Goal: Task Accomplishment & Management: Complete application form

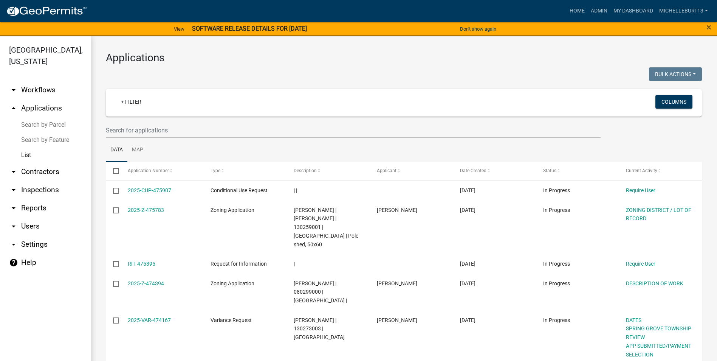
select select "3: 100"
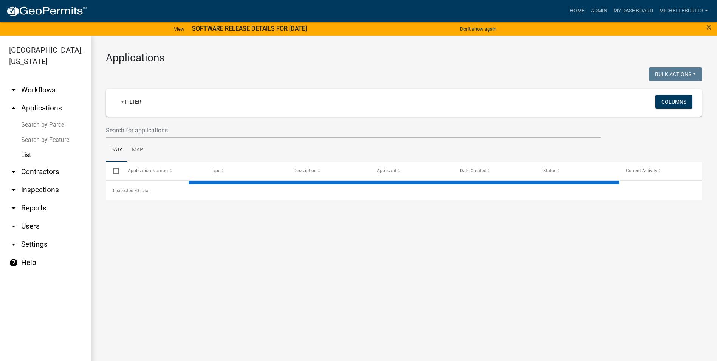
select select "3: 100"
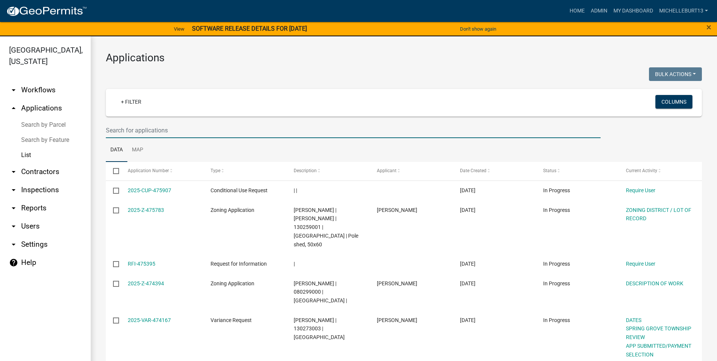
click at [131, 130] on input "text" at bounding box center [353, 129] width 495 height 15
type input "auger"
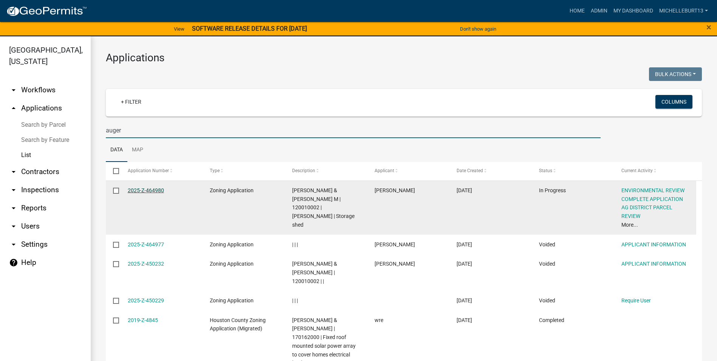
click at [142, 189] on link "2025-Z-464980" at bounding box center [146, 190] width 36 height 6
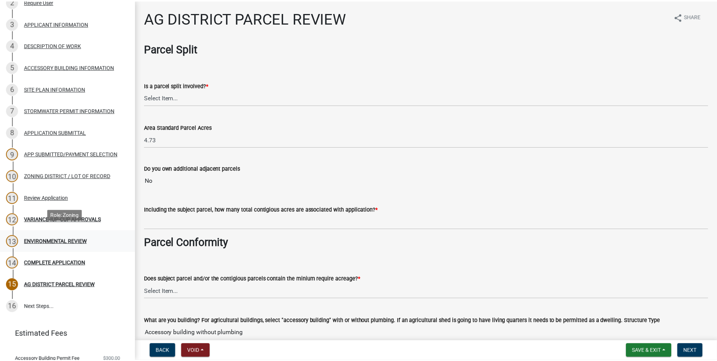
scroll to position [151, 0]
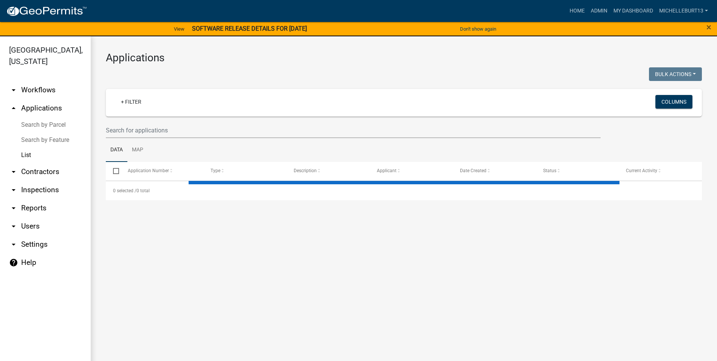
select select "3: 100"
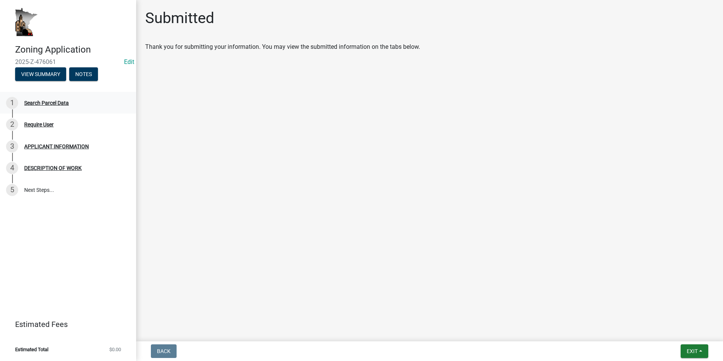
click at [47, 100] on div "Search Parcel Data" at bounding box center [46, 102] width 45 height 5
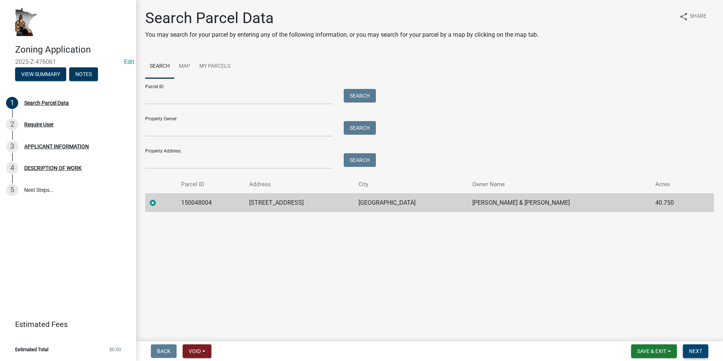
click at [696, 350] on span "Next" at bounding box center [695, 351] width 13 height 6
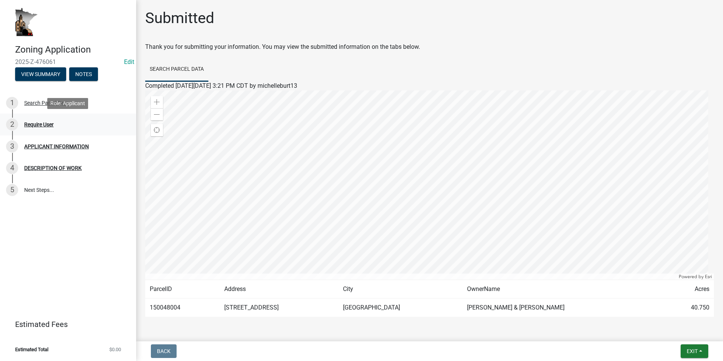
click at [49, 126] on div "Require User" at bounding box center [38, 124] width 29 height 5
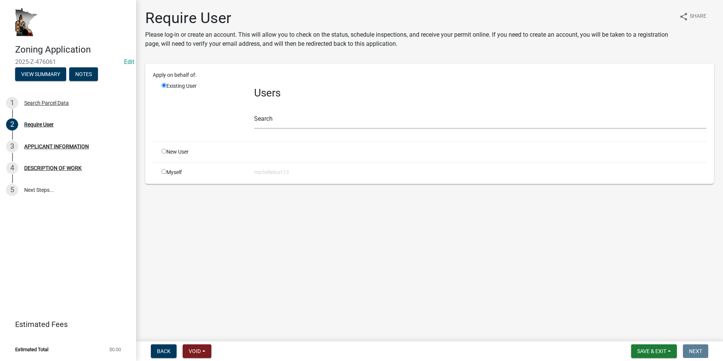
click at [167, 173] on div "Myself" at bounding box center [202, 172] width 93 height 8
click at [162, 172] on input "radio" at bounding box center [163, 171] width 5 height 5
radio input "true"
radio input "false"
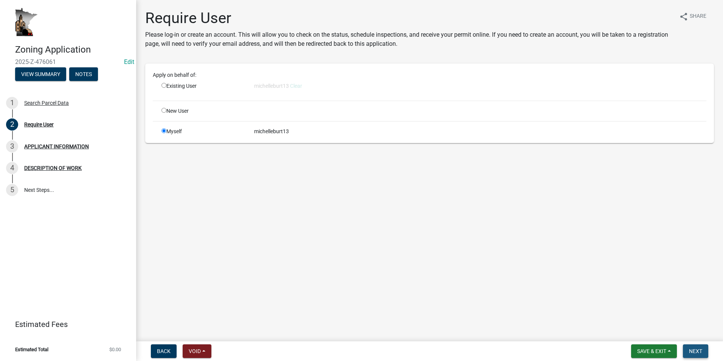
click at [695, 353] on span "Next" at bounding box center [695, 351] width 13 height 6
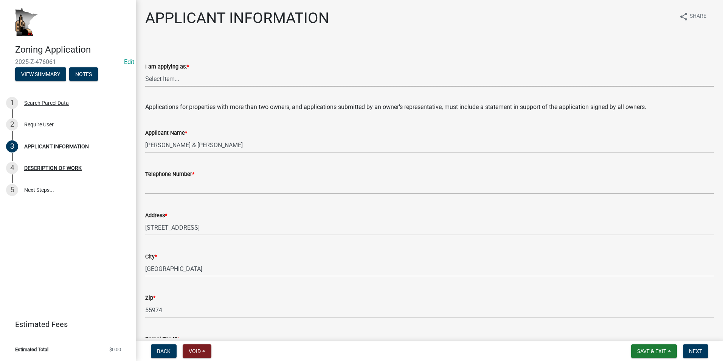
click at [180, 81] on select "Select Item... The sole owner of the property A co-owner of the property with o…" at bounding box center [429, 78] width 568 height 15
click at [145, 71] on select "Select Item... The sole owner of the property A co-owner of the property with o…" at bounding box center [429, 78] width 568 height 15
select select "884de254-84a4-4256-8abe-0e7e5fcf6e66"
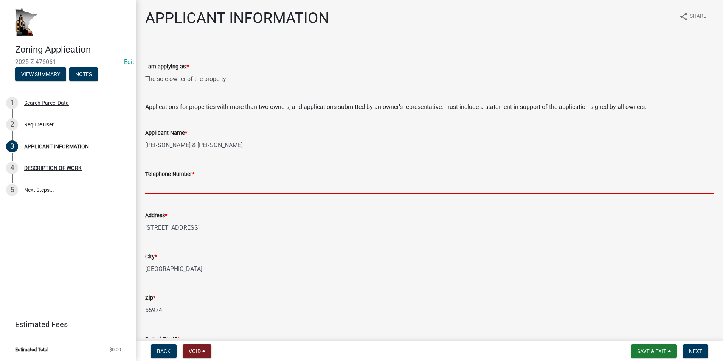
drag, startPoint x: 167, startPoint y: 186, endPoint x: 164, endPoint y: 183, distance: 4.8
click at [167, 186] on input "Telephone Number *" at bounding box center [429, 185] width 568 height 15
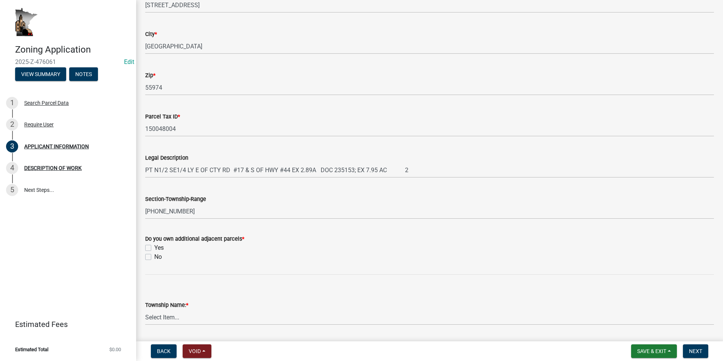
scroll to position [227, 0]
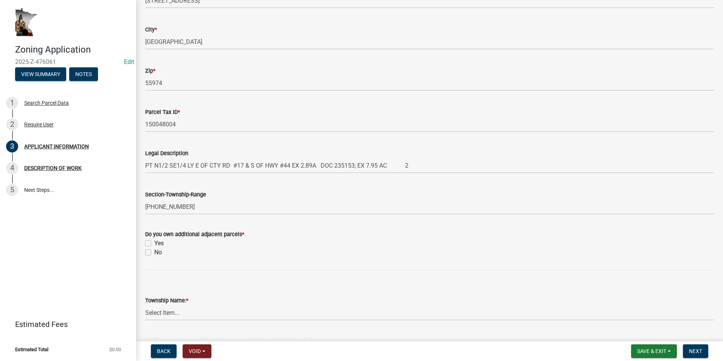
type input "[PHONE_NUMBER]"
drag, startPoint x: 147, startPoint y: 253, endPoint x: 165, endPoint y: 259, distance: 18.8
click at [154, 253] on label "No" at bounding box center [158, 252] width 8 height 9
click at [154, 252] on input "No" at bounding box center [156, 250] width 5 height 5
checkbox input "true"
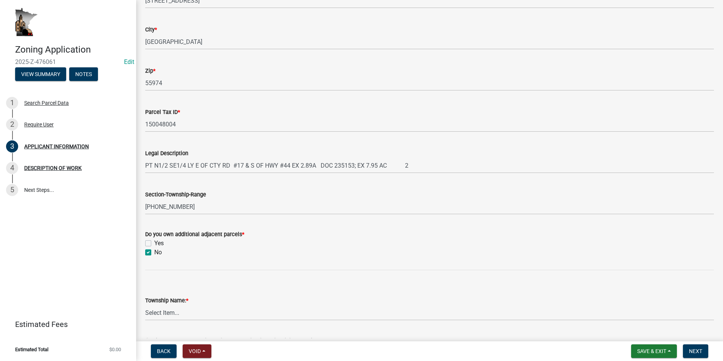
checkbox input "false"
checkbox input "true"
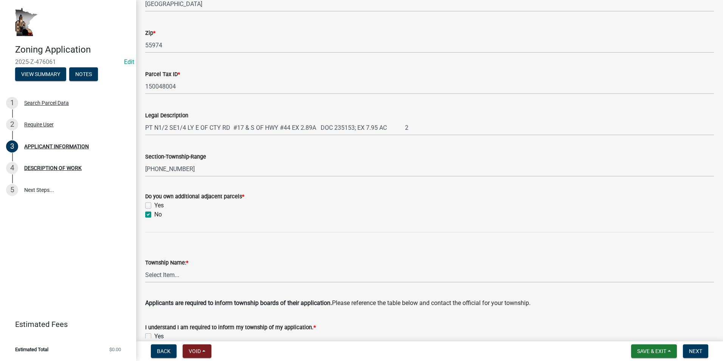
scroll to position [302, 0]
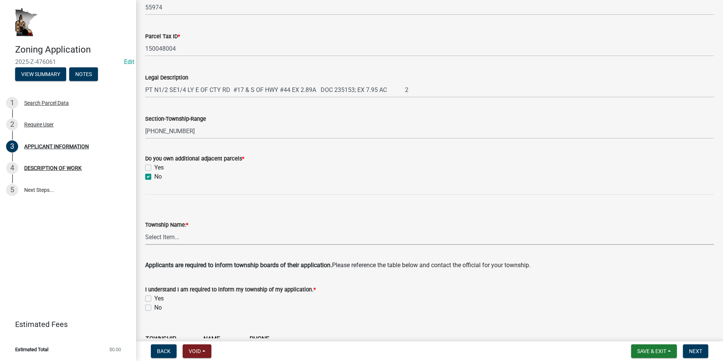
click at [173, 237] on select "Select Item... Black Hammer Brownsville Caledonia Crooked Creek Hokah Houston J…" at bounding box center [429, 236] width 568 height 15
click at [145, 229] on select "Select Item... Black Hammer Brownsville Caledonia Crooked Creek Hokah Houston J…" at bounding box center [429, 236] width 568 height 15
select select "a92f28e2-ce07-4f77-8e7f-7b3fa67e4f8f"
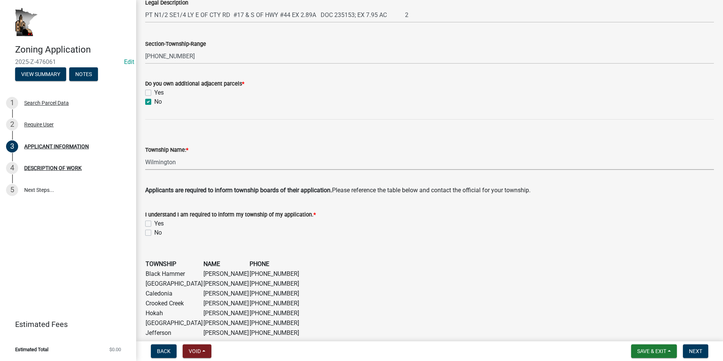
scroll to position [378, 0]
click at [154, 222] on label "Yes" at bounding box center [158, 222] width 9 height 9
click at [154, 222] on input "Yes" at bounding box center [156, 220] width 5 height 5
checkbox input "true"
checkbox input "false"
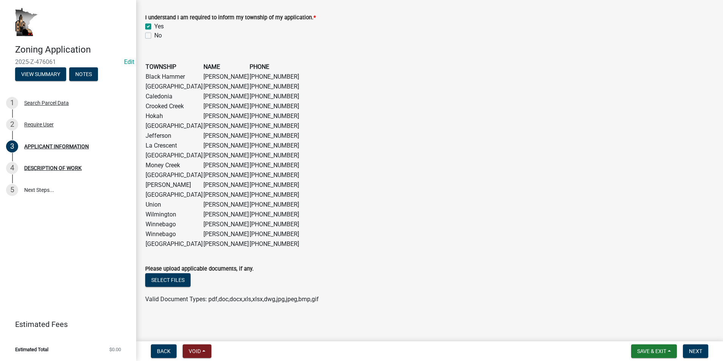
scroll to position [576, 0]
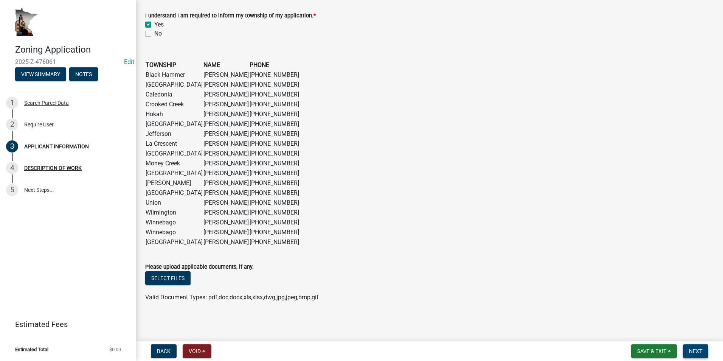
click at [699, 353] on span "Next" at bounding box center [695, 351] width 13 height 6
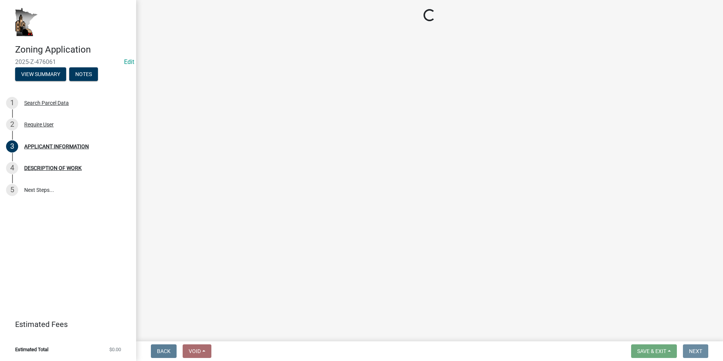
scroll to position [0, 0]
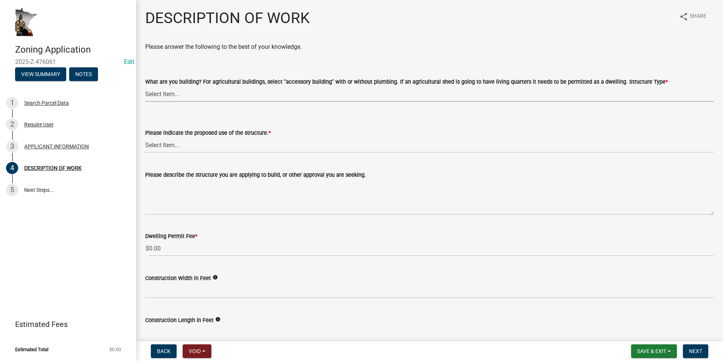
click at [207, 92] on select "Select Item... Single Family Dwelling or "Shouse" Bedroom addition Non-bedroom …" at bounding box center [429, 93] width 568 height 15
click at [145, 86] on select "Select Item... Single Family Dwelling or "Shouse" Bedroom addition Non-bedroom …" at bounding box center [429, 93] width 568 height 15
select select "e1fb8828-f682-45b5-9017-38d4fe0ec7ac"
click at [180, 149] on select "Select Item... Year-Round Residential Seasonal Residential Agricultural Recreat…" at bounding box center [429, 144] width 568 height 15
click at [145, 137] on select "Select Item... Year-Round Residential Seasonal Residential Agricultural Recreat…" at bounding box center [429, 144] width 568 height 15
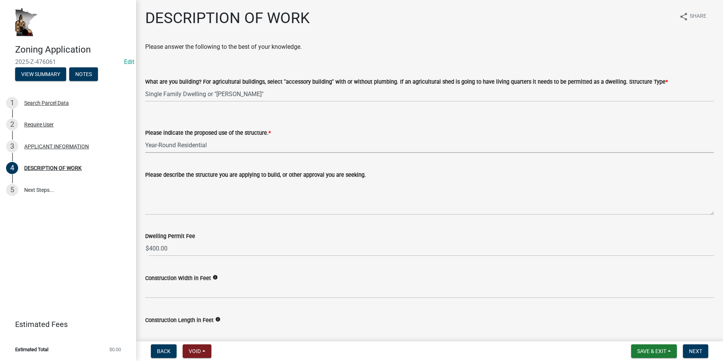
select select "ee49324e-6bbc-48fe-982e-4c2d7e8c1c0f"
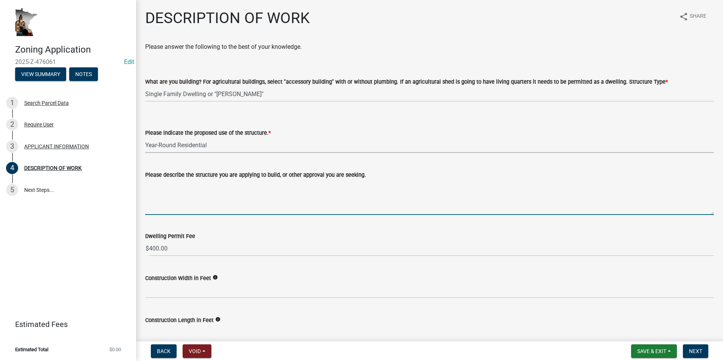
click at [162, 188] on textarea "Please describe the structure you are applying to build, or other approval you …" at bounding box center [429, 197] width 568 height 36
click at [245, 97] on select "Select Item... Single Family Dwelling or "Shouse" Bedroom addition Non-bedroom …" at bounding box center [429, 93] width 568 height 15
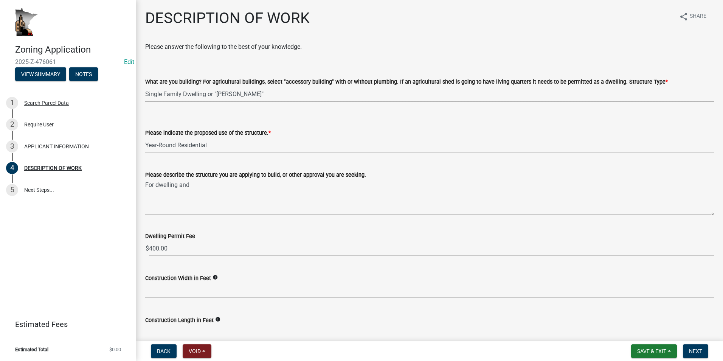
click at [245, 97] on select "Select Item... Single Family Dwelling or "Shouse" Bedroom addition Non-bedroom …" at bounding box center [429, 93] width 568 height 15
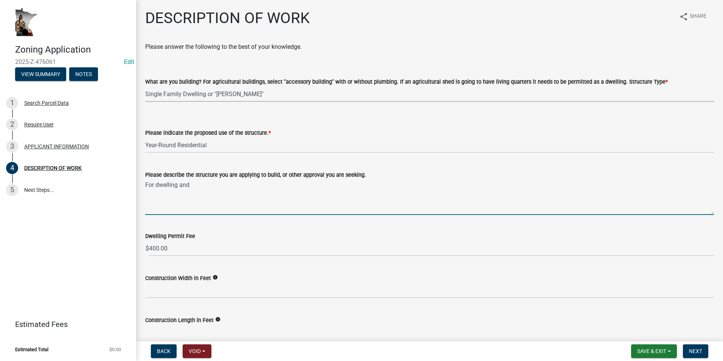
click at [199, 186] on textarea "For dwelling and" at bounding box center [429, 197] width 568 height 36
drag, startPoint x: 515, startPoint y: 185, endPoint x: 478, endPoint y: 185, distance: 36.7
click at [478, 185] on textarea "For dwelling and accessory building (barn/shop). Dwelling will be 36x38 with a …" at bounding box center [429, 197] width 568 height 36
click at [568, 185] on textarea "For dwelling and accessory building (barn/shop). Dwelling will be 36x38 with a …" at bounding box center [429, 197] width 568 height 36
click at [571, 184] on textarea "For dwelling and accessory building (barn/shop). Dwelling will be 36x38 with a …" at bounding box center [429, 197] width 568 height 36
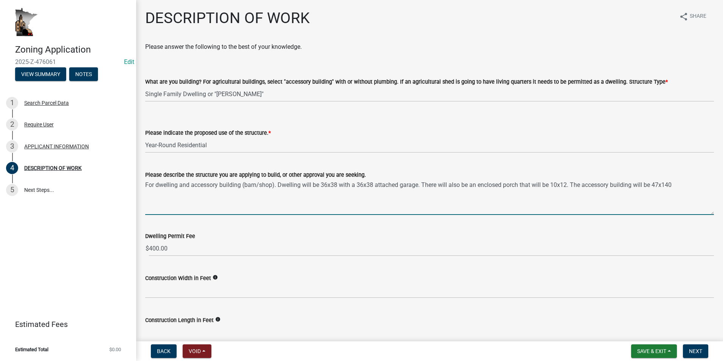
click at [671, 184] on textarea "For dwelling and accessory building (barn/shop). Dwelling will be 36x38 with a …" at bounding box center [429, 197] width 568 height 36
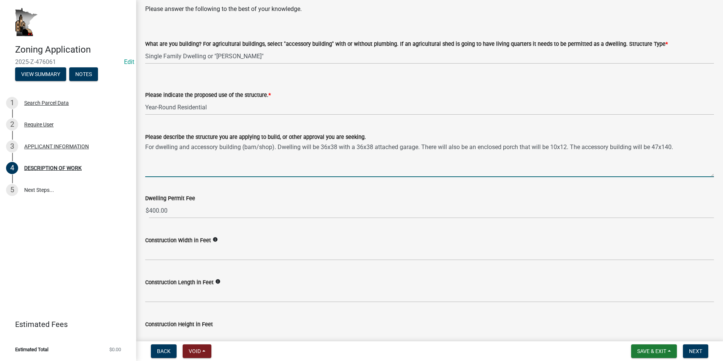
drag, startPoint x: 277, startPoint y: 147, endPoint x: 146, endPoint y: 146, distance: 131.1
click at [146, 146] on textarea "For dwelling and accessory building (barn/shop). Dwelling will be 36x38 with a …" at bounding box center [429, 159] width 568 height 36
drag, startPoint x: 541, startPoint y: 147, endPoint x: 438, endPoint y: 148, distance: 102.4
click at [438, 148] on textarea "Dwelling will be 36x38 with a 36x38 attached garage. There will also be an encl…" at bounding box center [429, 159] width 568 height 36
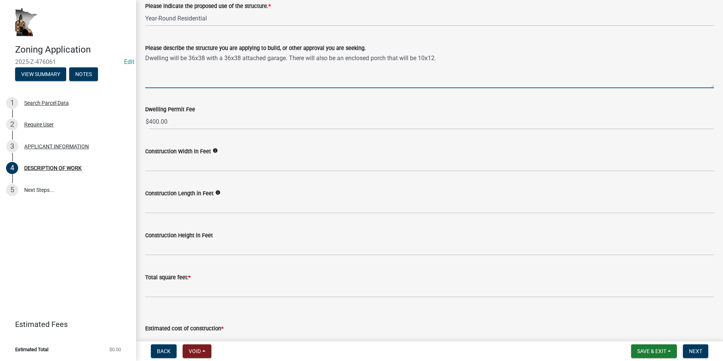
scroll to position [113, 0]
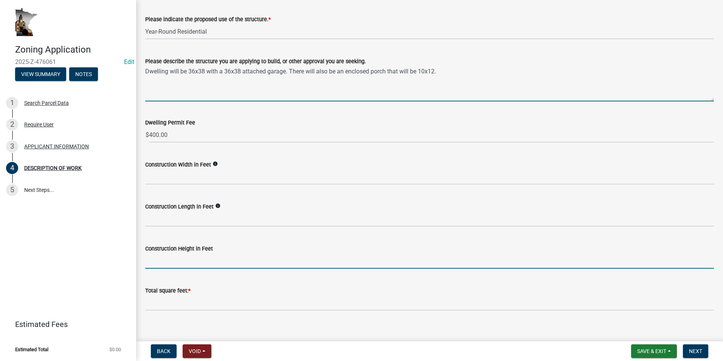
click at [157, 262] on input "text" at bounding box center [429, 260] width 568 height 15
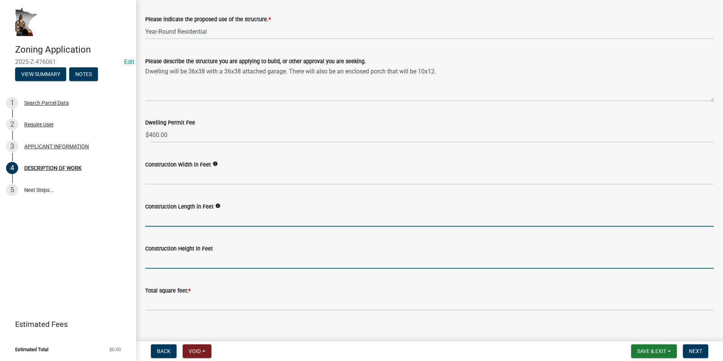
click at [147, 217] on input "text" at bounding box center [429, 218] width 568 height 15
click at [149, 258] on input "text" at bounding box center [429, 260] width 568 height 15
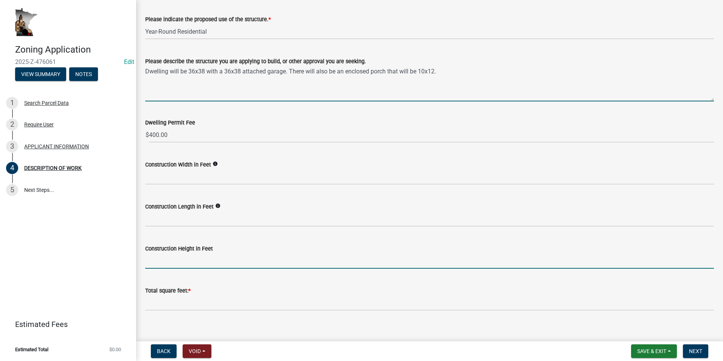
click at [285, 71] on textarea "Dwelling will be 36x38 with a 36x38 attached garage. There will also be an encl…" at bounding box center [429, 84] width 568 height 36
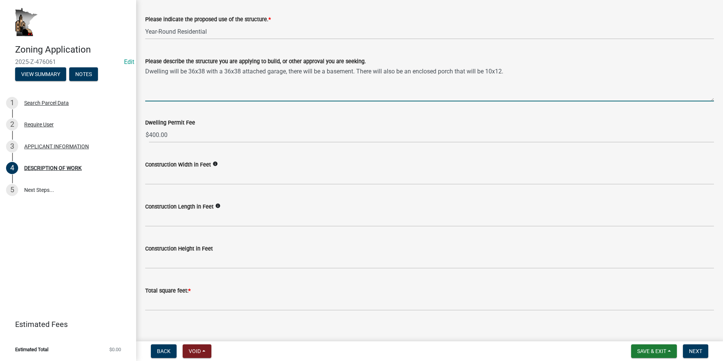
click at [514, 71] on textarea "Dwelling will be 36x38 with a 36x38 attached garage, there will be a basement. …" at bounding box center [429, 84] width 568 height 36
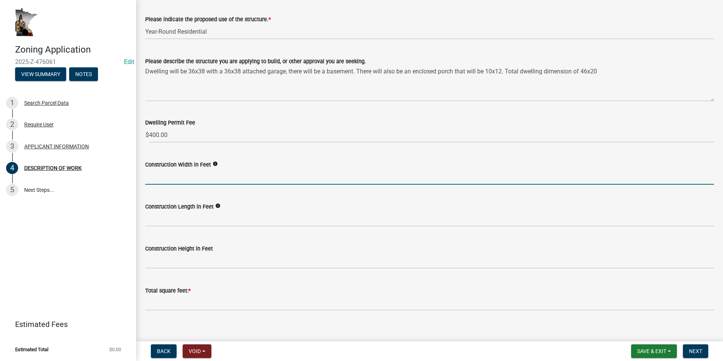
click at [166, 176] on input "text" at bounding box center [429, 176] width 568 height 15
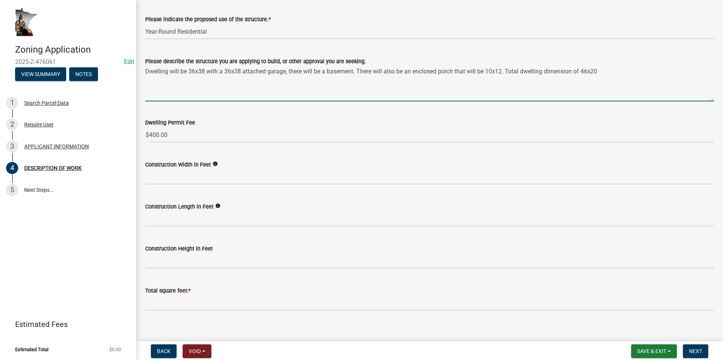
drag, startPoint x: 594, startPoint y: 71, endPoint x: 593, endPoint y: 80, distance: 9.5
click at [594, 71] on textarea "Dwelling will be 36x38 with a 36x38 attached garage, there will be a basement. …" at bounding box center [429, 84] width 568 height 36
click at [607, 69] on textarea "Dwelling will be 36x38 with a 36x38 attached garage, there will be a basement. …" at bounding box center [429, 84] width 568 height 36
type textarea "Dwelling will be 36x38 with a 36x38 attached garage, there will be a basement. …"
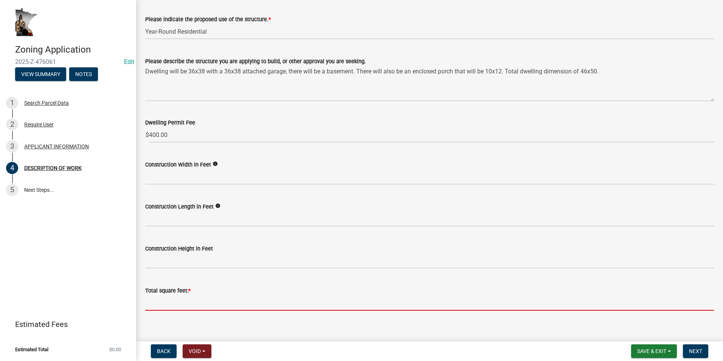
click at [190, 301] on input "text" at bounding box center [429, 302] width 568 height 15
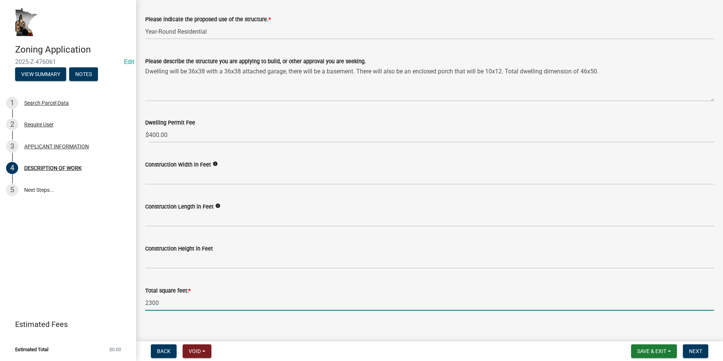
type input "2300"
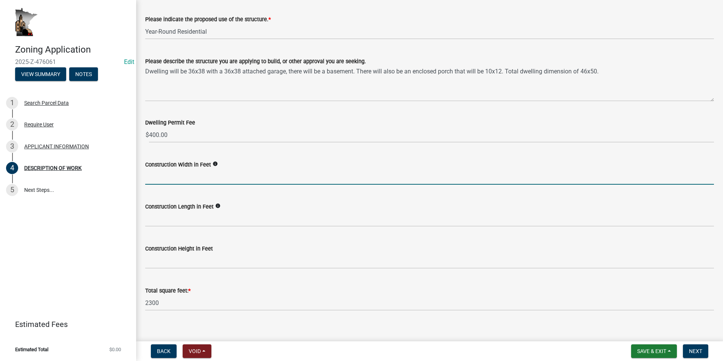
click at [183, 173] on input "text" at bounding box center [429, 176] width 568 height 15
type input "46"
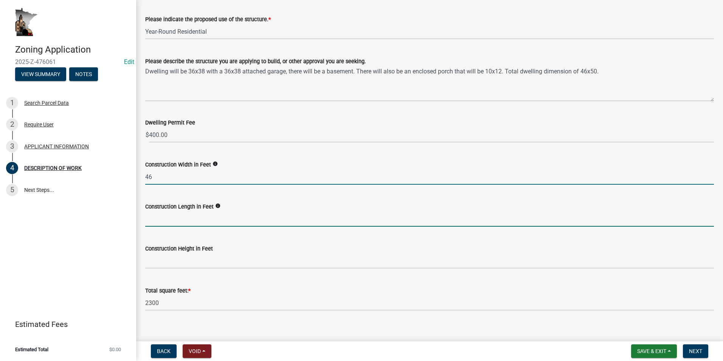
click at [153, 220] on input "text" at bounding box center [429, 218] width 568 height 15
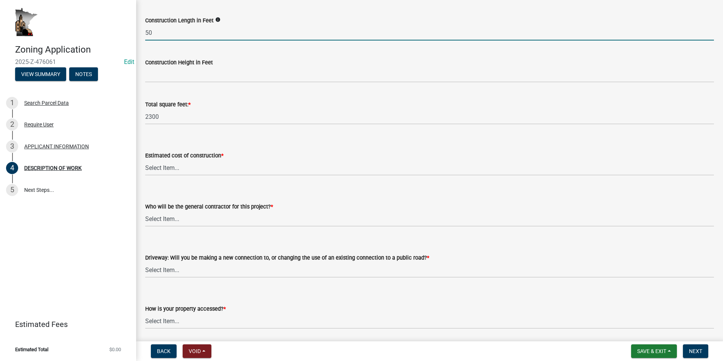
scroll to position [302, 0]
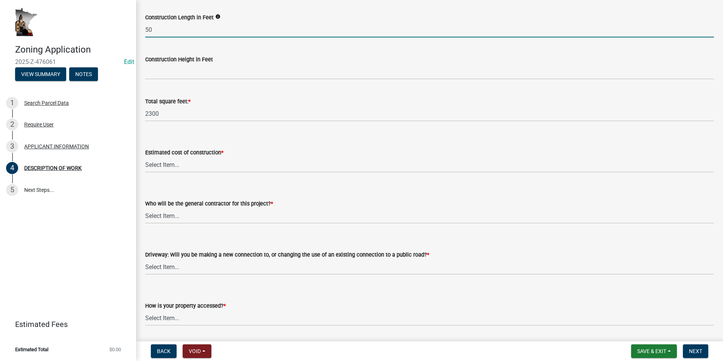
type input "50"
click at [190, 169] on select "Select Item... $0 - $50,000 $50,001 - $100,000 $101,000 - $150,000 $150,001 or …" at bounding box center [429, 164] width 568 height 15
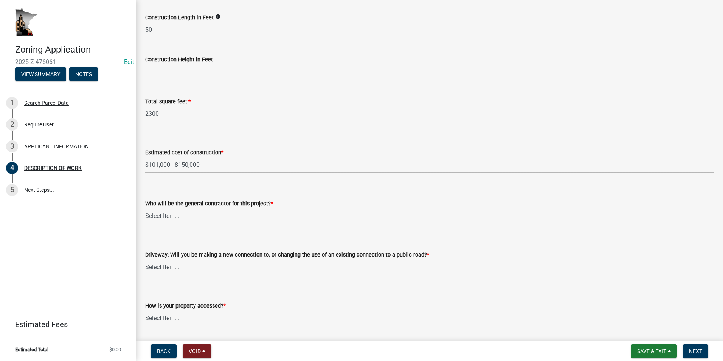
click at [145, 157] on select "Select Item... $0 - $50,000 $50,001 - $100,000 $101,000 - $150,000 $150,001 or …" at bounding box center [429, 164] width 568 height 15
select select "6fa3780f-5db1-4692-8b38-e5e5a086efc1"
click at [184, 215] on select "Select Item... Myself Other" at bounding box center [429, 215] width 568 height 15
click at [145, 208] on select "Select Item... Myself Other" at bounding box center [429, 215] width 568 height 15
select select "07ce3bd5-44c8-48c7-a7da-ecbfde3ea753"
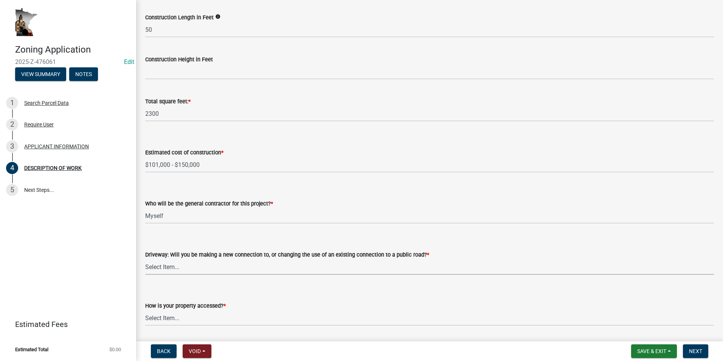
click at [177, 271] on select "Select Item... I am installing a new driveway access to a public road I am chan…" at bounding box center [429, 266] width 568 height 15
click at [145, 259] on select "Select Item... I am installing a new driveway access to a public road I am chan…" at bounding box center [429, 266] width 568 height 15
select select "865858fb-cec4-4771-ade1-629df977e661"
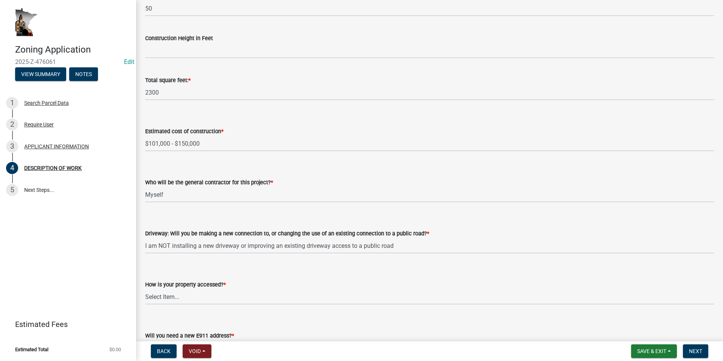
scroll to position [340, 0]
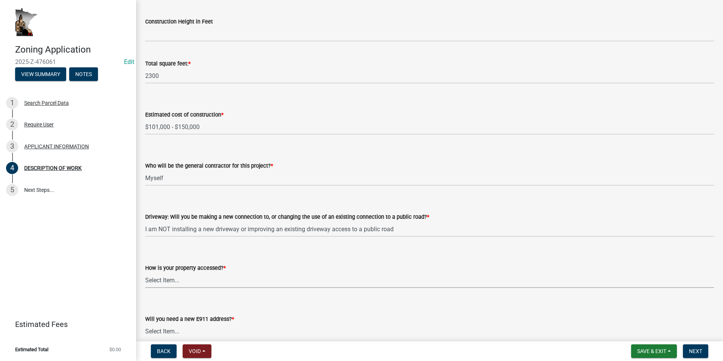
click at [172, 282] on select "Select Item... Access is off a state highway Access is off a county road Access…" at bounding box center [429, 279] width 568 height 15
click at [145, 272] on select "Select Item... Access is off a state highway Access is off a county road Access…" at bounding box center [429, 279] width 568 height 15
select select "c0af4bca-2ac9-43a4-954a-b6dfd2bb8fae"
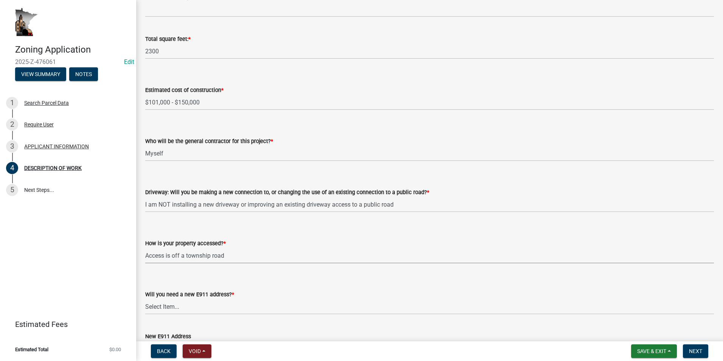
scroll to position [378, 0]
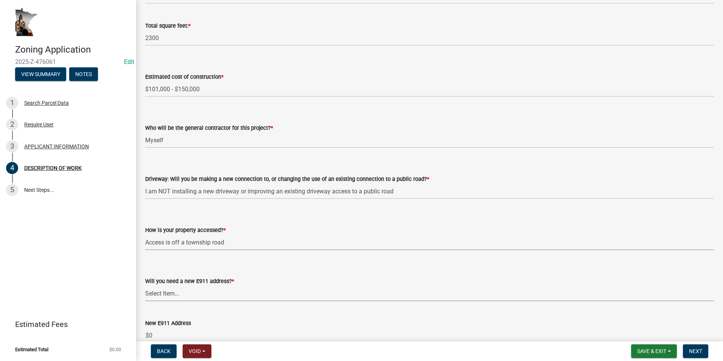
click at [181, 296] on select "Select Item... Yes No" at bounding box center [429, 292] width 568 height 15
click at [145, 285] on select "Select Item... Yes No" at bounding box center [429, 292] width 568 height 15
select select "79149638-379e-4eb8-8707-a078303474c9"
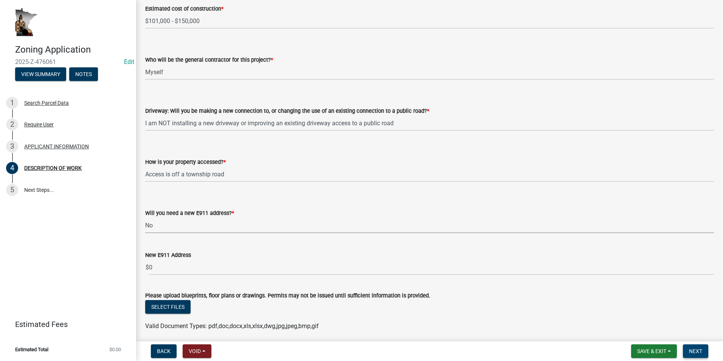
click at [693, 354] on span "Next" at bounding box center [695, 351] width 13 height 6
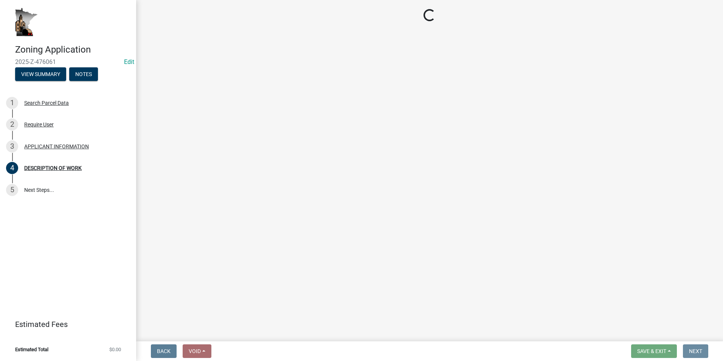
scroll to position [0, 0]
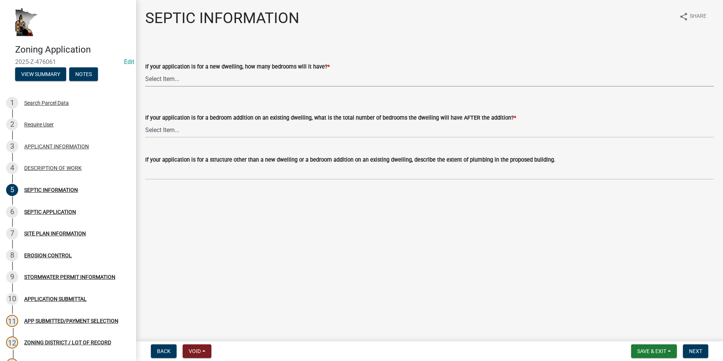
click at [211, 76] on select "Select Item... My application is NOT for a new dwelling. 1 2 3 4 5 6 More than 6" at bounding box center [429, 78] width 568 height 15
click at [145, 71] on select "Select Item... My application is NOT for a new dwelling. 1 2 3 4 5 6 More than 6" at bounding box center [429, 78] width 568 height 15
select select "5d762387-fd2b-462f-9c67-d76a97d27258"
click at [181, 130] on select "Select Item... My application is NOT for an addition on an existing dwelling. 1…" at bounding box center [429, 129] width 568 height 15
click at [145, 122] on select "Select Item... My application is NOT for an addition on an existing dwelling. 1…" at bounding box center [429, 129] width 568 height 15
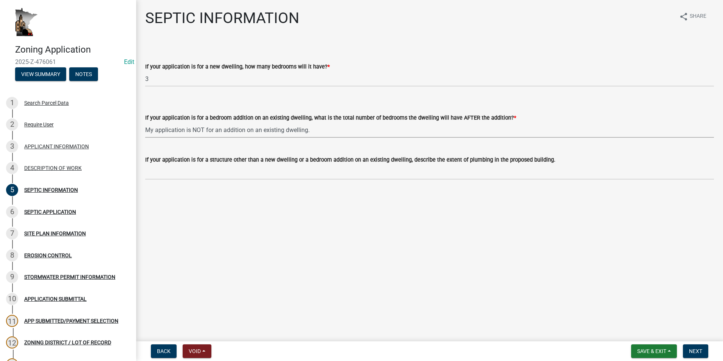
select select "393a6e79-731c-4c45-8900-76e5bd3bc101"
click at [694, 353] on span "Next" at bounding box center [695, 351] width 13 height 6
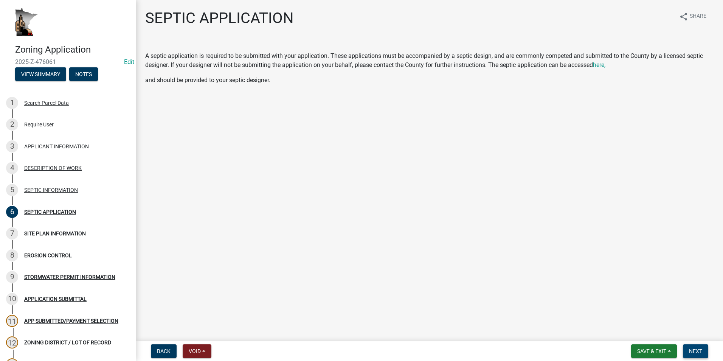
click at [695, 350] on span "Next" at bounding box center [695, 351] width 13 height 6
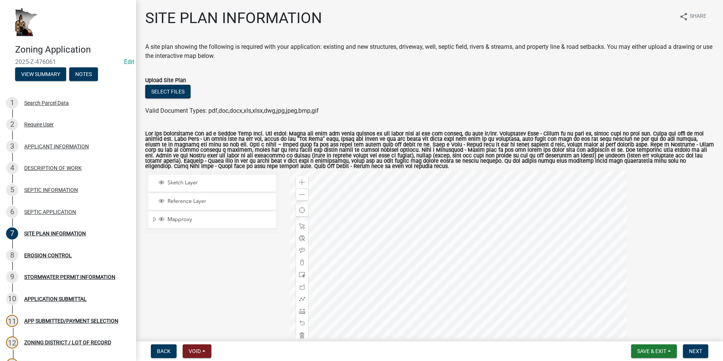
scroll to position [38, 0]
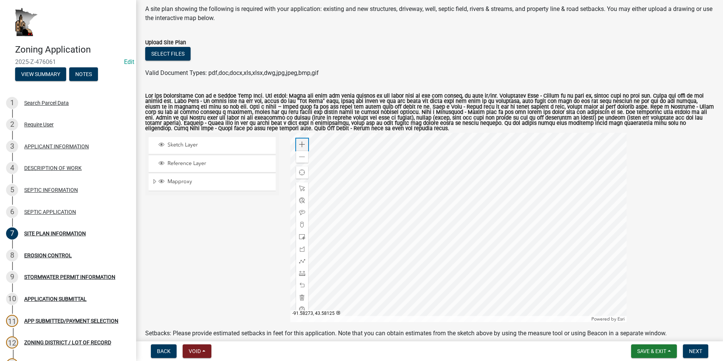
click at [299, 145] on span at bounding box center [302, 144] width 6 height 6
click at [381, 204] on div at bounding box center [458, 227] width 336 height 189
click at [417, 228] on div at bounding box center [458, 227] width 336 height 189
click at [300, 237] on span at bounding box center [302, 237] width 6 height 6
click at [461, 264] on div at bounding box center [458, 227] width 336 height 189
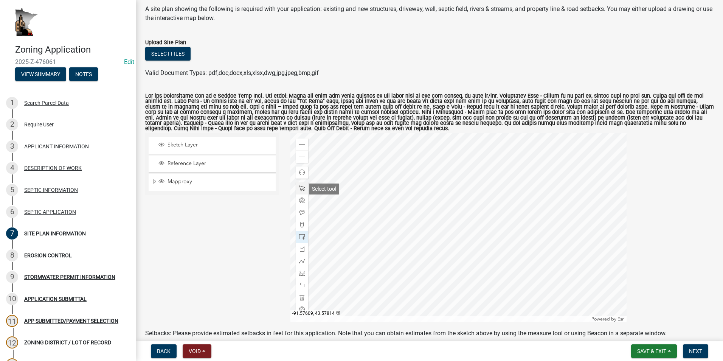
click at [303, 190] on span at bounding box center [302, 188] width 6 height 6
click at [463, 266] on div at bounding box center [458, 227] width 336 height 189
click at [453, 272] on div at bounding box center [458, 227] width 336 height 189
click at [518, 217] on span "Close" at bounding box center [520, 219] width 6 height 6
click at [463, 271] on div at bounding box center [458, 227] width 336 height 189
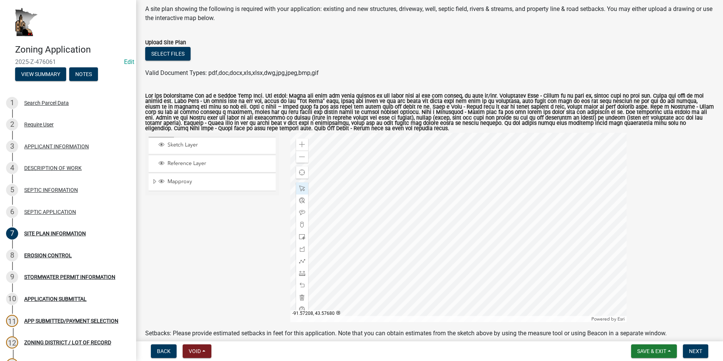
click at [460, 265] on div at bounding box center [458, 227] width 336 height 189
click at [454, 255] on div at bounding box center [458, 227] width 336 height 189
click at [460, 262] on div at bounding box center [458, 227] width 336 height 189
click at [461, 263] on div at bounding box center [458, 227] width 336 height 189
click at [457, 258] on div at bounding box center [458, 227] width 336 height 189
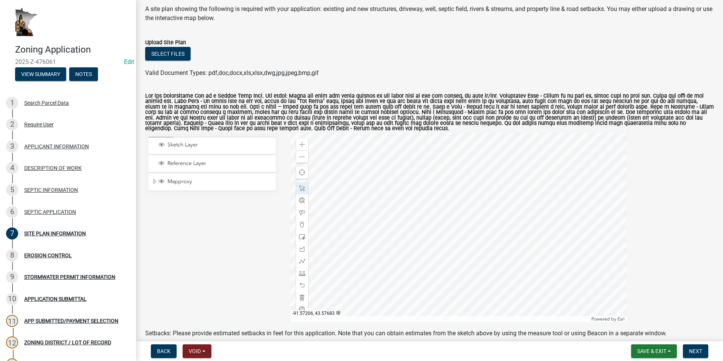
click at [461, 263] on div at bounding box center [458, 227] width 336 height 189
click at [301, 270] on div at bounding box center [302, 273] width 12 height 12
click at [461, 269] on div at bounding box center [458, 227] width 336 height 189
click at [462, 283] on div at bounding box center [458, 227] width 336 height 189
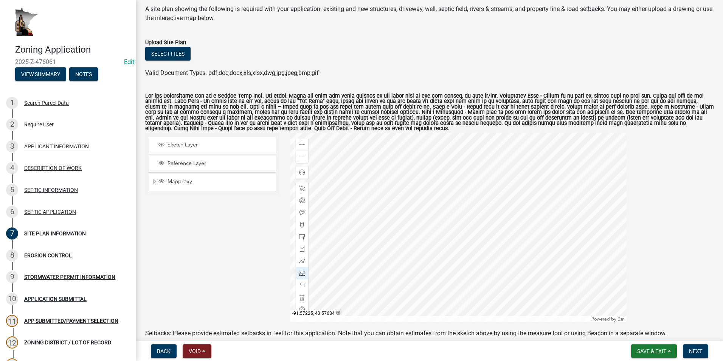
click at [454, 263] on div at bounding box center [458, 227] width 336 height 189
click at [325, 260] on div at bounding box center [458, 227] width 336 height 189
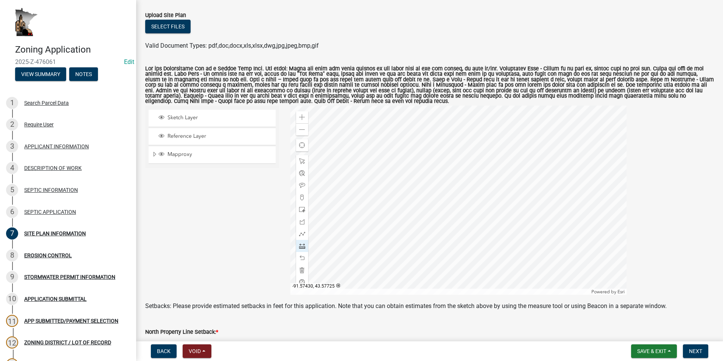
scroll to position [76, 0]
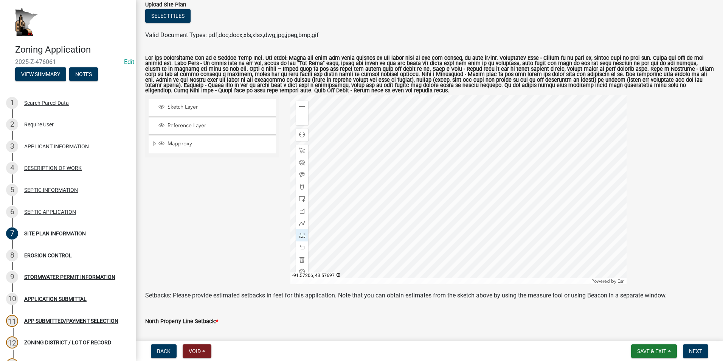
click at [461, 218] on div at bounding box center [458, 189] width 336 height 189
click at [459, 121] on div at bounding box center [458, 189] width 336 height 189
click at [466, 223] on div at bounding box center [458, 189] width 336 height 189
click at [483, 223] on div at bounding box center [458, 189] width 336 height 189
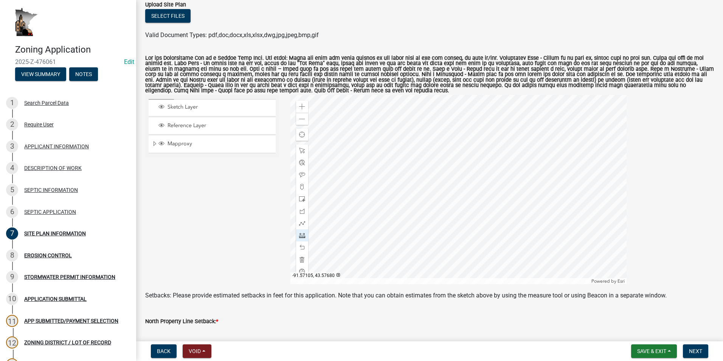
click at [483, 223] on div at bounding box center [458, 189] width 336 height 189
click at [467, 220] on div at bounding box center [458, 189] width 336 height 189
click at [504, 222] on div at bounding box center [458, 189] width 336 height 189
click at [303, 152] on span at bounding box center [302, 150] width 6 height 6
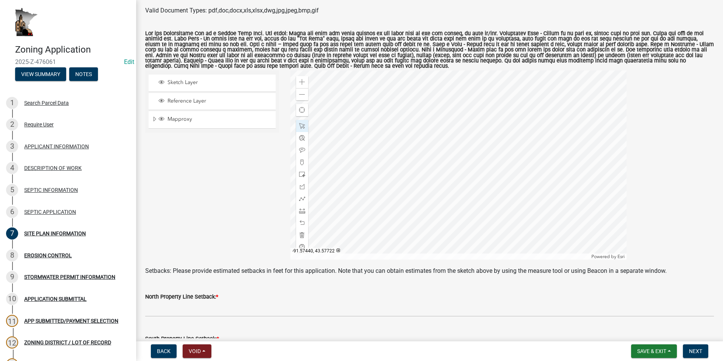
scroll to position [113, 0]
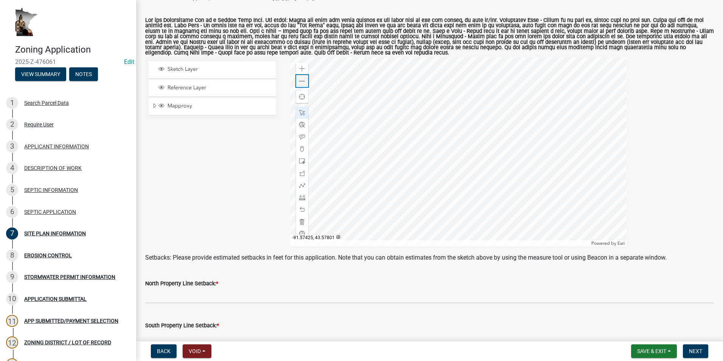
click at [300, 84] on span at bounding box center [302, 81] width 6 height 6
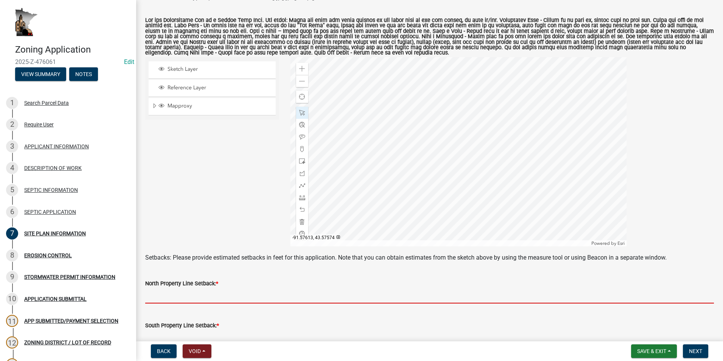
drag, startPoint x: 153, startPoint y: 294, endPoint x: 151, endPoint y: 291, distance: 3.9
click at [153, 294] on input "text" at bounding box center [429, 295] width 568 height 15
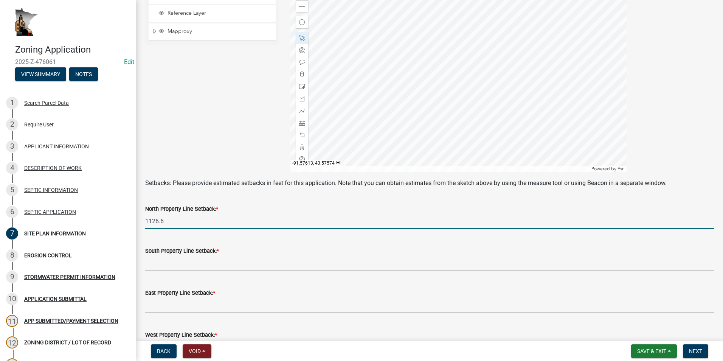
scroll to position [189, 0]
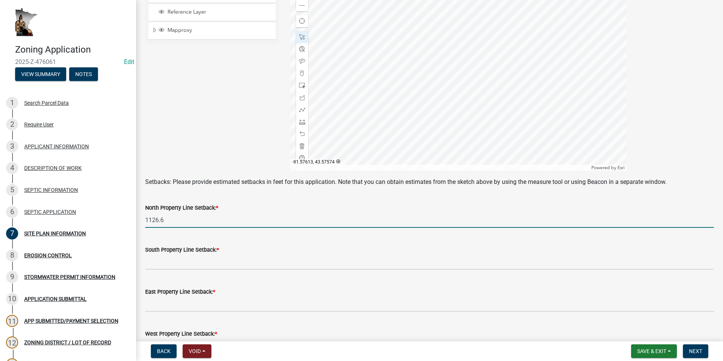
type input "1126.6"
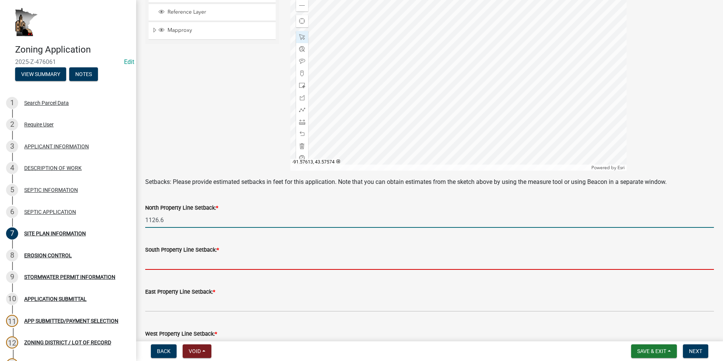
click at [160, 262] on input "text" at bounding box center [429, 261] width 568 height 15
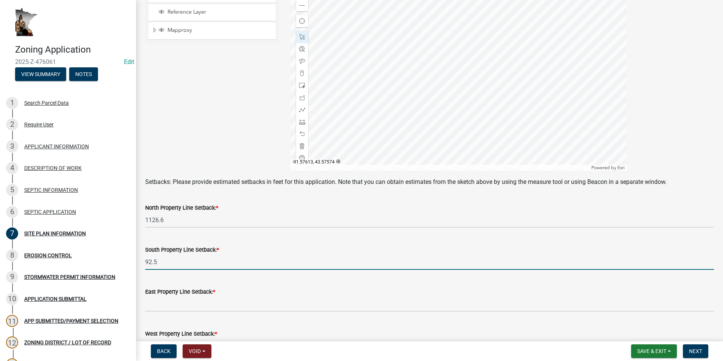
type input "92.5"
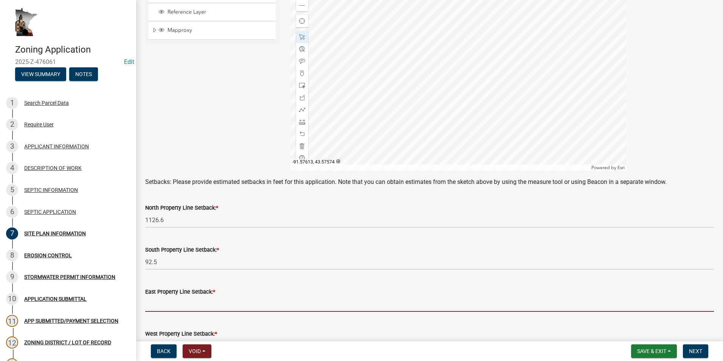
click at [166, 304] on input "text" at bounding box center [429, 303] width 568 height 15
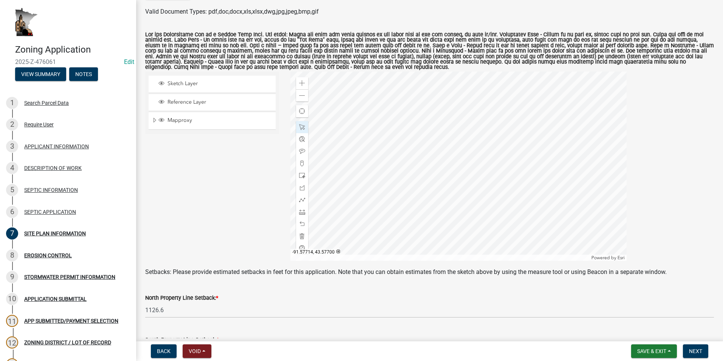
scroll to position [76, 0]
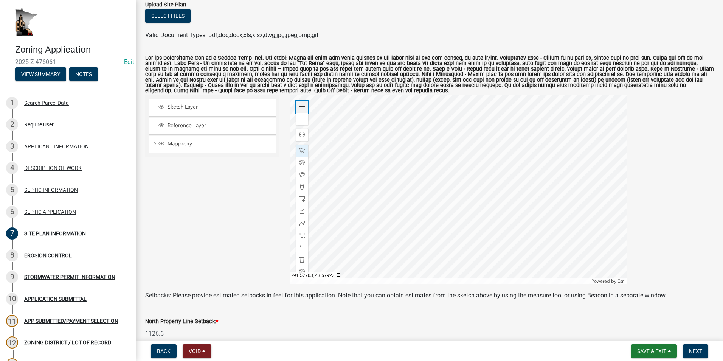
drag, startPoint x: 303, startPoint y: 105, endPoint x: 305, endPoint y: 111, distance: 6.8
click at [303, 105] on span at bounding box center [302, 107] width 6 height 6
click at [428, 174] on div at bounding box center [458, 189] width 336 height 189
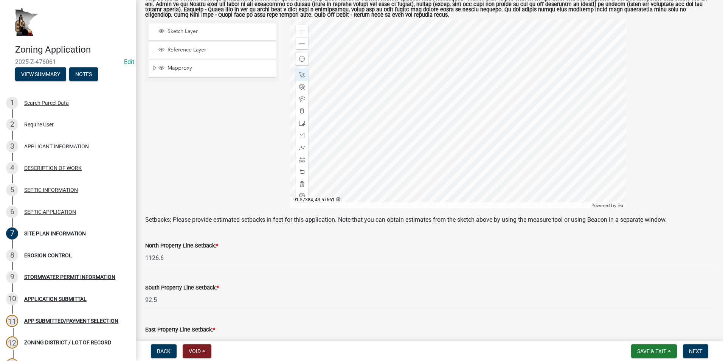
scroll to position [189, 0]
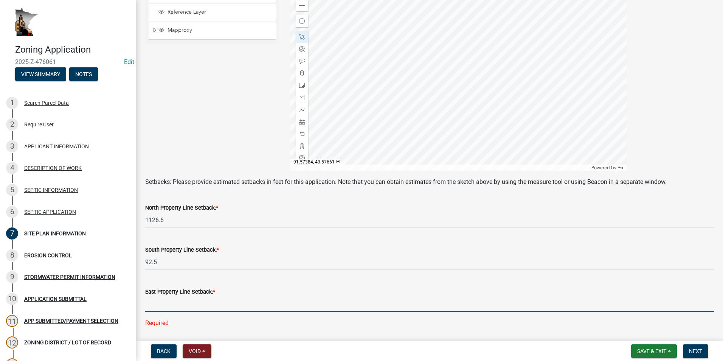
click at [166, 305] on input "text" at bounding box center [429, 303] width 568 height 15
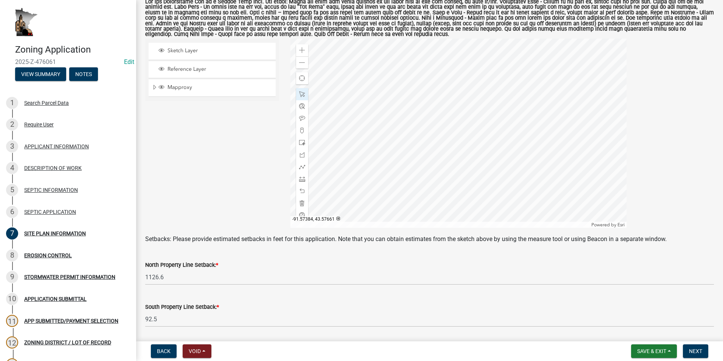
scroll to position [113, 0]
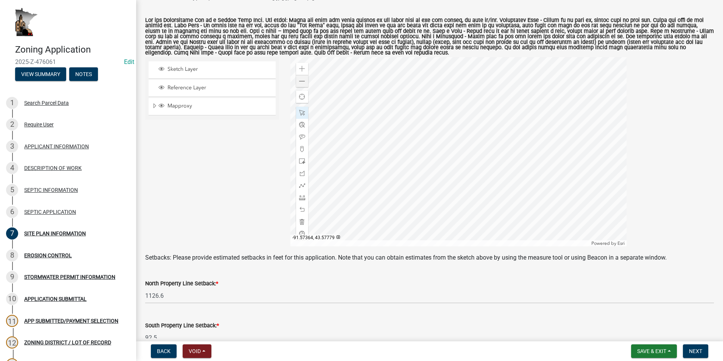
type input "191"
click at [299, 80] on span at bounding box center [302, 81] width 6 height 6
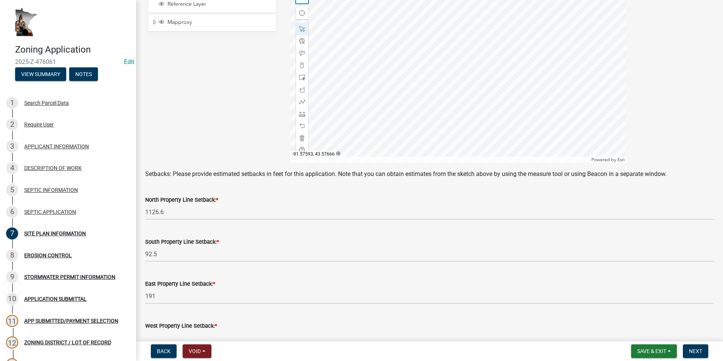
scroll to position [227, 0]
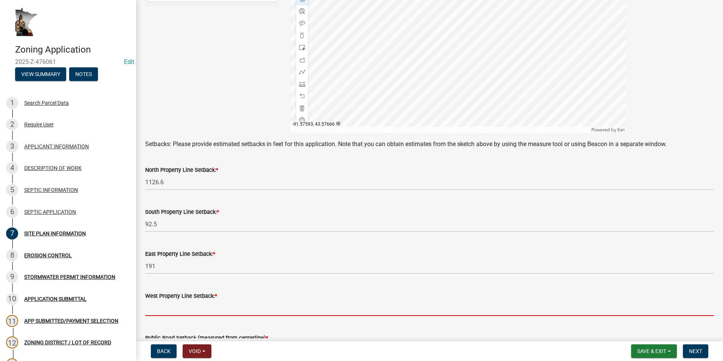
click at [161, 304] on input "text" at bounding box center [429, 307] width 568 height 15
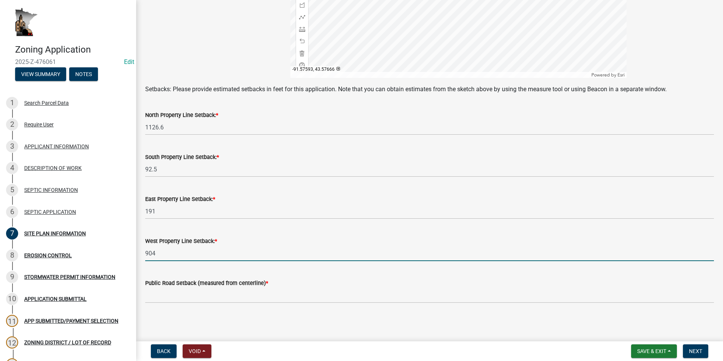
scroll to position [283, 0]
type input "904"
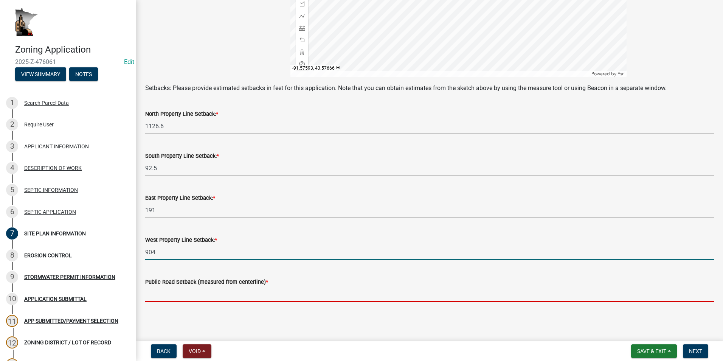
click at [159, 293] on input "text" at bounding box center [429, 293] width 568 height 15
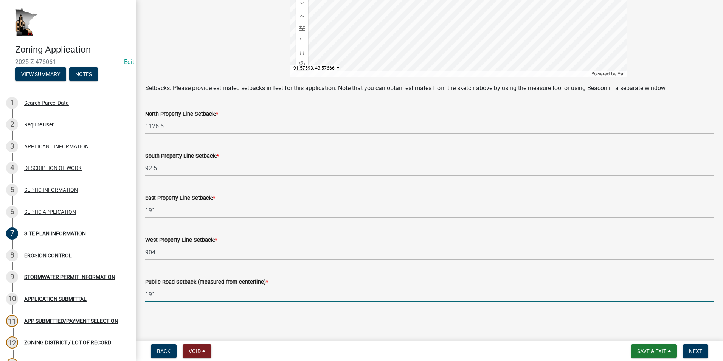
type input "191"
click at [693, 351] on span "Next" at bounding box center [695, 351] width 13 height 6
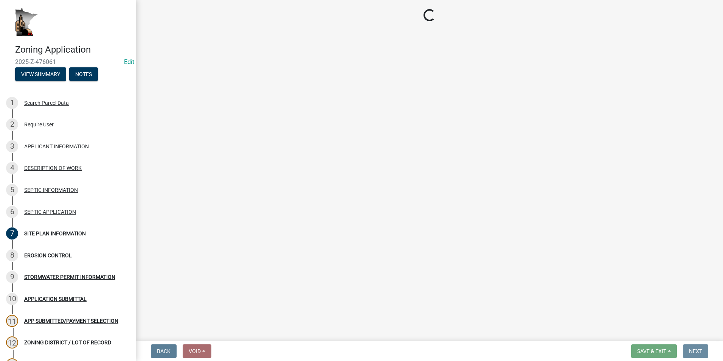
scroll to position [0, 0]
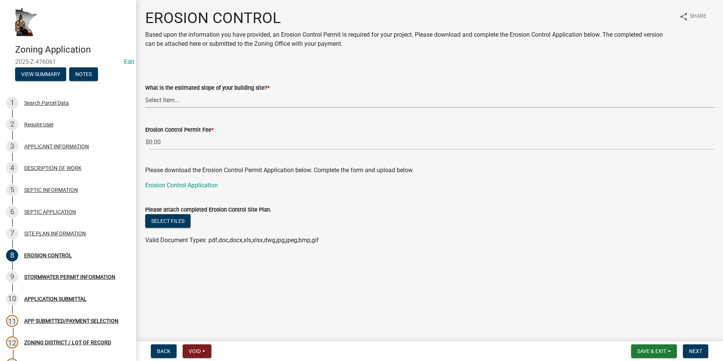
click at [163, 97] on select "Select Item... Less than 12% 13% to 19% 20% to 24% 25% or greater" at bounding box center [429, 99] width 568 height 15
click at [145, 92] on select "Select Item... Less than 12% 13% to 19% 20% to 24% 25% or greater" at bounding box center [429, 99] width 568 height 15
select select "8ae685bd-6d9e-44a0-8f7c-04abed5f7dc1"
click at [197, 185] on link "Erosion Control Application" at bounding box center [181, 184] width 73 height 7
click at [695, 348] on span "Next" at bounding box center [695, 351] width 13 height 6
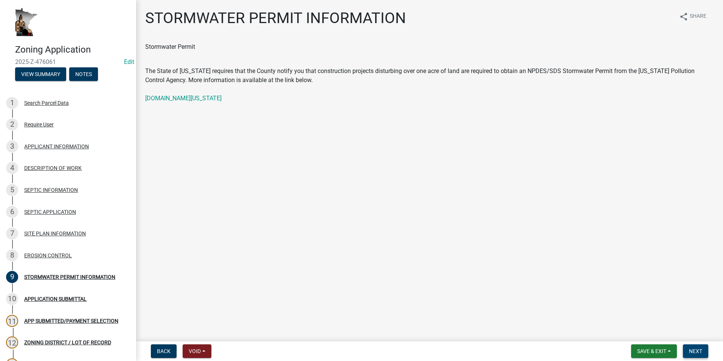
click at [698, 351] on span "Next" at bounding box center [695, 351] width 13 height 6
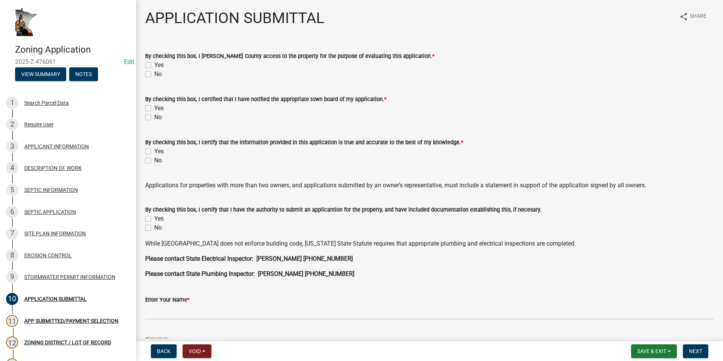
click at [154, 65] on label "Yes" at bounding box center [158, 64] width 9 height 9
click at [154, 65] on input "Yes" at bounding box center [156, 62] width 5 height 5
checkbox input "true"
checkbox input "false"
click at [154, 107] on label "Yes" at bounding box center [158, 108] width 9 height 9
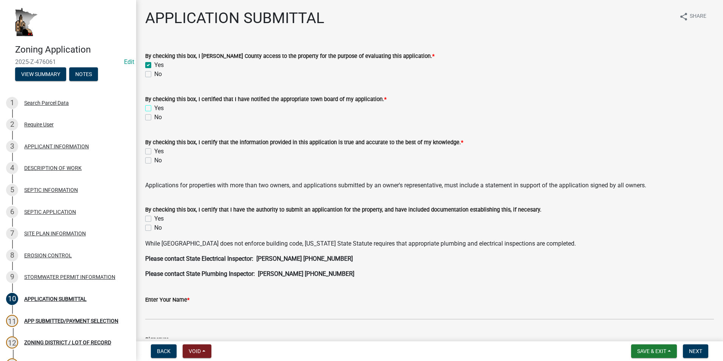
click at [154, 107] on input "Yes" at bounding box center [156, 106] width 5 height 5
checkbox input "true"
checkbox input "false"
click at [154, 150] on label "Yes" at bounding box center [158, 151] width 9 height 9
click at [154, 150] on input "Yes" at bounding box center [156, 149] width 5 height 5
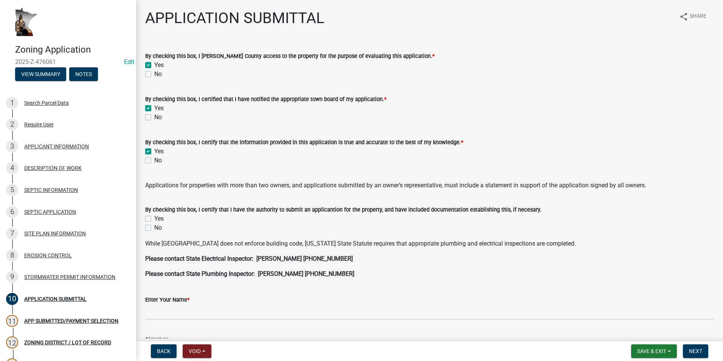
checkbox input "true"
checkbox input "false"
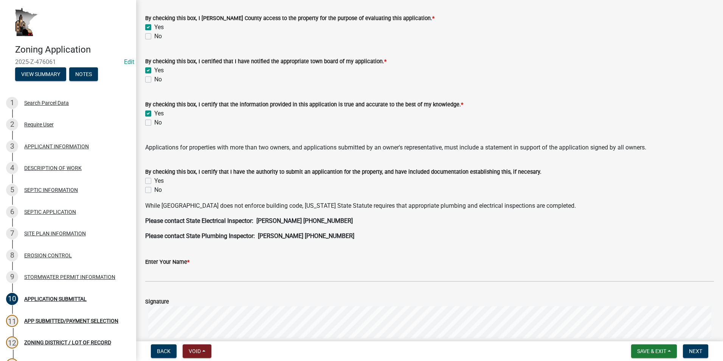
click at [154, 181] on label "Yes" at bounding box center [158, 180] width 9 height 9
click at [154, 181] on input "Yes" at bounding box center [156, 178] width 5 height 5
checkbox input "true"
checkbox input "false"
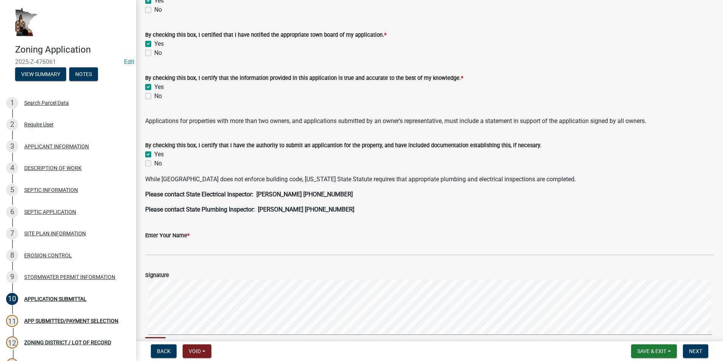
scroll to position [76, 0]
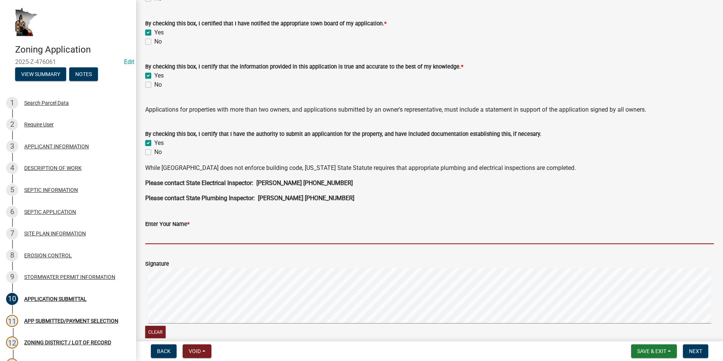
click at [171, 234] on input "Enter Your Name *" at bounding box center [429, 235] width 568 height 15
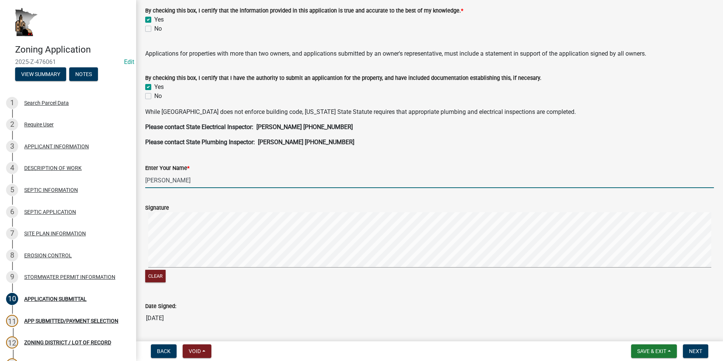
scroll to position [151, 0]
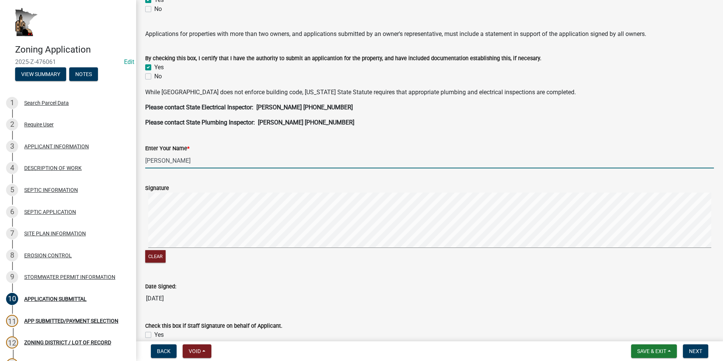
type input "Benjy Borntrager"
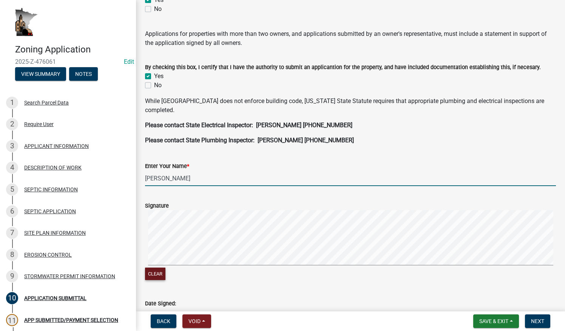
drag, startPoint x: 153, startPoint y: 274, endPoint x: 160, endPoint y: 272, distance: 7.3
click at [155, 274] on button "Clear" at bounding box center [155, 274] width 20 height 12
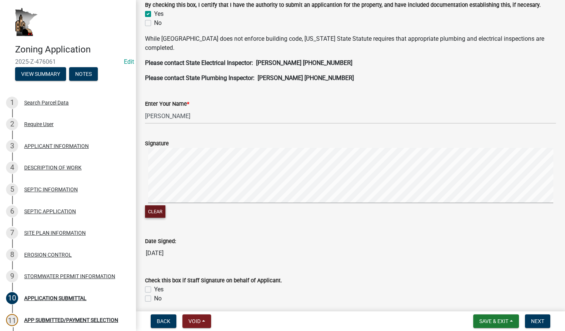
scroll to position [221, 0]
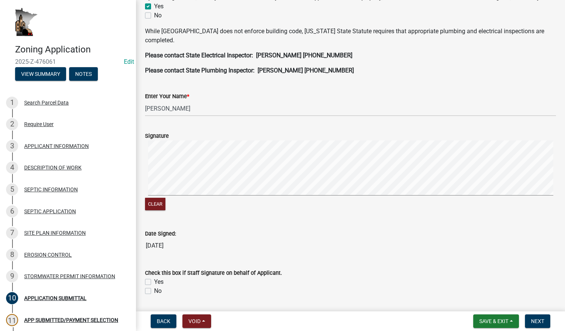
click at [154, 291] on label "No" at bounding box center [158, 291] width 8 height 9
click at [154, 291] on input "No" at bounding box center [156, 289] width 5 height 5
checkbox input "true"
checkbox input "false"
checkbox input "true"
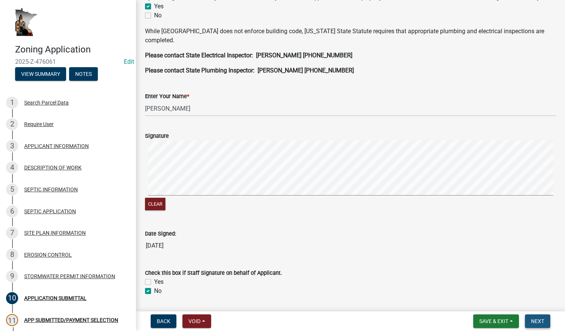
click at [530, 323] on button "Next" at bounding box center [537, 322] width 25 height 14
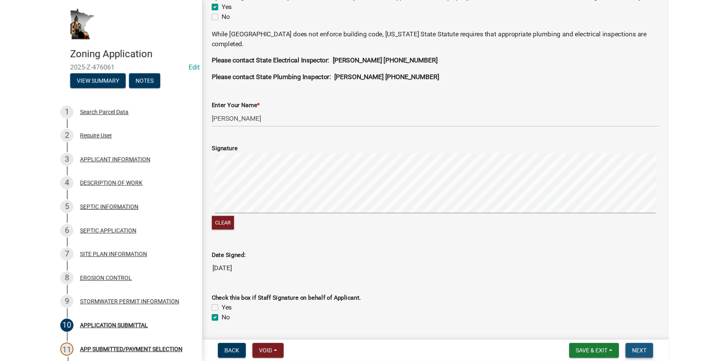
scroll to position [0, 0]
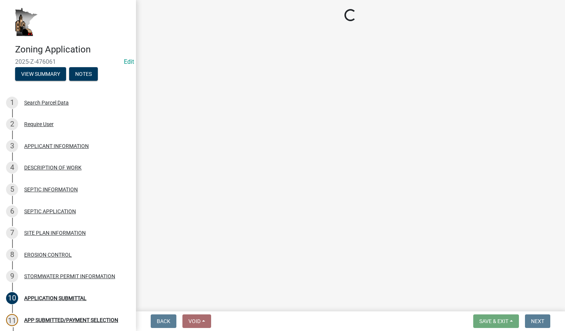
select select "2: 1"
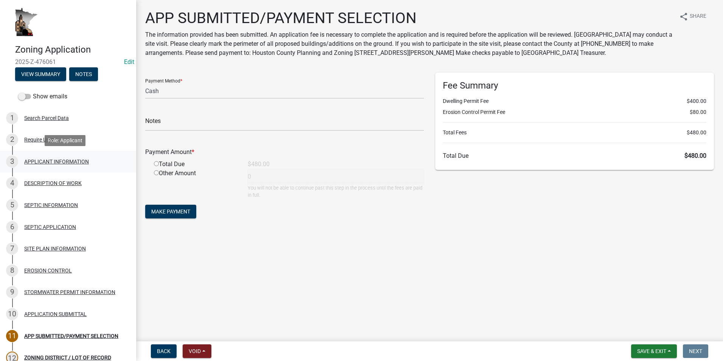
click at [82, 163] on div "APPLICANT INFORMATION" at bounding box center [56, 161] width 65 height 5
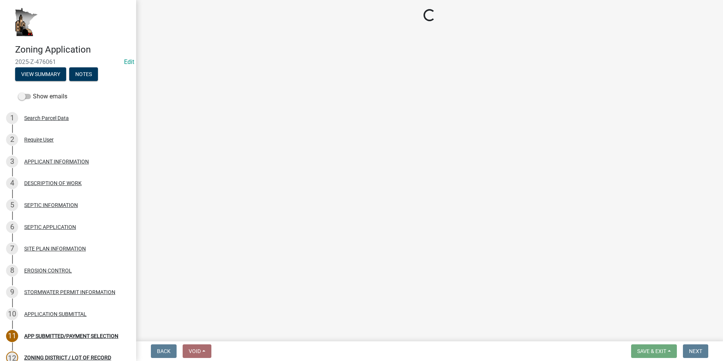
select select "884de254-84a4-4256-8abe-0e7e5fcf6e66"
select select "a92f28e2-ce07-4f77-8e7f-7b3fa67e4f8f"
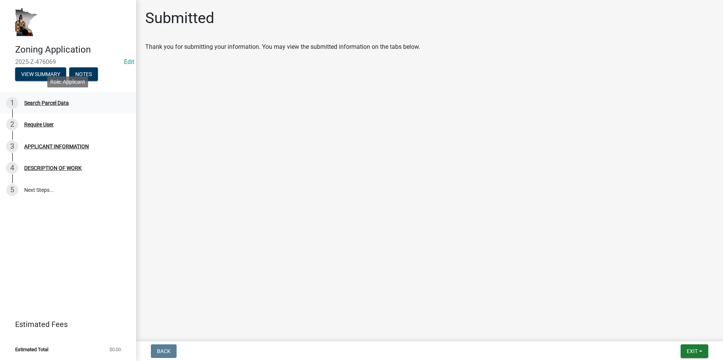
click at [28, 106] on div "1 Search Parcel Data" at bounding box center [65, 103] width 118 height 12
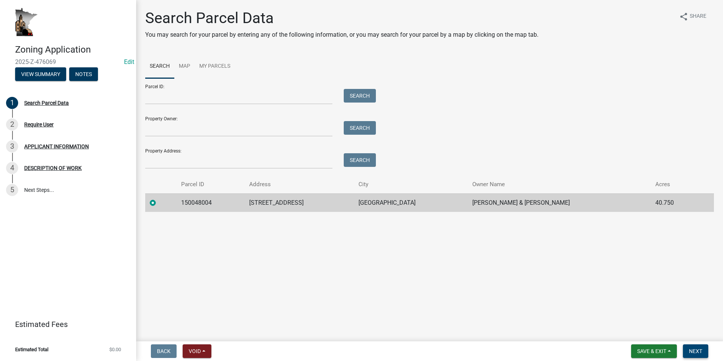
click at [703, 350] on button "Next" at bounding box center [694, 351] width 25 height 14
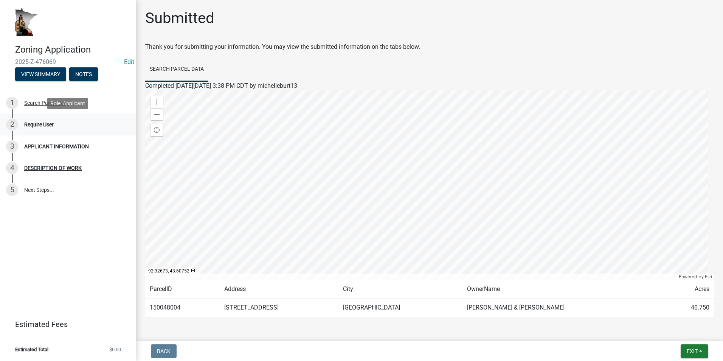
click at [46, 127] on div "Require User" at bounding box center [38, 124] width 29 height 5
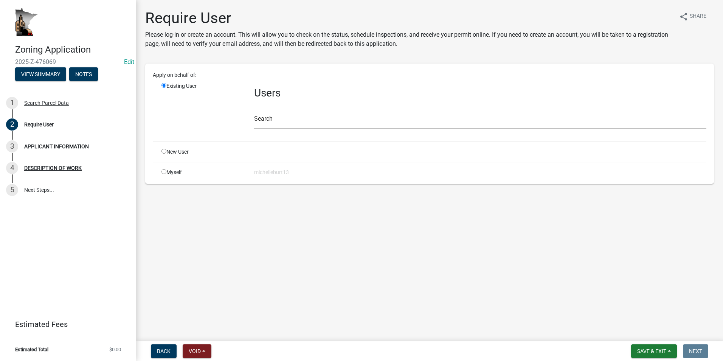
click at [166, 171] on div "Myself" at bounding box center [202, 172] width 93 height 8
drag, startPoint x: 164, startPoint y: 171, endPoint x: 208, endPoint y: 182, distance: 45.6
click at [164, 171] on input "radio" at bounding box center [163, 171] width 5 height 5
radio input "true"
radio input "false"
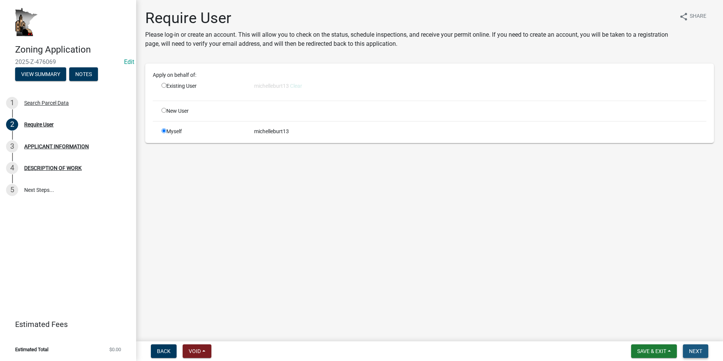
click at [692, 351] on span "Next" at bounding box center [695, 351] width 13 height 6
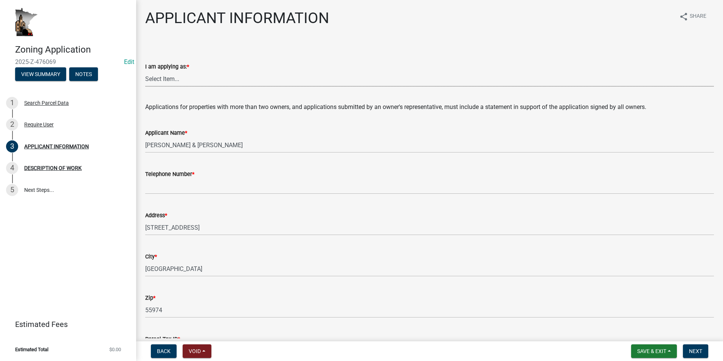
click at [159, 76] on select "Select Item... The sole owner of the property A co-owner of the property with o…" at bounding box center [429, 78] width 568 height 15
click at [145, 71] on select "Select Item... The sole owner of the property A co-owner of the property with o…" at bounding box center [429, 78] width 568 height 15
select select "884de254-84a4-4256-8abe-0e7e5fcf6e66"
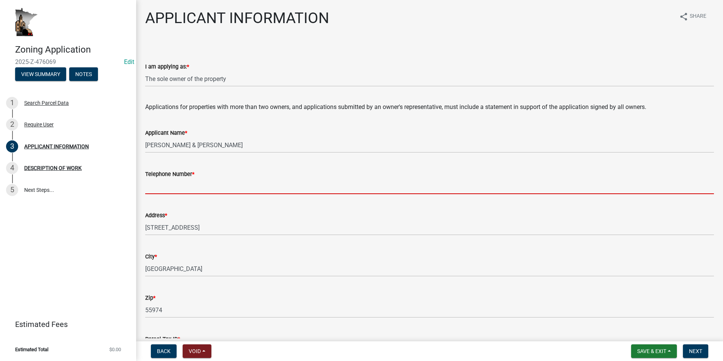
click at [183, 185] on input "Telephone Number *" at bounding box center [429, 185] width 568 height 15
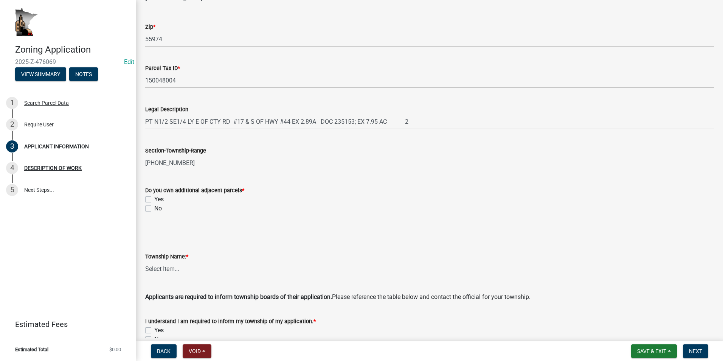
scroll to position [302, 0]
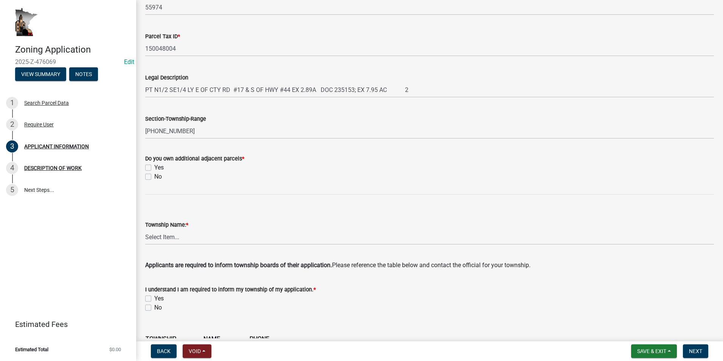
type input "[PHONE_NUMBER]"
drag, startPoint x: 148, startPoint y: 175, endPoint x: 191, endPoint y: 187, distance: 44.4
click at [154, 175] on label "No" at bounding box center [158, 176] width 8 height 9
click at [154, 175] on input "No" at bounding box center [156, 174] width 5 height 5
checkbox input "true"
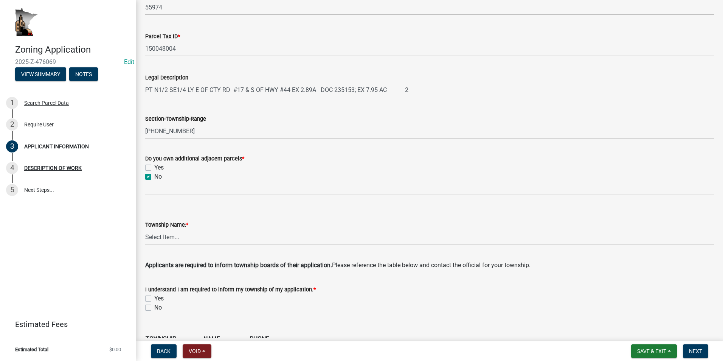
checkbox input "false"
checkbox input "true"
click at [183, 234] on select "Select Item... Black Hammer Brownsville Caledonia Crooked Creek Hokah Houston J…" at bounding box center [429, 236] width 568 height 15
click at [145, 229] on select "Select Item... Black Hammer Brownsville Caledonia Crooked Creek Hokah Houston J…" at bounding box center [429, 236] width 568 height 15
select select "a92f28e2-ce07-4f77-8e7f-7b3fa67e4f8f"
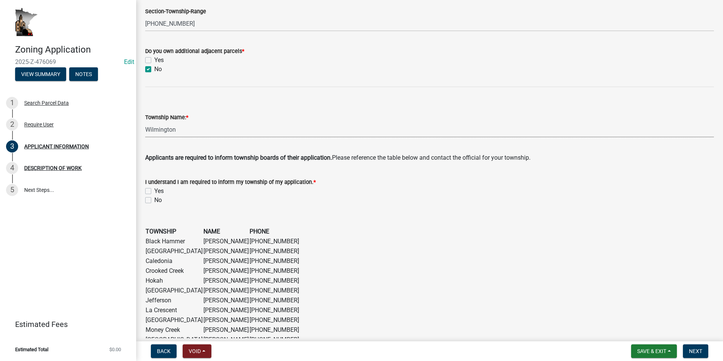
scroll to position [416, 0]
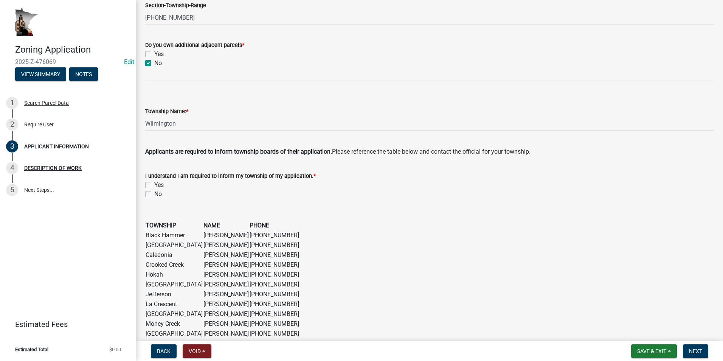
click at [154, 184] on label "Yes" at bounding box center [158, 184] width 9 height 9
click at [154, 184] on input "Yes" at bounding box center [156, 182] width 5 height 5
checkbox input "true"
checkbox input "false"
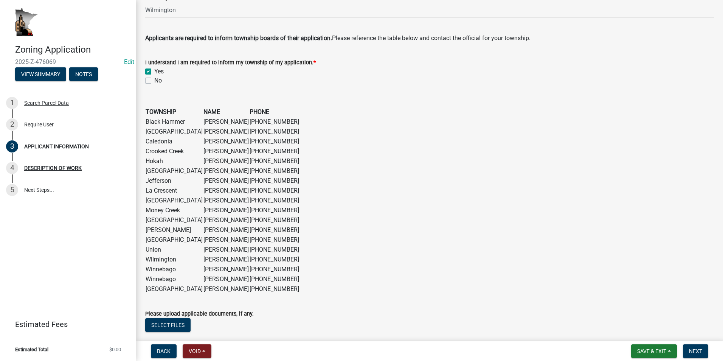
scroll to position [576, 0]
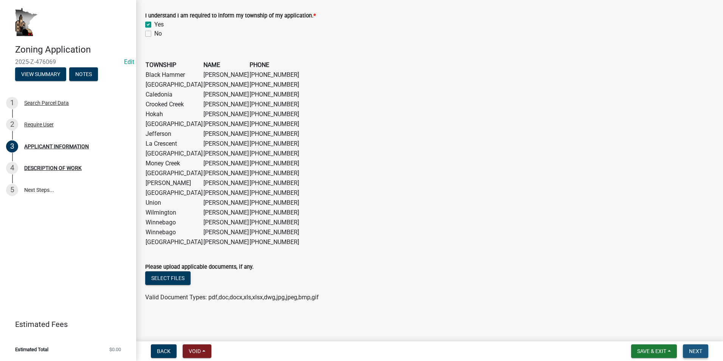
click at [698, 351] on span "Next" at bounding box center [695, 351] width 13 height 6
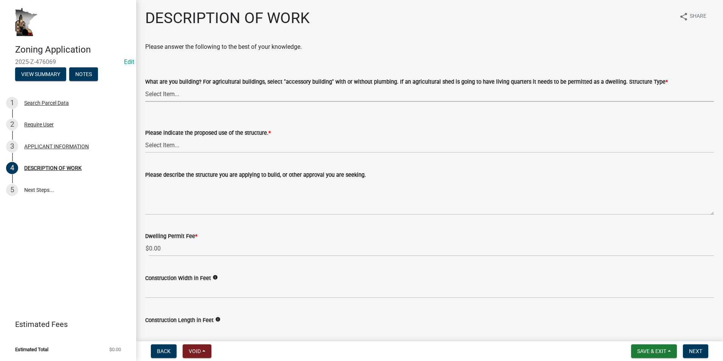
click at [168, 94] on select "Select Item... Single Family Dwelling or "Shouse" Bedroom addition Non-bedroom …" at bounding box center [429, 93] width 568 height 15
click at [145, 86] on select "Select Item... Single Family Dwelling or "Shouse" Bedroom addition Non-bedroom …" at bounding box center [429, 93] width 568 height 15
select select "39f6a2ab-0467-4f26-9b22-6b4c409785cf"
click at [189, 146] on select "Select Item... Year-Round Residential Seasonal Residential Agricultural Recreat…" at bounding box center [429, 144] width 568 height 15
click at [145, 137] on select "Select Item... Year-Round Residential Seasonal Residential Agricultural Recreat…" at bounding box center [429, 144] width 568 height 15
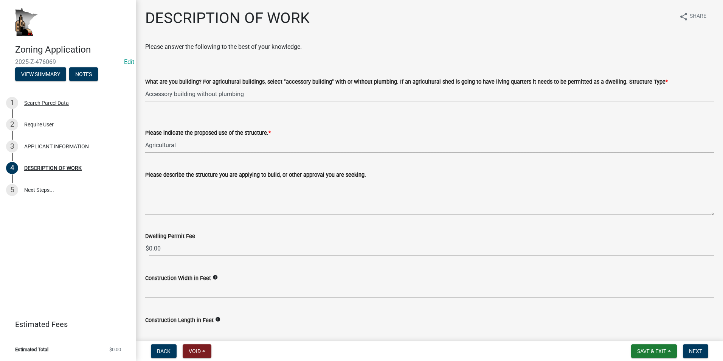
select select "8a50126a-ac8f-44d1-8890-2a914b053a60"
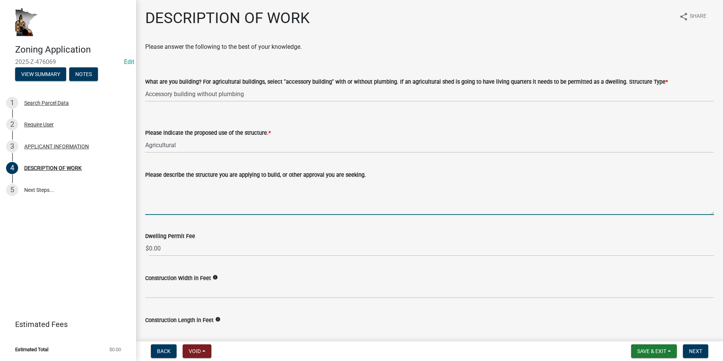
click at [159, 182] on textarea "Please describe the structure you are applying to build, or other approval you …" at bounding box center [429, 197] width 568 height 36
click at [156, 183] on textarea "Please describe the structure you are applying to build, or other approval you …" at bounding box center [429, 197] width 568 height 36
click at [395, 185] on textarea "Shed will be 47x140 and 2 stories. Horses will be kept on the bottom, and the t…" at bounding box center [429, 197] width 568 height 36
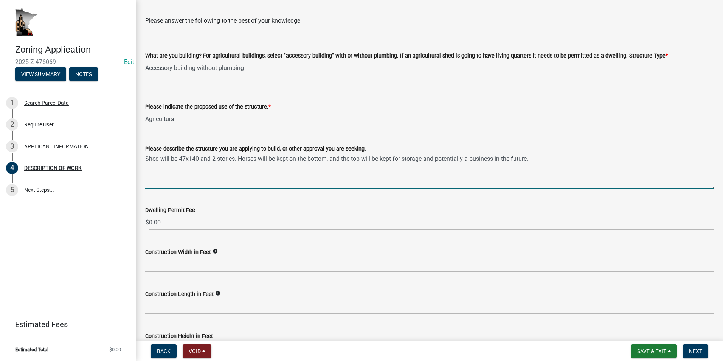
scroll to position [38, 0]
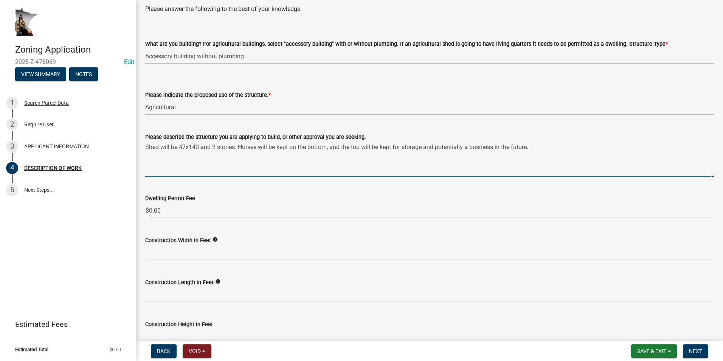
type textarea "Shed will be 47x140 and 2 stories. Horses will be kept on the bottom, and the t…"
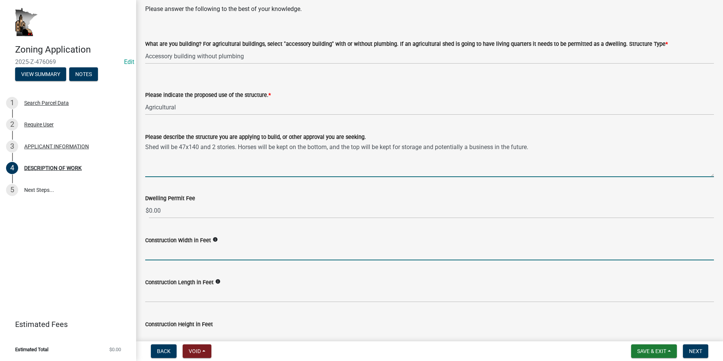
click at [188, 252] on input "text" at bounding box center [429, 252] width 568 height 15
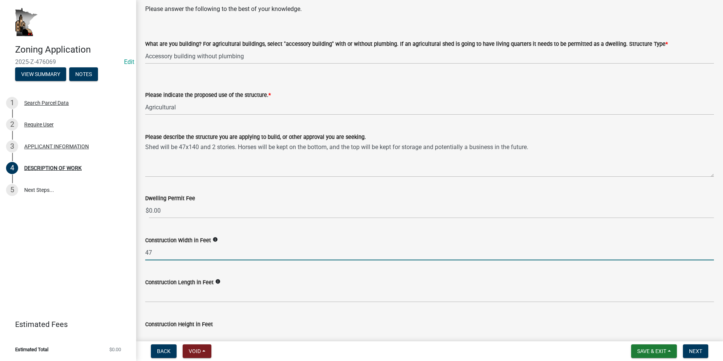
type input "47"
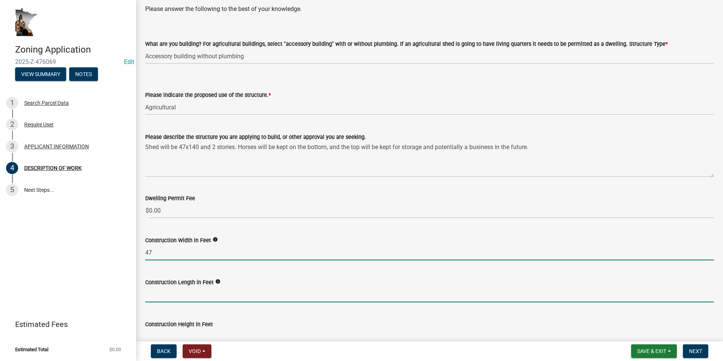
click at [181, 291] on input "text" at bounding box center [429, 293] width 568 height 15
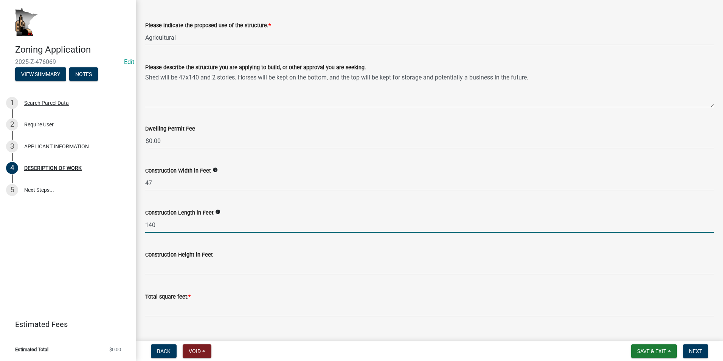
scroll to position [113, 0]
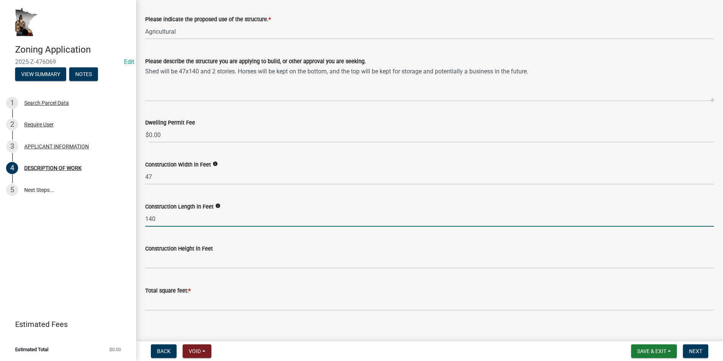
type input "140"
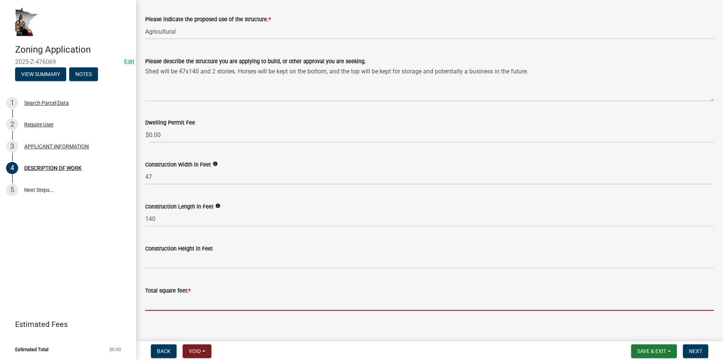
click at [168, 305] on input "text" at bounding box center [429, 302] width 568 height 15
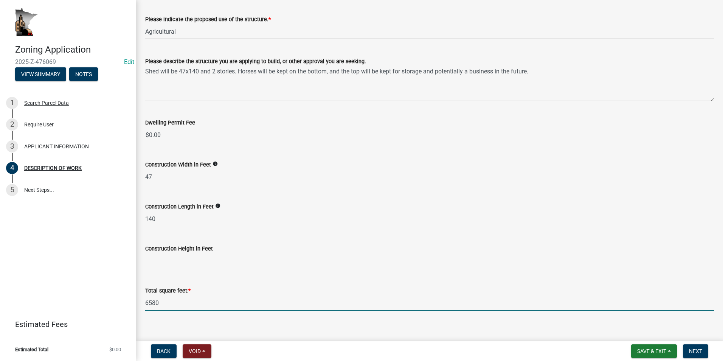
type input "6580"
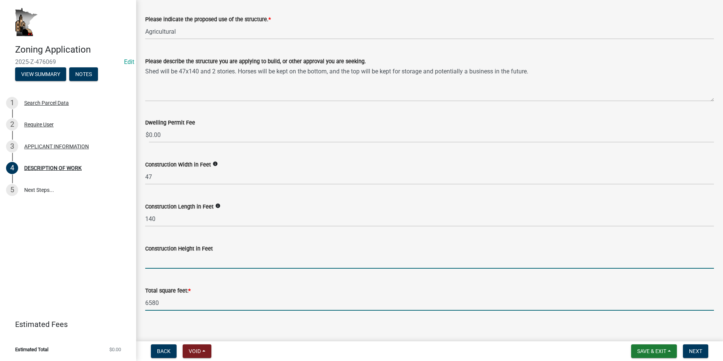
click at [174, 262] on input "text" at bounding box center [429, 260] width 568 height 15
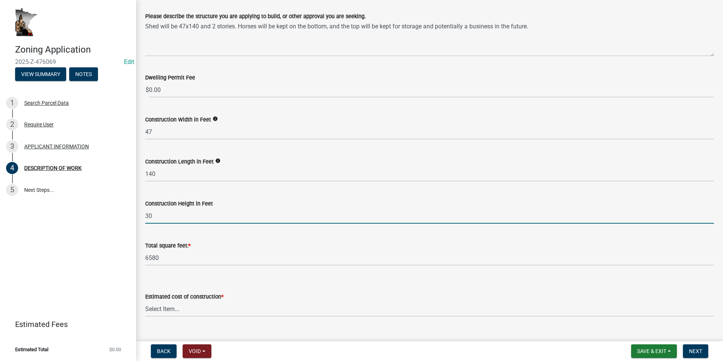
scroll to position [265, 0]
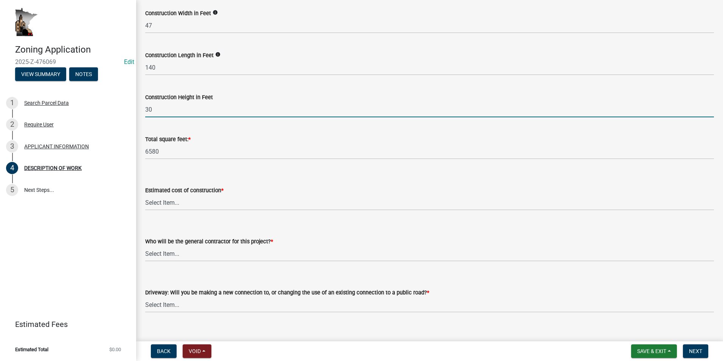
type input "30"
click at [168, 205] on select "Select Item... $0 - $50,000 $50,001 - $100,000 $101,000 - $150,000 $150,001 or …" at bounding box center [429, 202] width 568 height 15
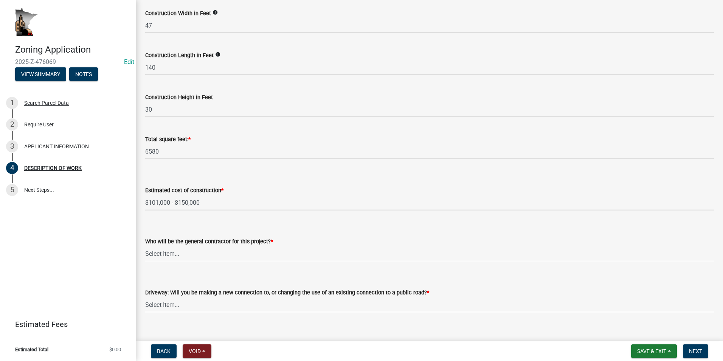
click at [145, 195] on select "Select Item... $0 - $50,000 $50,001 - $100,000 $101,000 - $150,000 $150,001 or …" at bounding box center [429, 202] width 568 height 15
click at [204, 204] on select "Select Item... $0 - $50,000 $50,001 - $100,000 $101,000 - $150,000 $150,001 or …" at bounding box center [429, 202] width 568 height 15
click at [145, 195] on select "Select Item... $0 - $50,000 $50,001 - $100,000 $101,000 - $150,000 $150,001 or …" at bounding box center [429, 202] width 568 height 15
click at [201, 208] on select "Select Item... $0 - $50,000 $50,001 - $100,000 $101,000 - $150,000 $150,001 or …" at bounding box center [429, 202] width 568 height 15
click at [145, 195] on select "Select Item... $0 - $50,000 $50,001 - $100,000 $101,000 - $150,000 $150,001 or …" at bounding box center [429, 202] width 568 height 15
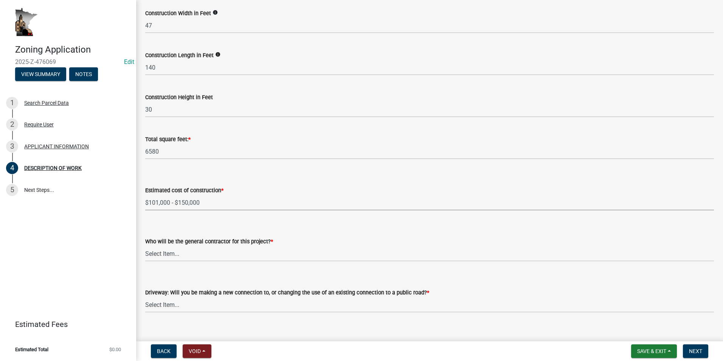
select select "6fa3780f-5db1-4692-8b38-e5e5a086efc1"
click at [178, 254] on select "Select Item... Myself Other" at bounding box center [429, 253] width 568 height 15
click at [145, 246] on select "Select Item... Myself Other" at bounding box center [429, 253] width 568 height 15
select select "07ce3bd5-44c8-48c7-a7da-ecbfde3ea753"
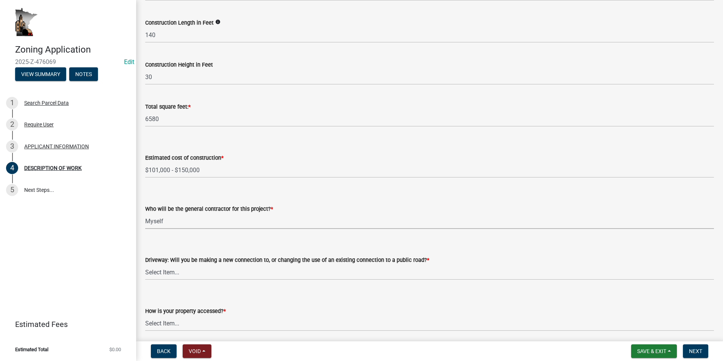
scroll to position [340, 0]
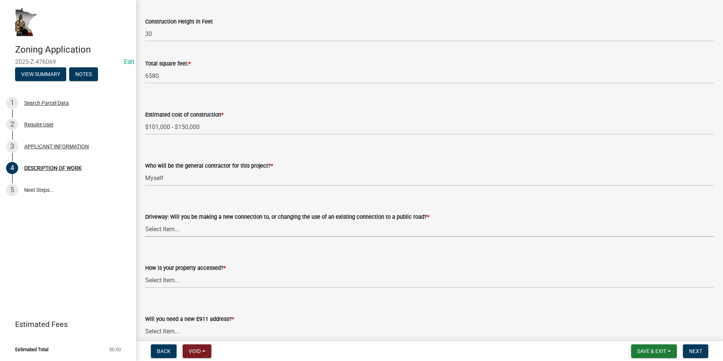
click at [172, 231] on select "Select Item... I am installing a new driveway access to a public road I am chan…" at bounding box center [429, 228] width 568 height 15
click at [145, 221] on select "Select Item... I am installing a new driveway access to a public road I am chan…" at bounding box center [429, 228] width 568 height 15
select select "865858fb-cec4-4771-ade1-629df977e661"
click at [176, 279] on select "Select Item... Access is off a state highway Access is off a county road Access…" at bounding box center [429, 279] width 568 height 15
click at [145, 272] on select "Select Item... Access is off a state highway Access is off a county road Access…" at bounding box center [429, 279] width 568 height 15
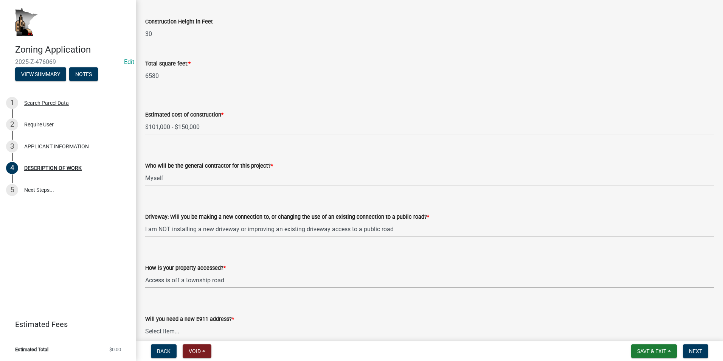
select select "c0af4bca-2ac9-43a4-954a-b6dfd2bb8fae"
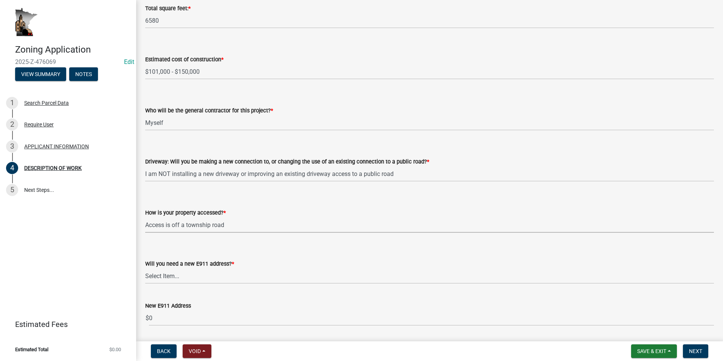
scroll to position [416, 0]
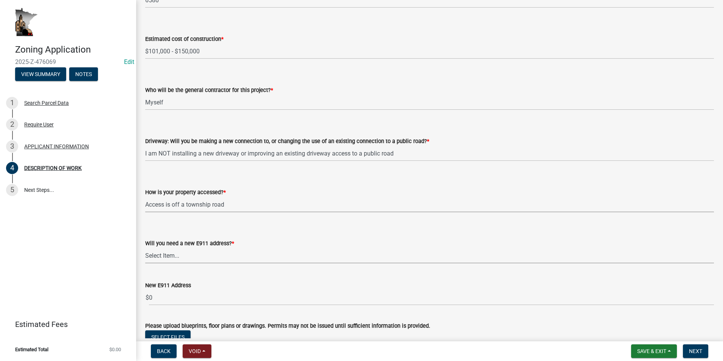
click at [176, 251] on select "Select Item... Yes No" at bounding box center [429, 255] width 568 height 15
click at [145, 248] on select "Select Item... Yes No" at bounding box center [429, 255] width 568 height 15
select select "79149638-379e-4eb8-8707-a078303474c9"
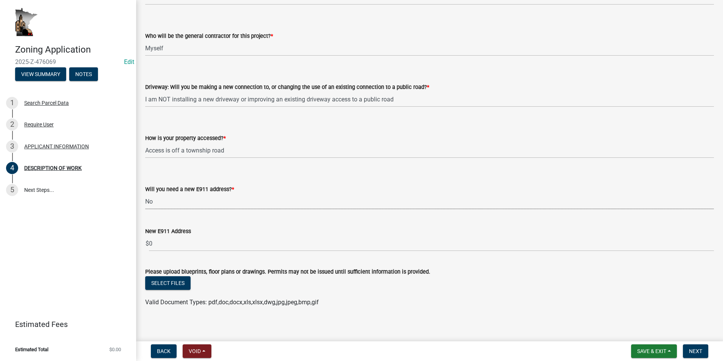
scroll to position [475, 0]
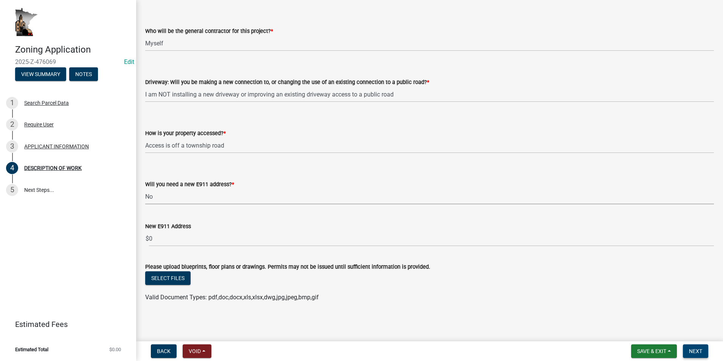
click at [694, 348] on span "Next" at bounding box center [695, 351] width 13 height 6
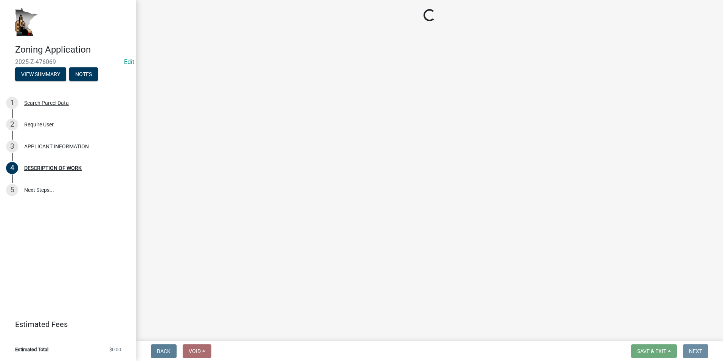
scroll to position [0, 0]
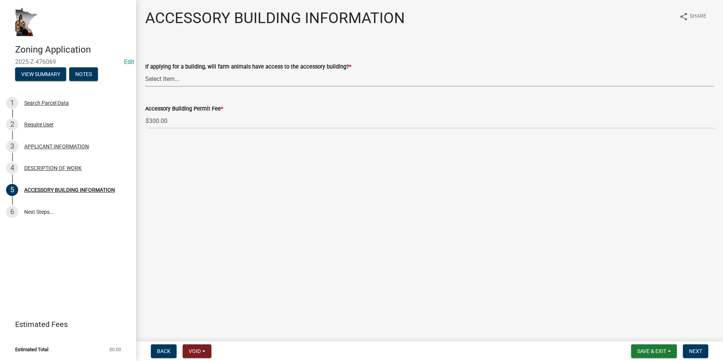
click at [180, 79] on select "Select Item... Yes No" at bounding box center [429, 78] width 568 height 15
click at [145, 71] on select "Select Item... Yes No" at bounding box center [429, 78] width 568 height 15
select select "ea2785e3-9e58-4562-b2ed-41a70a2b747b"
click at [693, 349] on span "Next" at bounding box center [695, 351] width 13 height 6
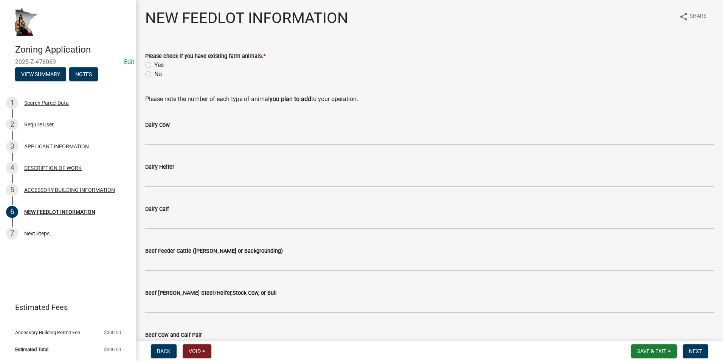
click at [154, 74] on label "No" at bounding box center [158, 74] width 8 height 9
click at [154, 74] on input "No" at bounding box center [156, 72] width 5 height 5
radio input "true"
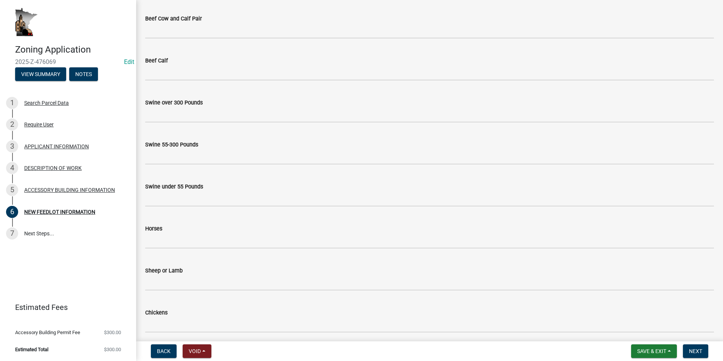
scroll to position [340, 0]
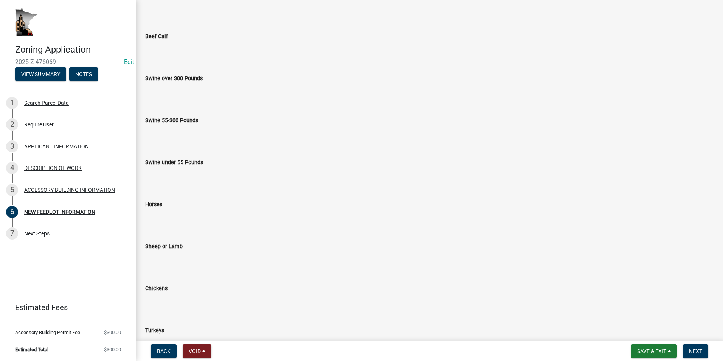
click at [177, 210] on input "text" at bounding box center [429, 216] width 568 height 15
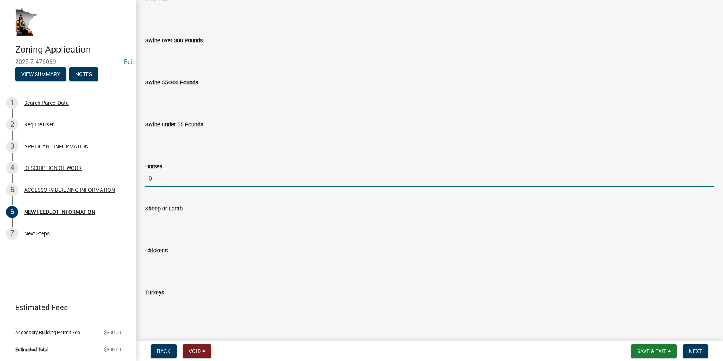
scroll to position [388, 0]
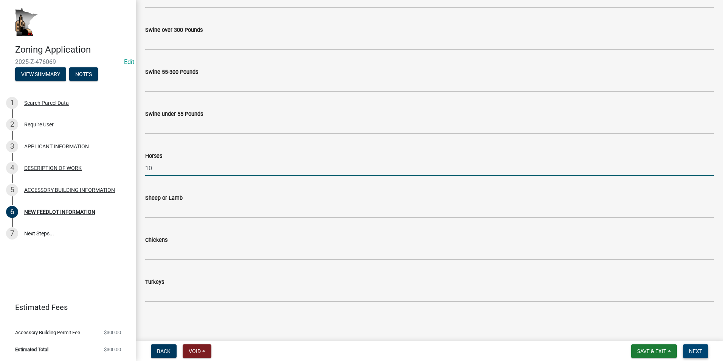
type input "10"
click at [695, 352] on span "Next" at bounding box center [695, 351] width 13 height 6
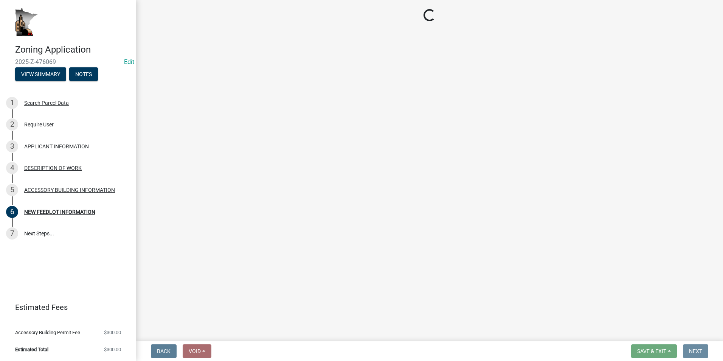
scroll to position [0, 0]
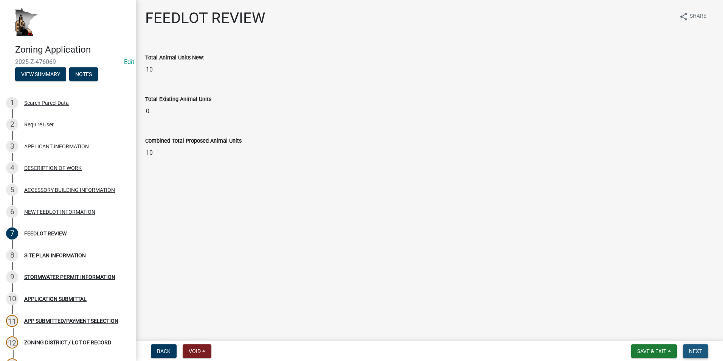
click at [695, 349] on span "Next" at bounding box center [695, 351] width 13 height 6
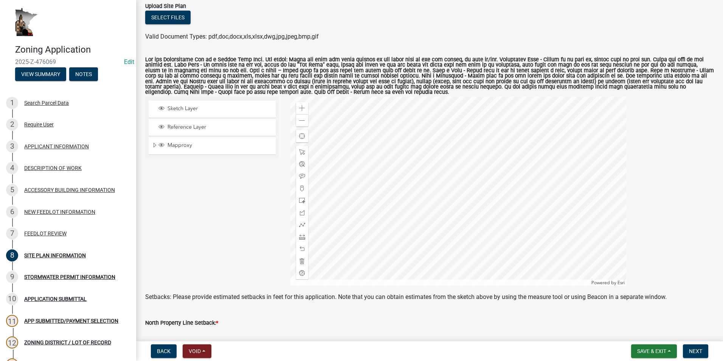
scroll to position [76, 0]
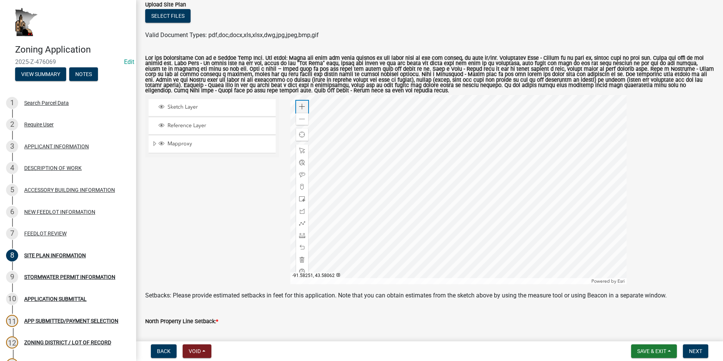
click at [300, 107] on span at bounding box center [302, 107] width 6 height 6
click at [411, 192] on div at bounding box center [458, 189] width 336 height 189
drag, startPoint x: 299, startPoint y: 107, endPoint x: 306, endPoint y: 117, distance: 12.0
click at [299, 108] on span at bounding box center [302, 107] width 6 height 6
click at [394, 212] on div at bounding box center [458, 189] width 336 height 189
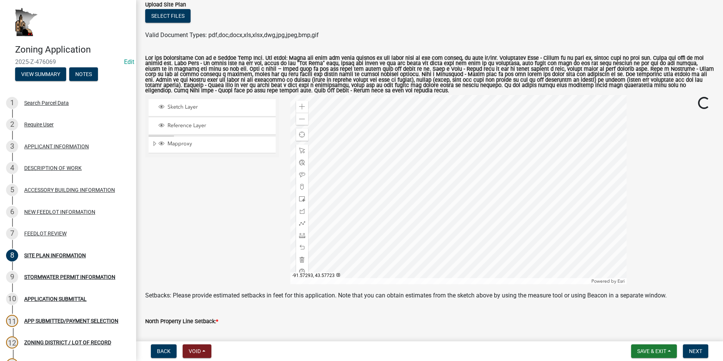
click at [399, 192] on div at bounding box center [458, 189] width 336 height 189
click at [301, 200] on span at bounding box center [302, 199] width 6 height 6
click at [424, 178] on div at bounding box center [458, 189] width 336 height 189
click at [302, 153] on span at bounding box center [302, 150] width 6 height 6
click at [432, 180] on div at bounding box center [458, 189] width 336 height 189
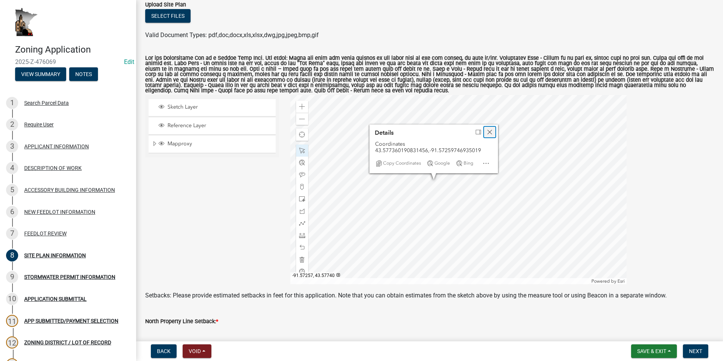
click at [487, 132] on span "Close" at bounding box center [489, 132] width 6 height 6
click at [420, 180] on div at bounding box center [458, 189] width 336 height 189
click at [435, 178] on div at bounding box center [458, 189] width 336 height 189
click at [428, 189] on div at bounding box center [458, 189] width 336 height 189
click at [427, 210] on div at bounding box center [458, 189] width 336 height 189
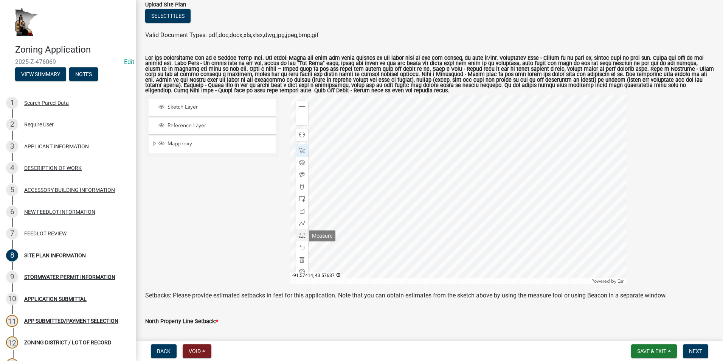
click at [300, 232] on span at bounding box center [302, 235] width 6 height 6
click at [436, 192] on div at bounding box center [458, 189] width 336 height 189
click at [540, 192] on div at bounding box center [458, 189] width 336 height 189
click at [436, 185] on div at bounding box center [458, 189] width 336 height 189
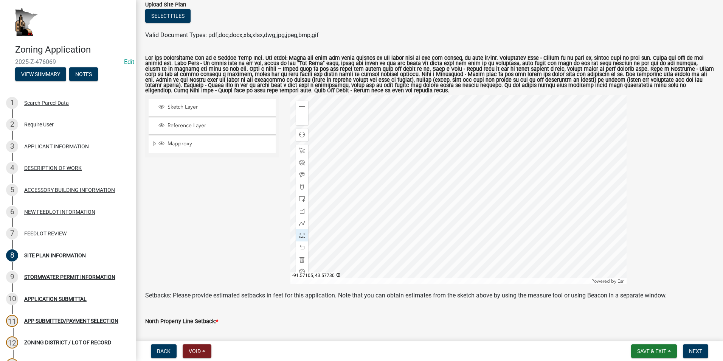
click at [541, 184] on div at bounding box center [458, 189] width 336 height 189
click at [428, 207] on div at bounding box center [458, 189] width 336 height 189
click at [430, 273] on div at bounding box center [458, 189] width 336 height 189
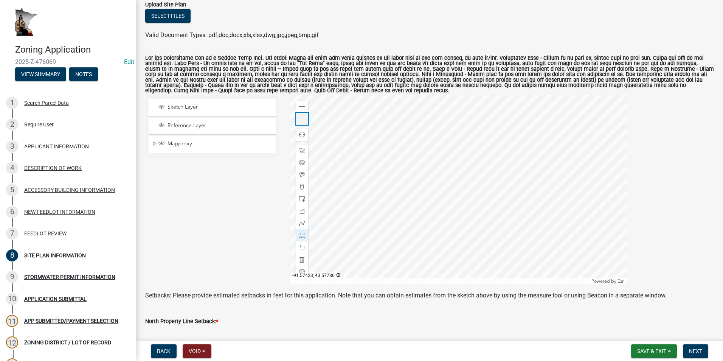
click at [299, 121] on span at bounding box center [302, 119] width 6 height 6
click at [438, 189] on div at bounding box center [458, 189] width 336 height 189
click at [315, 191] on div at bounding box center [458, 189] width 336 height 189
click at [442, 180] on div at bounding box center [458, 189] width 336 height 189
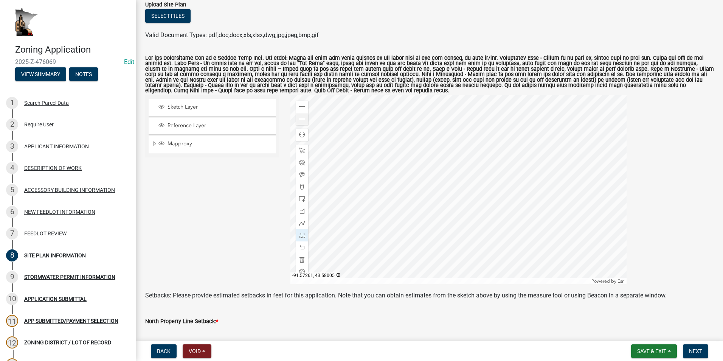
click at [443, 102] on div at bounding box center [458, 189] width 336 height 189
click at [301, 150] on span at bounding box center [302, 150] width 6 height 6
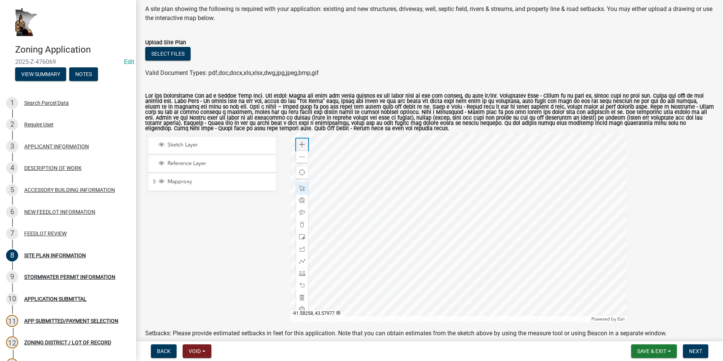
click at [300, 144] on span at bounding box center [302, 144] width 6 height 6
click at [407, 186] on div at bounding box center [458, 227] width 336 height 189
click at [356, 225] on div at bounding box center [458, 227] width 336 height 189
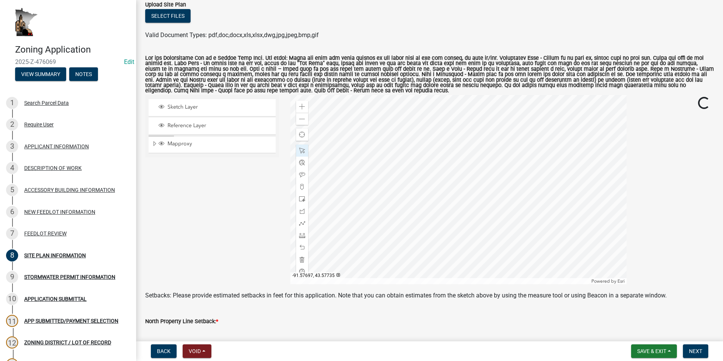
scroll to position [113, 0]
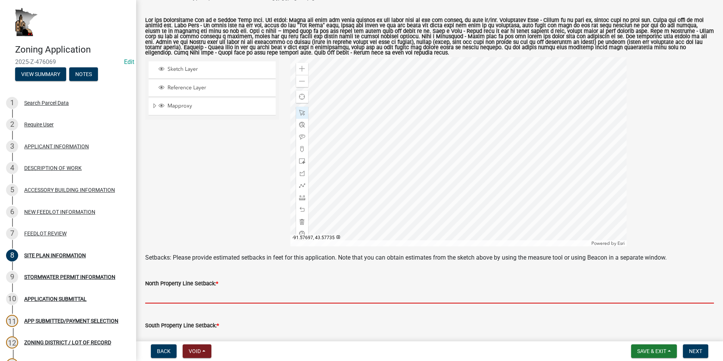
click at [184, 289] on input "text" at bounding box center [429, 295] width 568 height 15
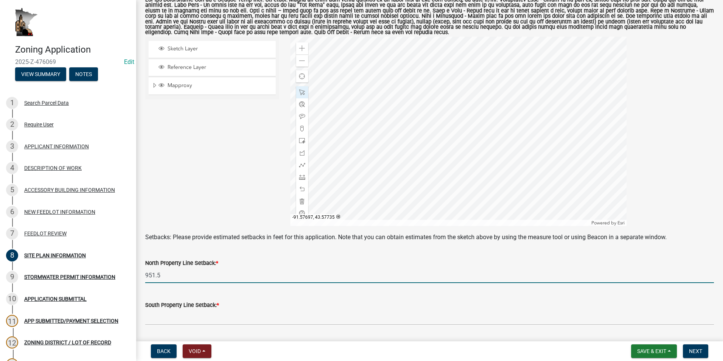
scroll to position [151, 0]
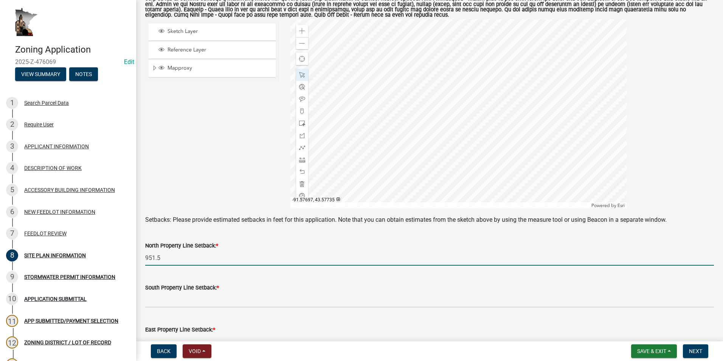
type input "951.5"
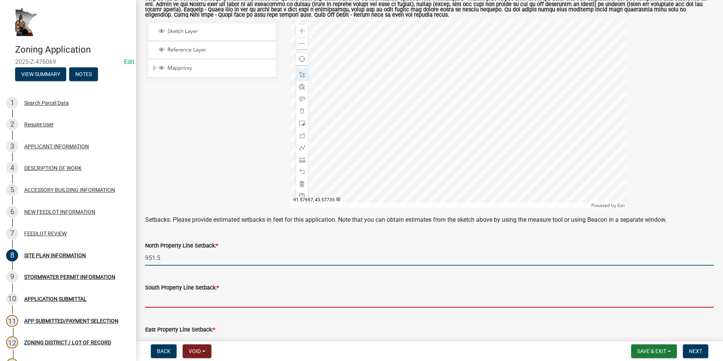
click at [173, 303] on input "text" at bounding box center [429, 299] width 568 height 15
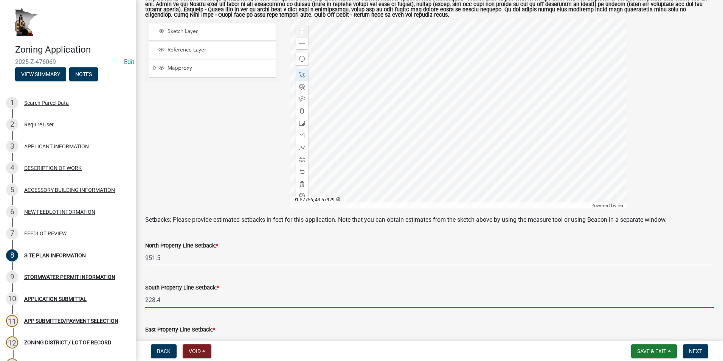
type input "228.4"
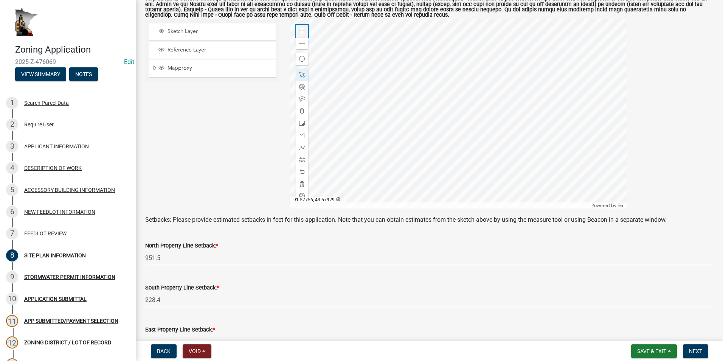
click at [299, 31] on span at bounding box center [302, 31] width 6 height 6
click at [481, 161] on div at bounding box center [458, 113] width 336 height 189
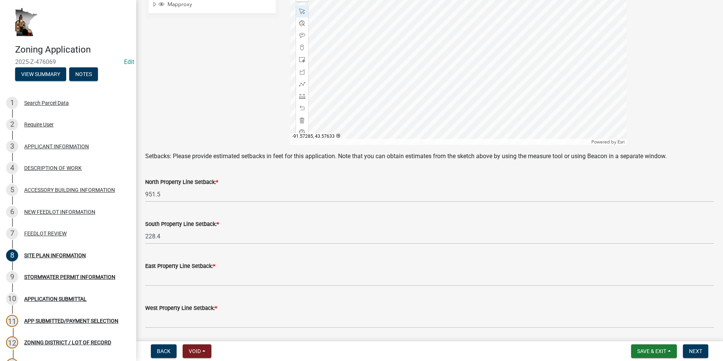
scroll to position [227, 0]
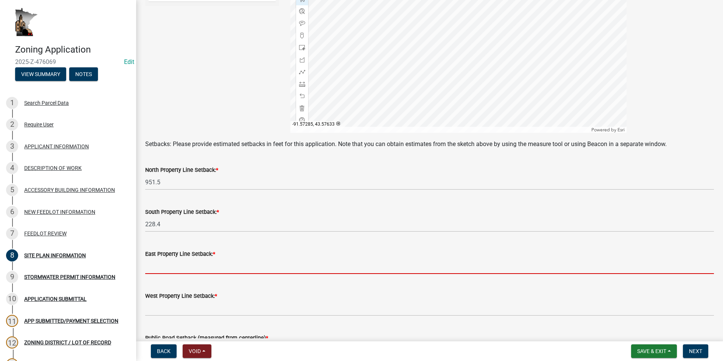
click at [169, 269] on input "text" at bounding box center [429, 265] width 568 height 15
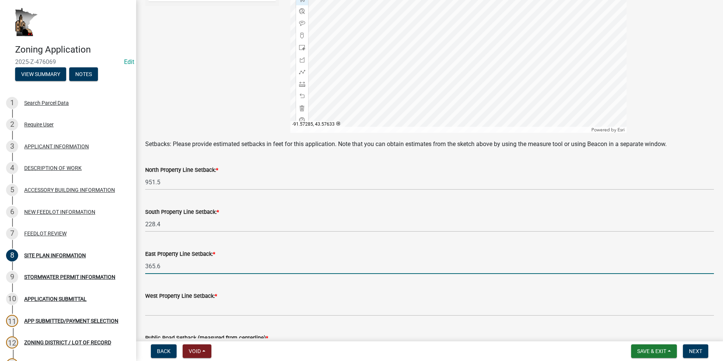
type input "365.6"
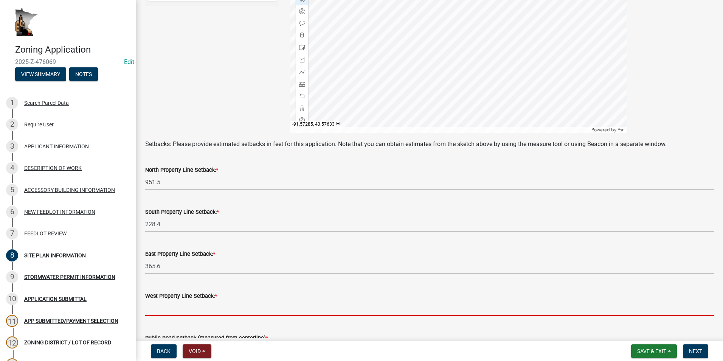
click at [172, 308] on input "text" at bounding box center [429, 307] width 568 height 15
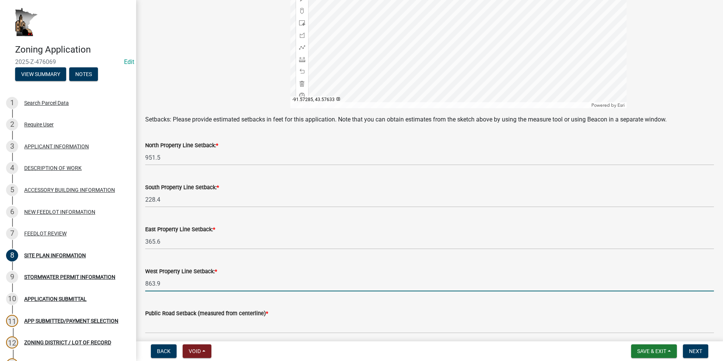
scroll to position [283, 0]
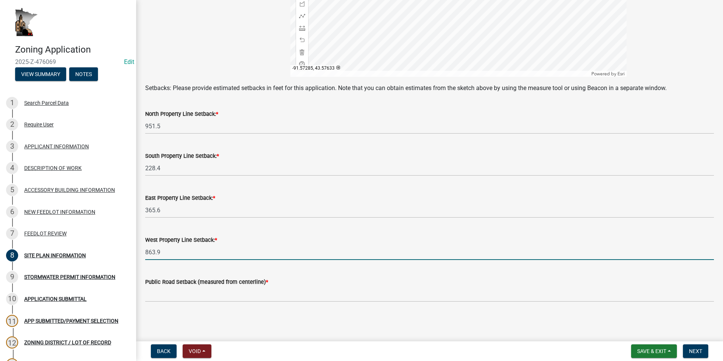
type input "863.9"
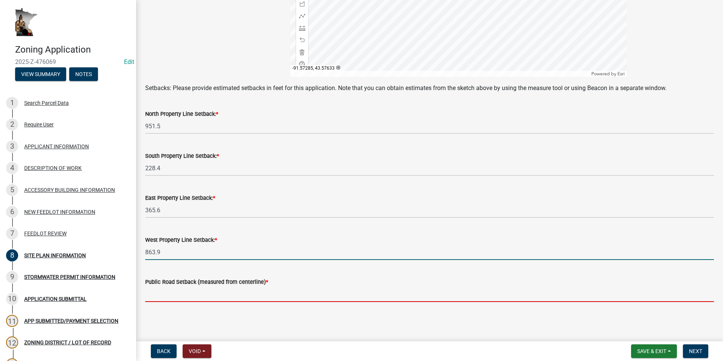
click at [195, 292] on input "text" at bounding box center [429, 293] width 568 height 15
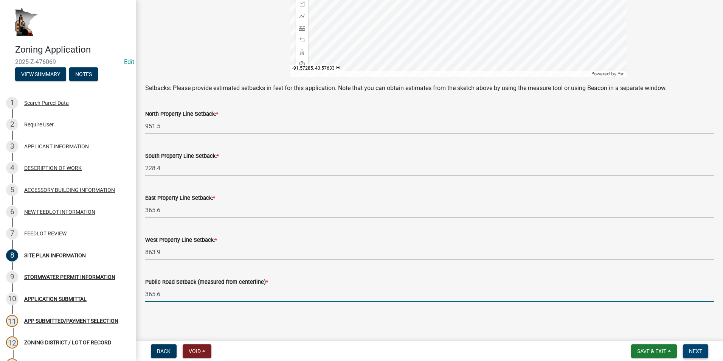
type input "365.6"
click at [697, 350] on span "Next" at bounding box center [695, 351] width 13 height 6
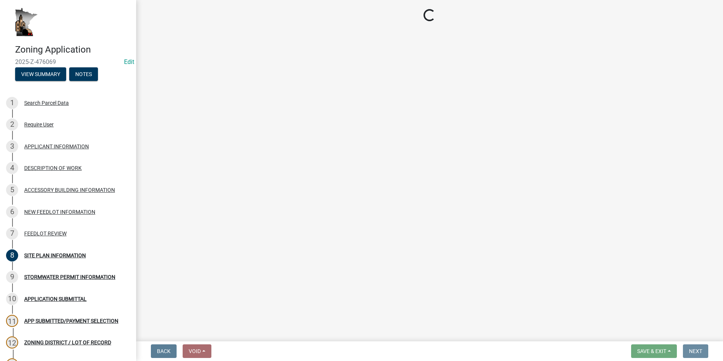
scroll to position [0, 0]
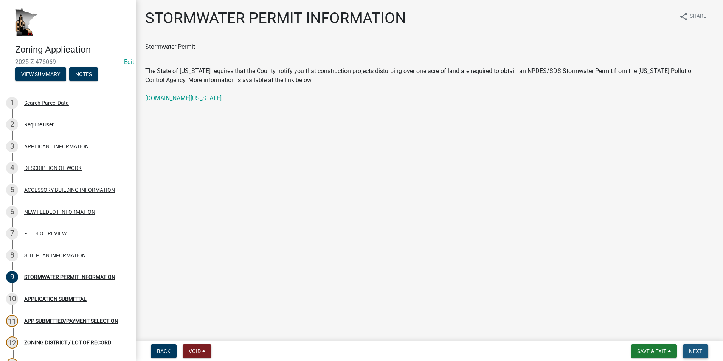
click at [686, 347] on button "Next" at bounding box center [694, 351] width 25 height 14
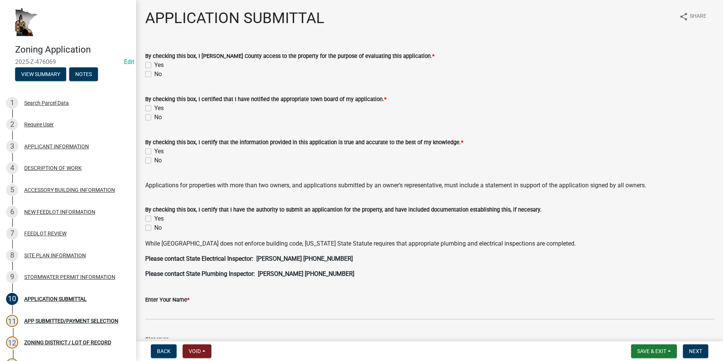
click at [154, 65] on label "Yes" at bounding box center [158, 64] width 9 height 9
click at [154, 65] on input "Yes" at bounding box center [156, 62] width 5 height 5
checkbox input "true"
checkbox input "false"
click at [154, 106] on label "Yes" at bounding box center [158, 108] width 9 height 9
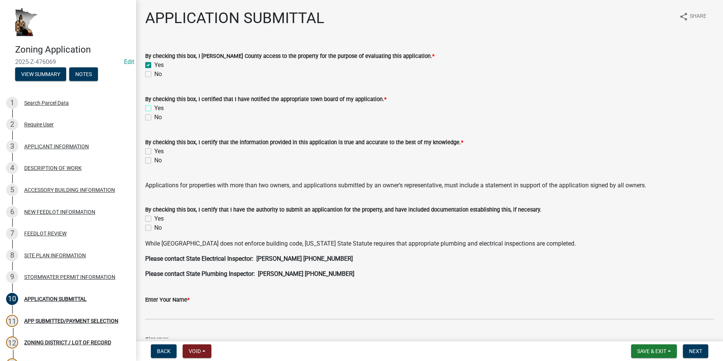
click at [154, 106] on input "Yes" at bounding box center [156, 106] width 5 height 5
checkbox input "true"
checkbox input "false"
click at [154, 151] on label "Yes" at bounding box center [158, 151] width 9 height 9
click at [154, 151] on input "Yes" at bounding box center [156, 149] width 5 height 5
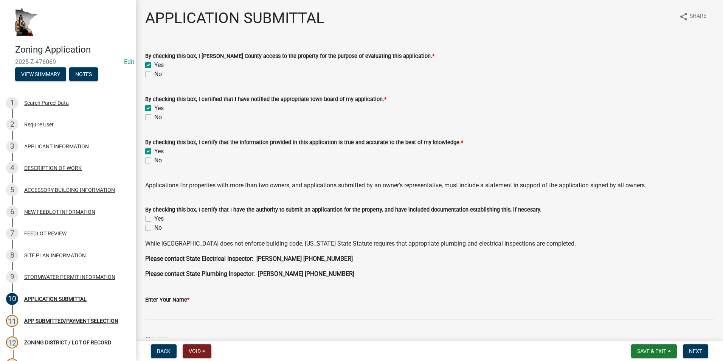
checkbox input "true"
checkbox input "false"
click at [154, 220] on label "Yes" at bounding box center [158, 218] width 9 height 9
click at [154, 219] on input "Yes" at bounding box center [156, 216] width 5 height 5
checkbox input "true"
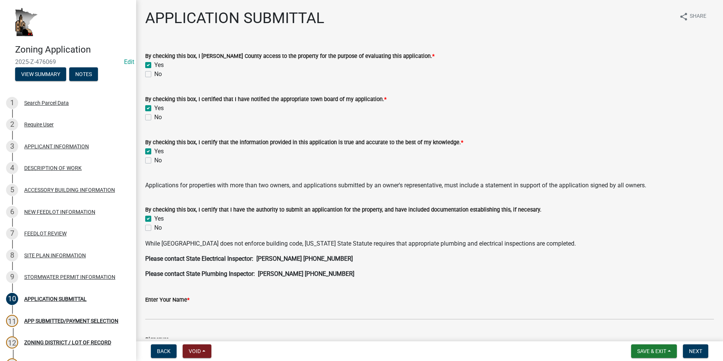
checkbox input "false"
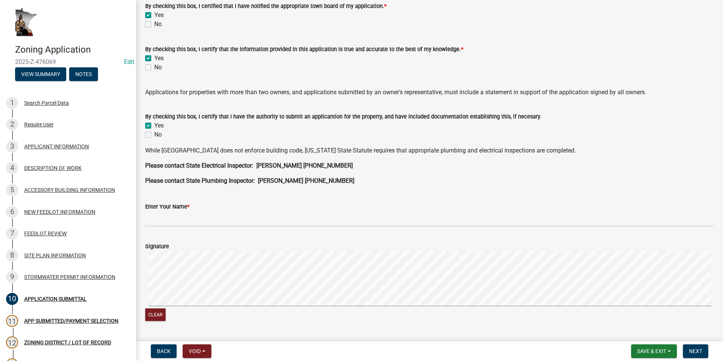
scroll to position [113, 0]
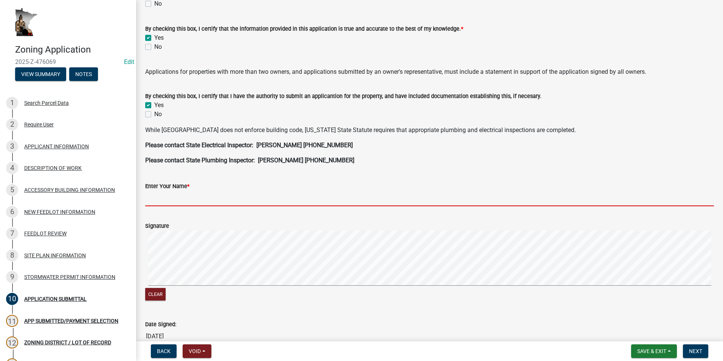
click at [158, 198] on input "Enter Your Name *" at bounding box center [429, 197] width 568 height 15
type input "Benjy Borntrager"
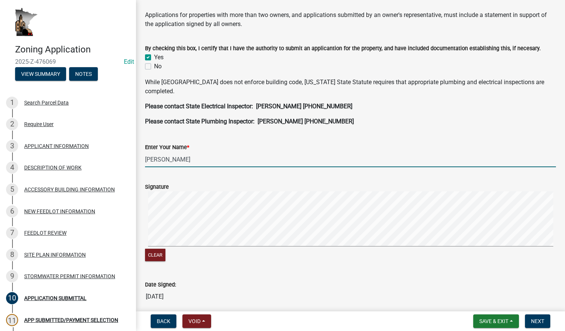
scroll to position [244, 0]
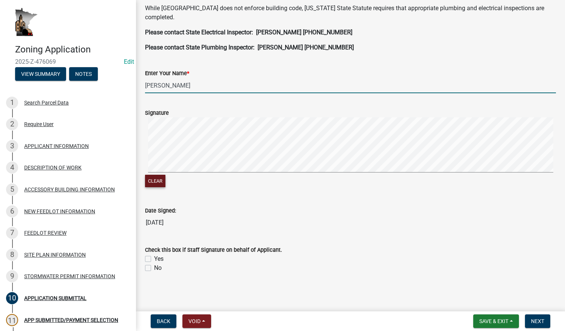
click at [158, 181] on button "Clear" at bounding box center [155, 181] width 20 height 12
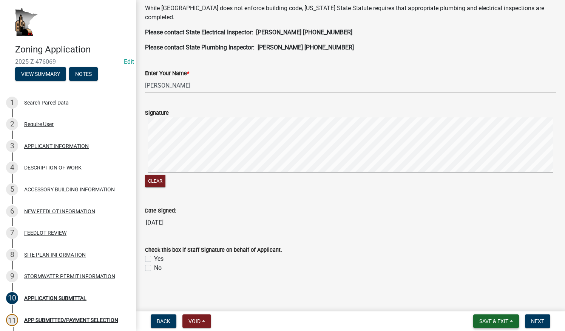
click at [513, 323] on button "Save & Exit" at bounding box center [497, 322] width 46 height 14
click at [480, 283] on button "Save" at bounding box center [489, 284] width 60 height 18
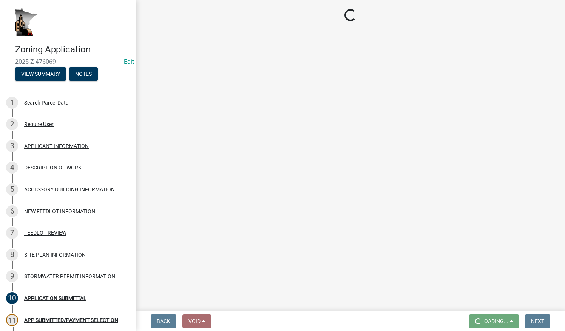
scroll to position [0, 0]
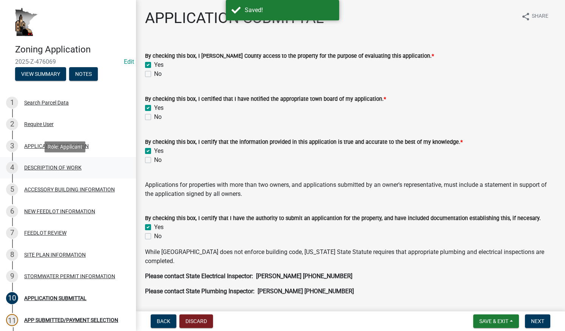
click at [39, 170] on div "DESCRIPTION OF WORK" at bounding box center [52, 167] width 57 height 5
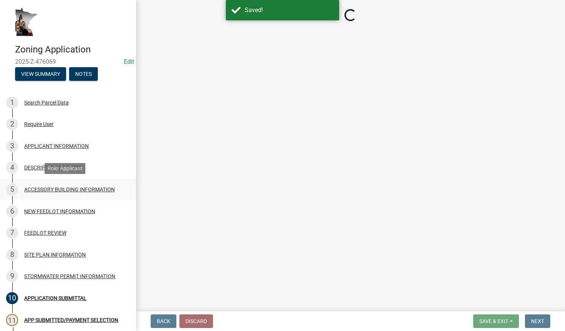
select select "39f6a2ab-0467-4f26-9b22-6b4c409785cf"
select select "8a50126a-ac8f-44d1-8890-2a914b053a60"
select select "6fa3780f-5db1-4692-8b38-e5e5a086efc1"
select select "07ce3bd5-44c8-48c7-a7da-ecbfde3ea753"
select select "865858fb-cec4-4771-ade1-629df977e661"
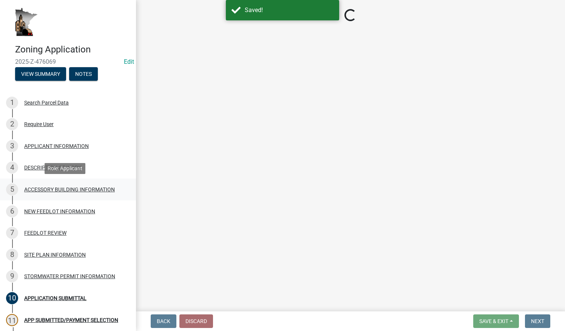
select select "c0af4bca-2ac9-43a4-954a-b6dfd2bb8fae"
select select "79149638-379e-4eb8-8707-a078303474c9"
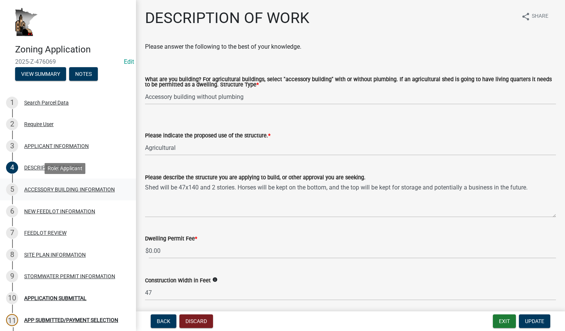
click at [50, 190] on div "ACCESSORY BUILDING INFORMATION" at bounding box center [69, 189] width 91 height 5
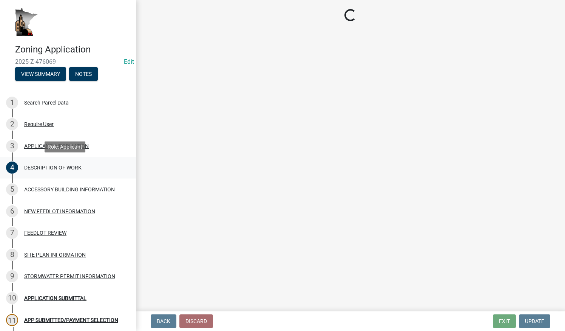
click at [35, 166] on div "DESCRIPTION OF WORK" at bounding box center [52, 167] width 57 height 5
select select "ea2785e3-9e58-4562-b2ed-41a70a2b747b"
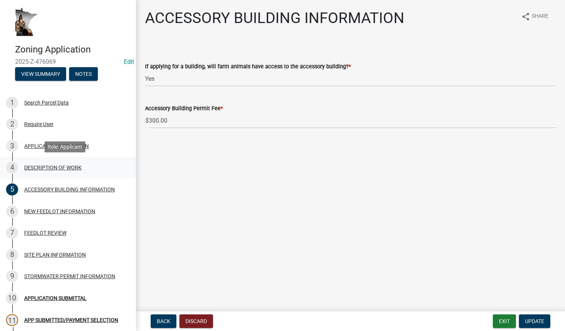
click at [53, 166] on div "DESCRIPTION OF WORK" at bounding box center [52, 167] width 57 height 5
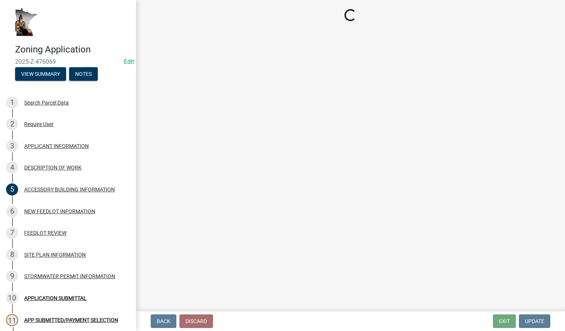
select select "39f6a2ab-0467-4f26-9b22-6b4c409785cf"
select select "8a50126a-ac8f-44d1-8890-2a914b053a60"
select select "6fa3780f-5db1-4692-8b38-e5e5a086efc1"
select select "07ce3bd5-44c8-48c7-a7da-ecbfde3ea753"
select select "865858fb-cec4-4771-ade1-629df977e661"
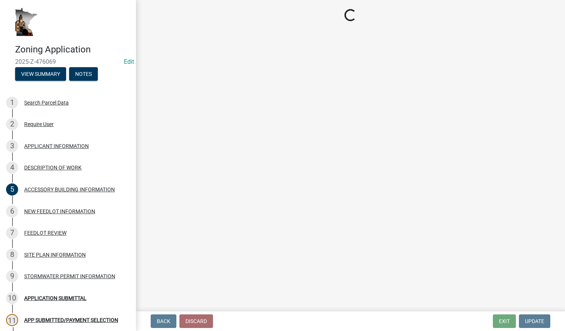
select select "c0af4bca-2ac9-43a4-954a-b6dfd2bb8fae"
select select "79149638-379e-4eb8-8707-a078303474c9"
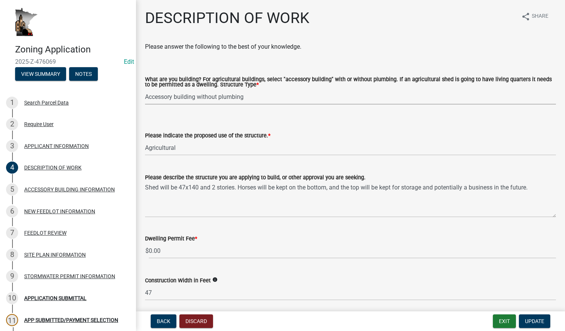
click at [254, 97] on select "Select Item... Single Family Dwelling or "Shouse" Bedroom addition Non-bedroom …" at bounding box center [350, 96] width 411 height 15
click at [145, 90] on select "Select Item... Single Family Dwelling or "Shouse" Bedroom addition Non-bedroom …" at bounding box center [350, 96] width 411 height 15
select select "ad546036-0134-47e5-b668-d9a7cd8b13c4"
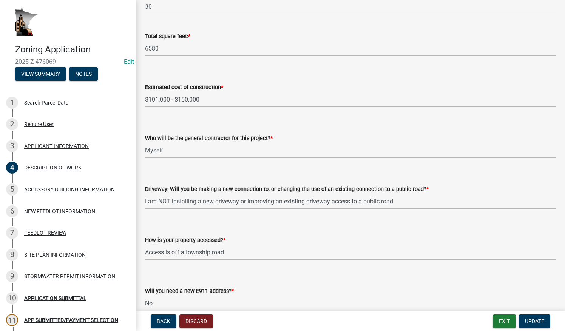
scroll to position [371, 0]
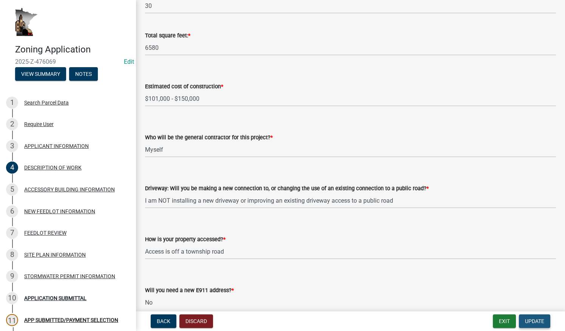
click at [536, 326] on button "Update" at bounding box center [534, 322] width 31 height 14
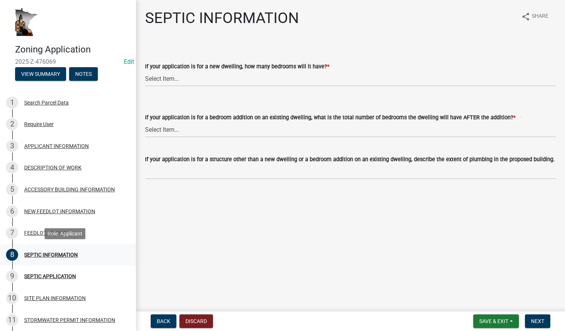
click at [79, 254] on div "8 SEPTIC INFORMATION" at bounding box center [65, 255] width 118 height 12
click at [70, 189] on div "ACCESSORY BUILDING INFORMATION" at bounding box center [69, 189] width 91 height 5
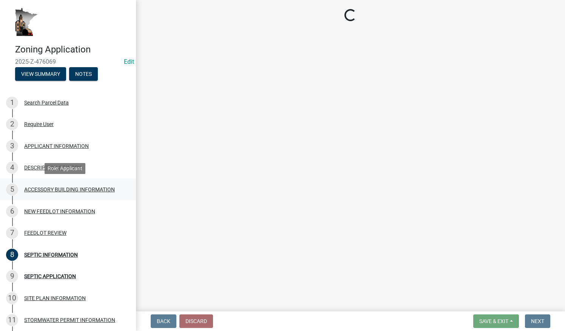
select select "ea2785e3-9e58-4562-b2ed-41a70a2b747b"
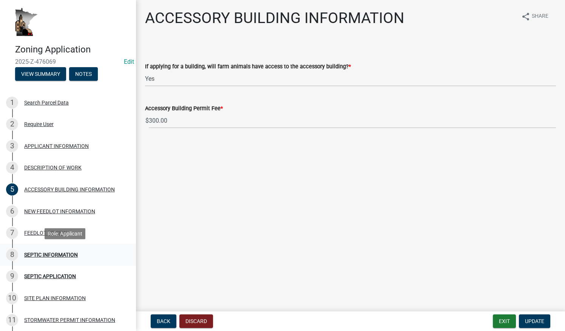
click at [60, 254] on div "SEPTIC INFORMATION" at bounding box center [51, 254] width 54 height 5
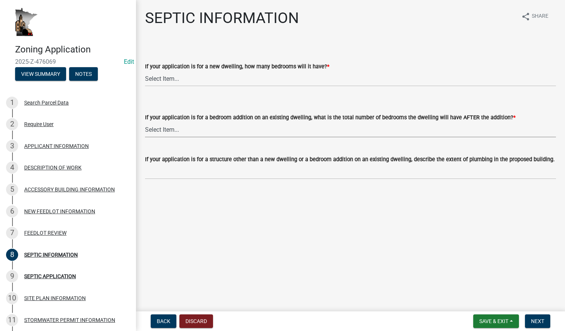
click at [180, 130] on select "Select Item... My application is NOT for an addition on an existing dwelling. 1…" at bounding box center [350, 129] width 411 height 15
click at [145, 122] on select "Select Item... My application is NOT for an addition on an existing dwelling. 1…" at bounding box center [350, 129] width 411 height 15
select select "393a6e79-731c-4c45-8900-76e5bd3bc101"
click at [182, 79] on select "Select Item... My application is NOT for a new dwelling. 1 2 3 4 5 6 More than 6" at bounding box center [350, 78] width 411 height 15
click at [145, 71] on select "Select Item... My application is NOT for a new dwelling. 1 2 3 4 5 6 More than 6" at bounding box center [350, 78] width 411 height 15
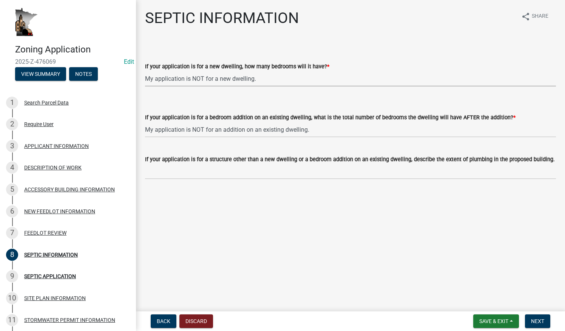
select select "8af507c0-372b-47b1-ab79-4e0716000388"
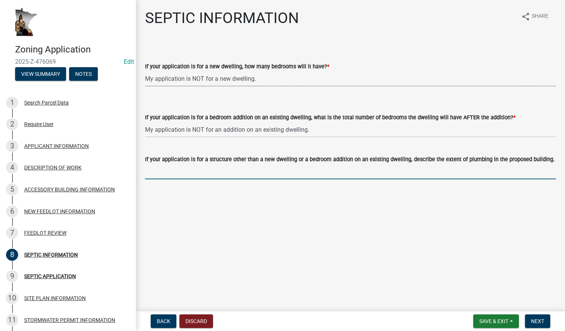
click at [183, 175] on input "If your application is for a structure other than a new dwelling or a bedroom a…" at bounding box center [350, 171] width 411 height 15
type input "O"
type input "Half bathroom"
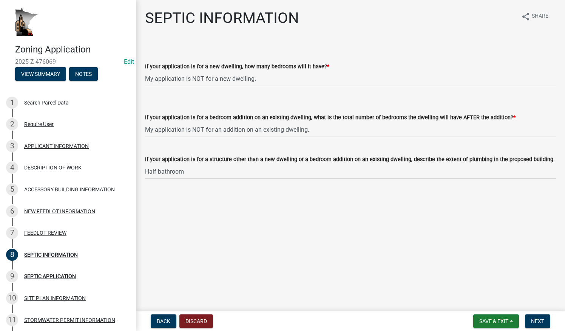
drag, startPoint x: 538, startPoint y: 320, endPoint x: 414, endPoint y: 268, distance: 134.6
click at [414, 268] on main "SEPTIC INFORMATION share Share If your application is for a new dwelling, how m…" at bounding box center [350, 154] width 429 height 309
click at [534, 322] on span "Next" at bounding box center [537, 322] width 13 height 6
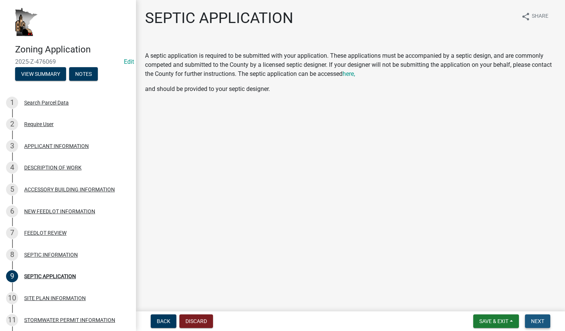
click at [538, 322] on span "Next" at bounding box center [537, 322] width 13 height 6
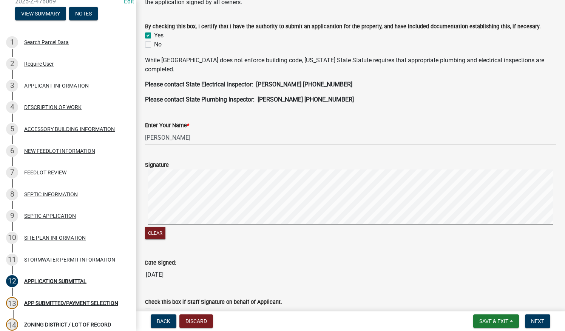
scroll to position [201, 0]
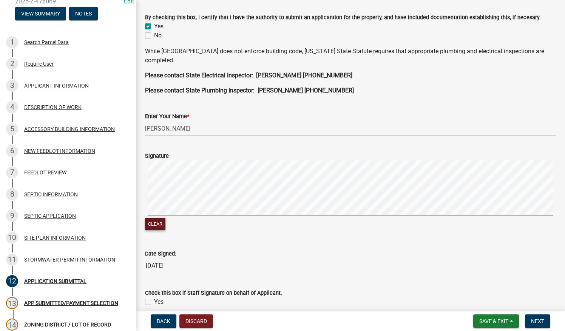
click at [154, 227] on button "Clear" at bounding box center [155, 224] width 20 height 12
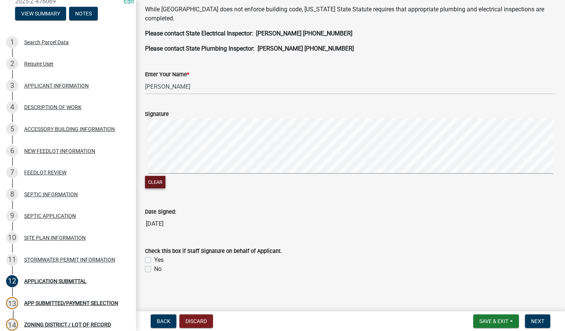
scroll to position [244, 0]
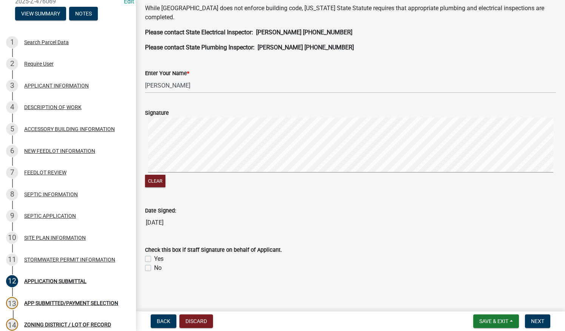
click at [154, 268] on label "No" at bounding box center [158, 268] width 8 height 9
click at [154, 268] on input "No" at bounding box center [156, 266] width 5 height 5
checkbox input "true"
checkbox input "false"
checkbox input "true"
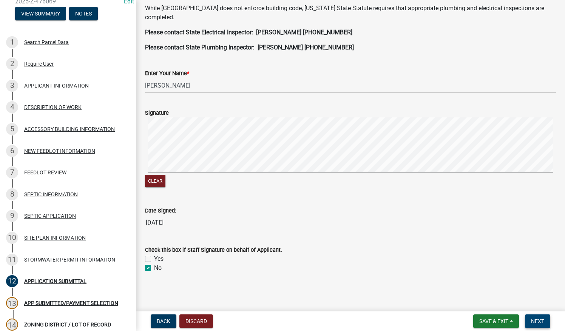
click at [537, 321] on span "Next" at bounding box center [537, 322] width 13 height 6
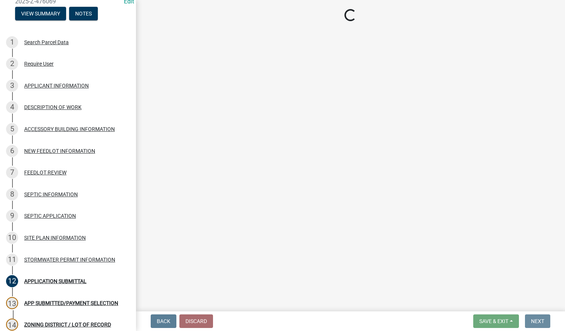
scroll to position [0, 0]
select select "2: 1"
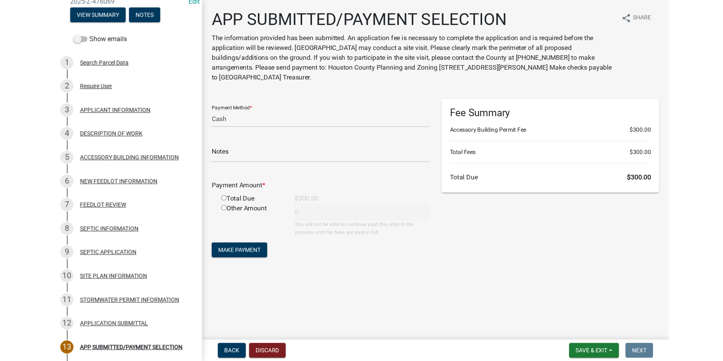
scroll to position [60, 0]
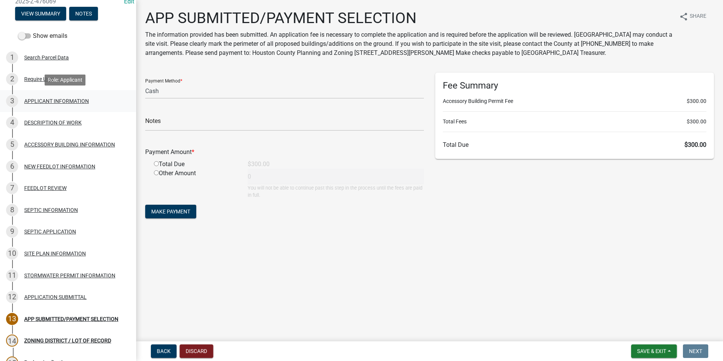
click at [47, 102] on div "APPLICANT INFORMATION" at bounding box center [56, 100] width 65 height 5
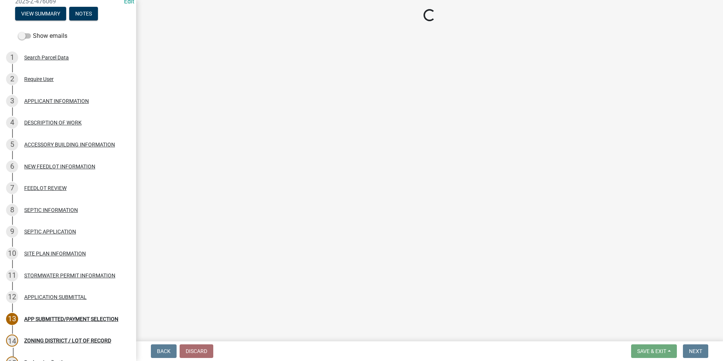
select select "884de254-84a4-4256-8abe-0e7e5fcf6e66"
select select "a92f28e2-ce07-4f77-8e7f-7b3fa67e4f8f"
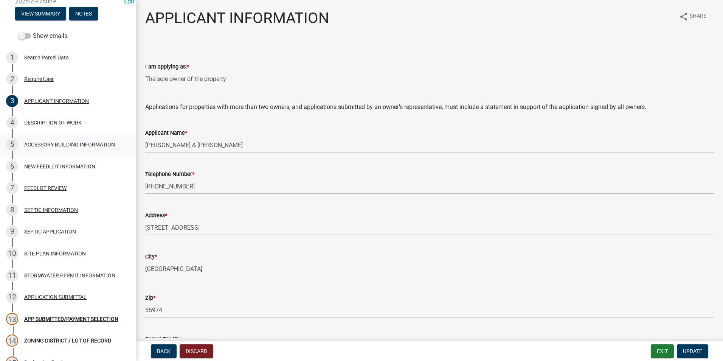
click at [41, 144] on div "ACCESSORY BUILDING INFORMATION" at bounding box center [69, 144] width 91 height 5
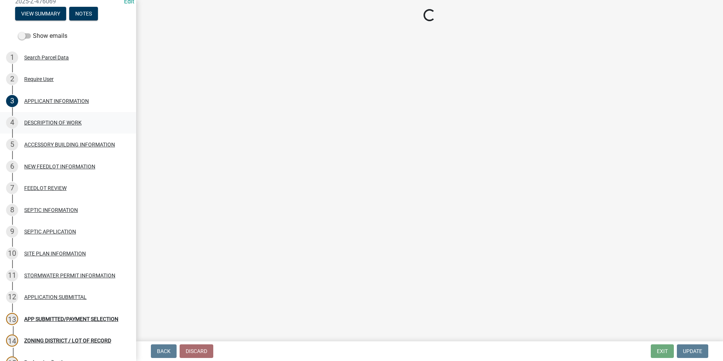
select select "ea2785e3-9e58-4562-b2ed-41a70a2b747b"
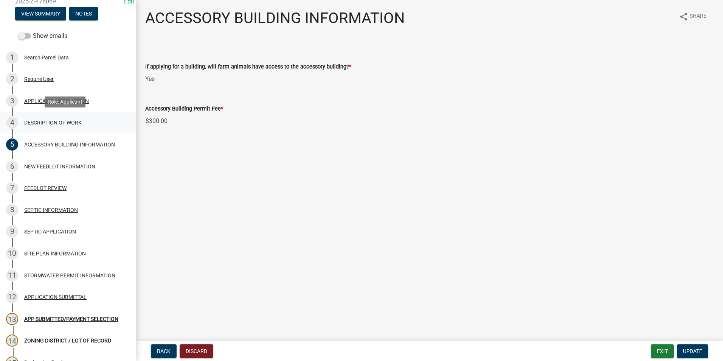
click at [40, 122] on div "DESCRIPTION OF WORK" at bounding box center [52, 122] width 57 height 5
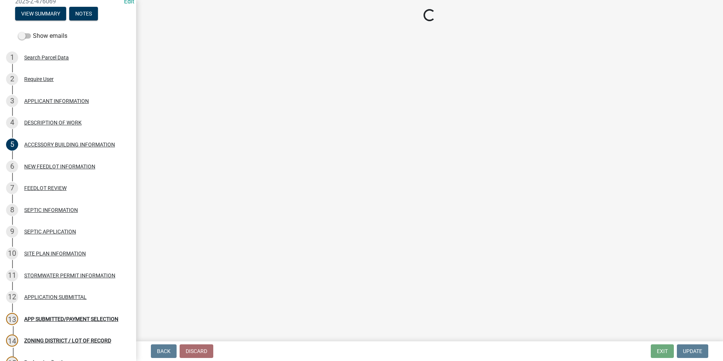
select select "ad546036-0134-47e5-b668-d9a7cd8b13c4"
select select "8a50126a-ac8f-44d1-8890-2a914b053a60"
select select "6fa3780f-5db1-4692-8b38-e5e5a086efc1"
select select "07ce3bd5-44c8-48c7-a7da-ecbfde3ea753"
select select "865858fb-cec4-4771-ade1-629df977e661"
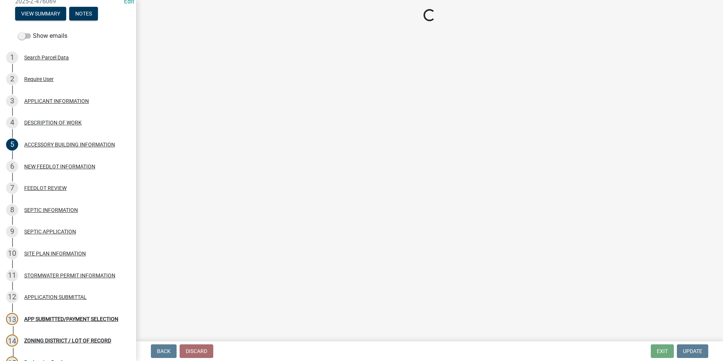
select select "c0af4bca-2ac9-43a4-954a-b6dfd2bb8fae"
select select "79149638-379e-4eb8-8707-a078303474c9"
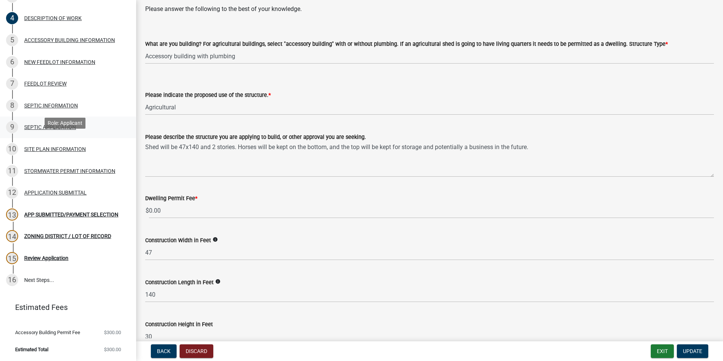
scroll to position [0, 0]
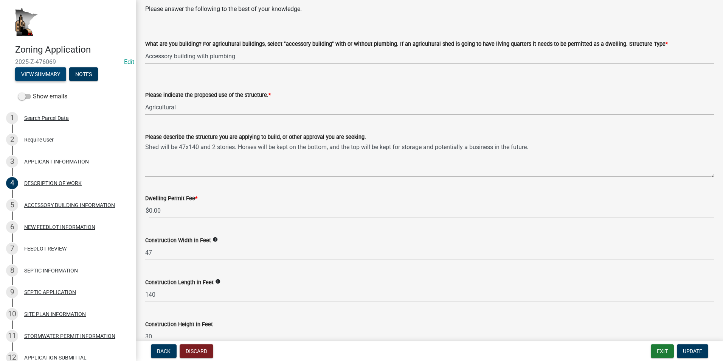
click at [38, 71] on button "View Summary" at bounding box center [40, 74] width 51 height 14
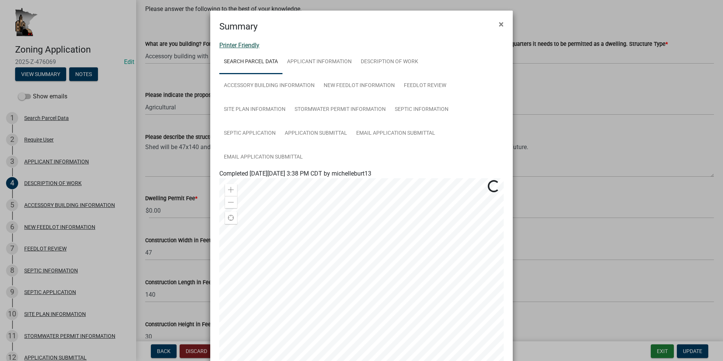
click at [246, 45] on link "Printer Friendly" at bounding box center [239, 45] width 40 height 7
drag, startPoint x: 500, startPoint y: 23, endPoint x: 447, endPoint y: 56, distance: 61.6
click at [500, 23] on span "×" at bounding box center [500, 24] width 5 height 11
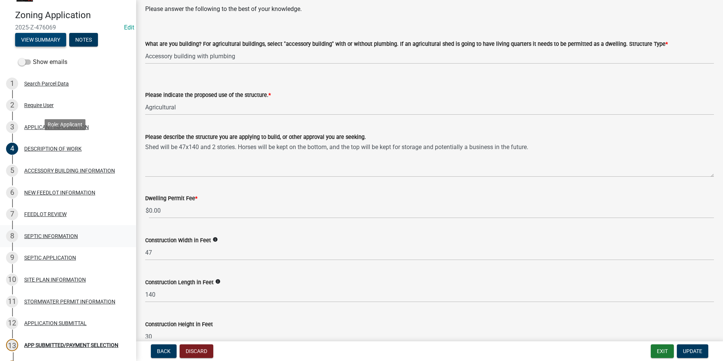
scroll to position [151, 0]
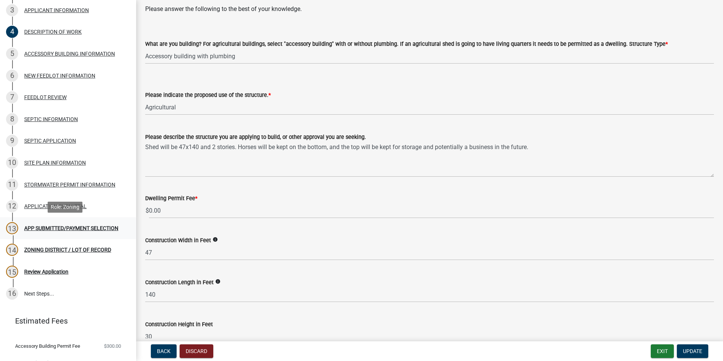
click at [63, 227] on div "APP SUBMITTED/PAYMENT SELECTION" at bounding box center [71, 227] width 94 height 5
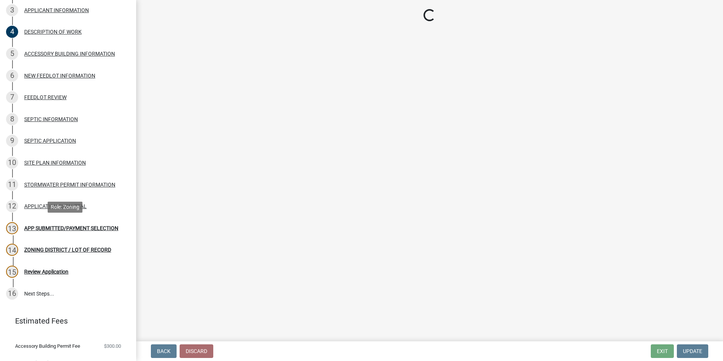
scroll to position [0, 0]
select select "2: 1"
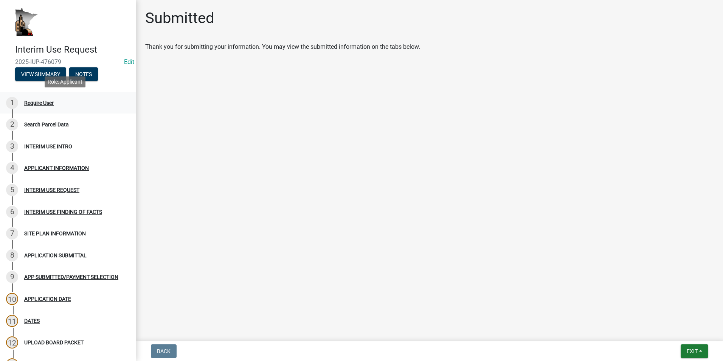
click at [39, 105] on div "Require User" at bounding box center [38, 102] width 29 height 5
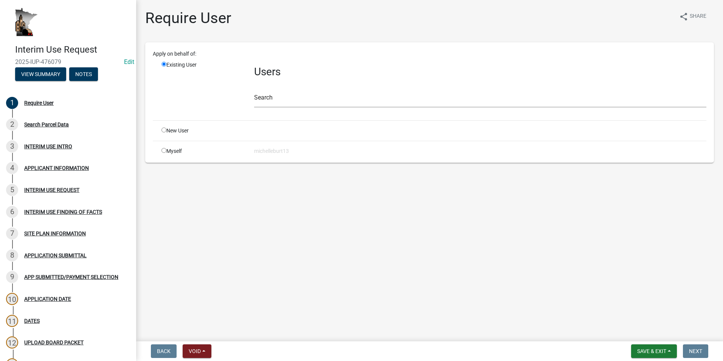
click at [163, 150] on input "radio" at bounding box center [163, 150] width 5 height 5
radio input "true"
radio input "false"
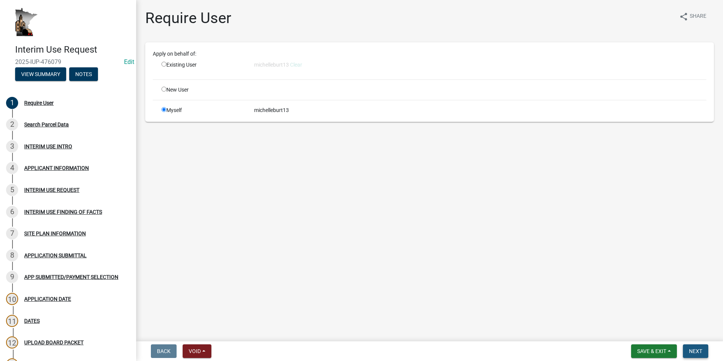
click at [695, 350] on span "Next" at bounding box center [695, 351] width 13 height 6
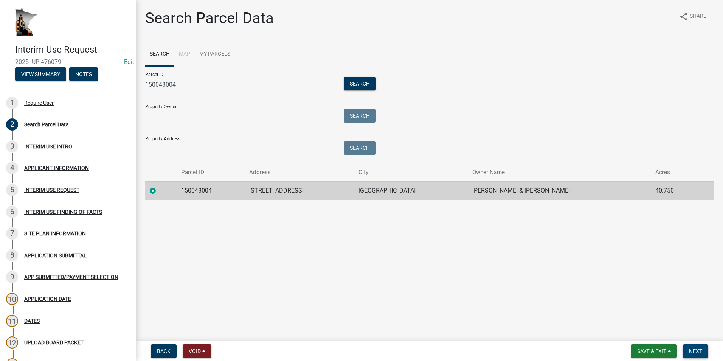
click at [695, 350] on span "Next" at bounding box center [695, 351] width 13 height 6
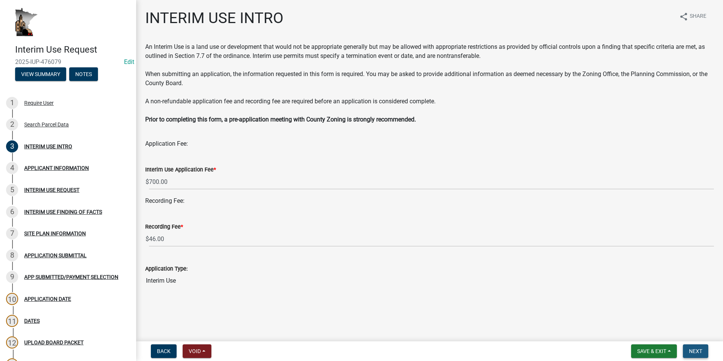
click at [696, 353] on span "Next" at bounding box center [695, 351] width 13 height 6
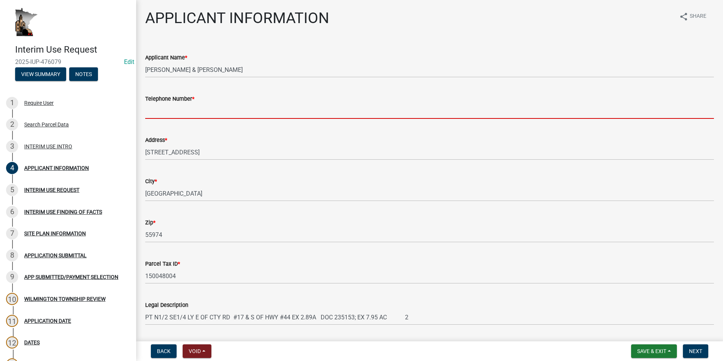
drag, startPoint x: 162, startPoint y: 112, endPoint x: 158, endPoint y: 111, distance: 4.3
click at [162, 112] on input "Telephone Number *" at bounding box center [429, 110] width 568 height 15
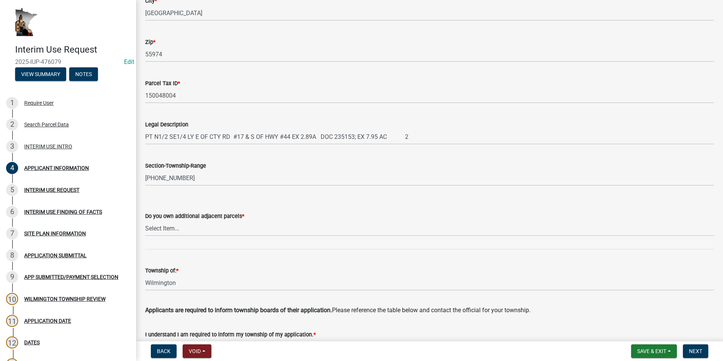
scroll to position [189, 0]
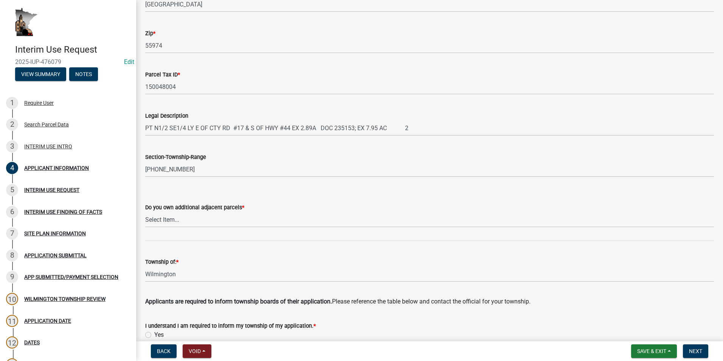
type input "507-932-9961"
click at [177, 220] on select "Select Item... Yes No" at bounding box center [429, 219] width 568 height 15
click at [145, 212] on select "Select Item... Yes No" at bounding box center [429, 219] width 568 height 15
select select "792407c7-51f4-4fdb-8e2b-02eee8cb2043"
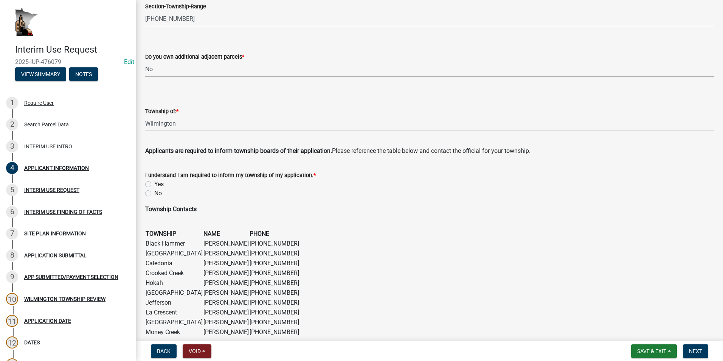
scroll to position [340, 0]
click at [154, 183] on label "Yes" at bounding box center [158, 183] width 9 height 9
click at [154, 183] on input "Yes" at bounding box center [156, 181] width 5 height 5
radio input "true"
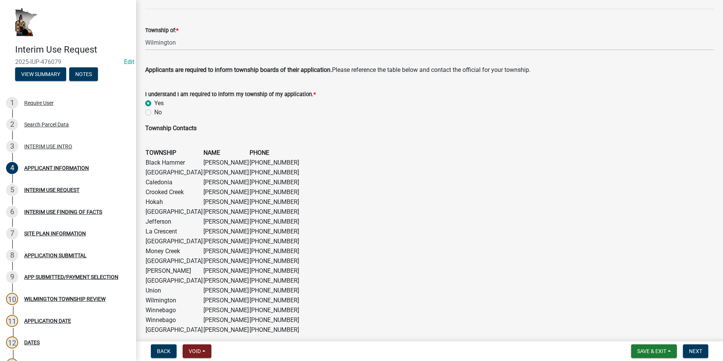
scroll to position [452, 0]
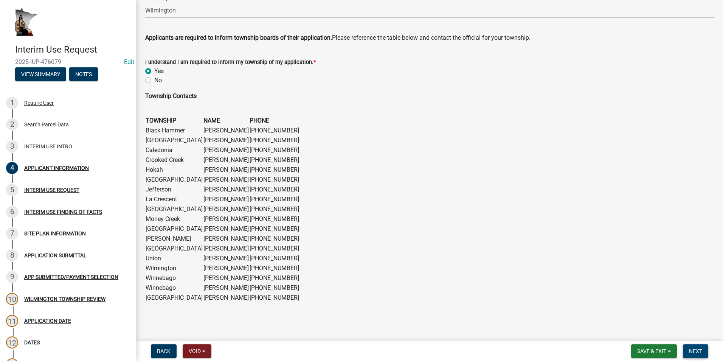
click at [697, 351] on span "Next" at bounding box center [695, 351] width 13 height 6
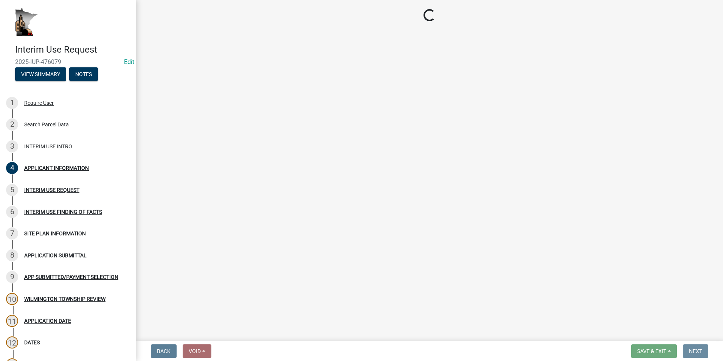
scroll to position [0, 0]
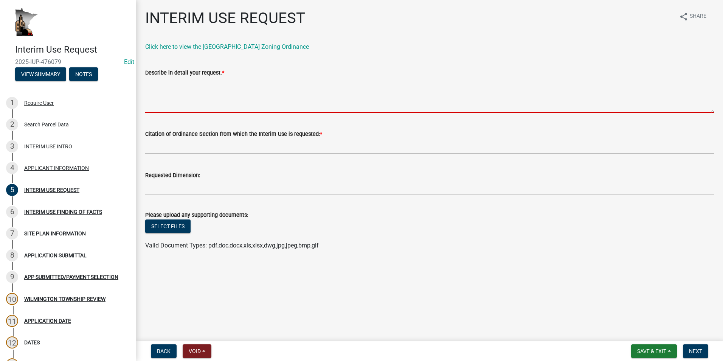
click at [170, 87] on textarea "Describe in detail your request. *" at bounding box center [429, 95] width 568 height 36
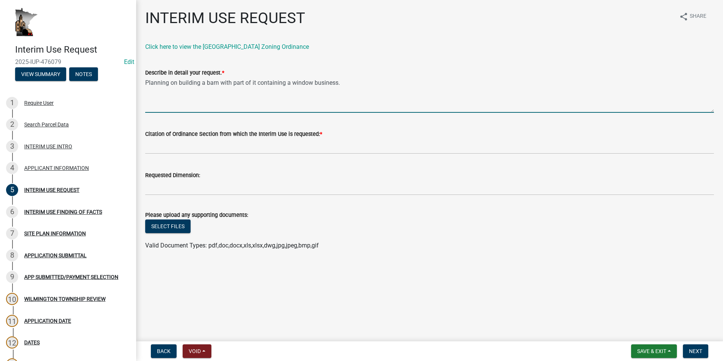
type textarea "Planning on building a barn with part of it containing a window business."
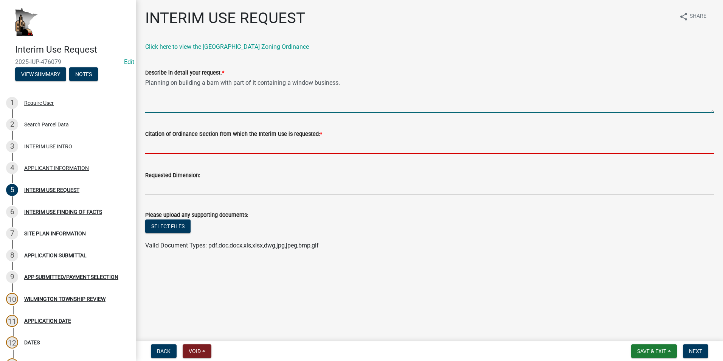
click at [188, 145] on input "Citation of Ordinance Section from which the Interim Use is requested: *" at bounding box center [429, 145] width 568 height 15
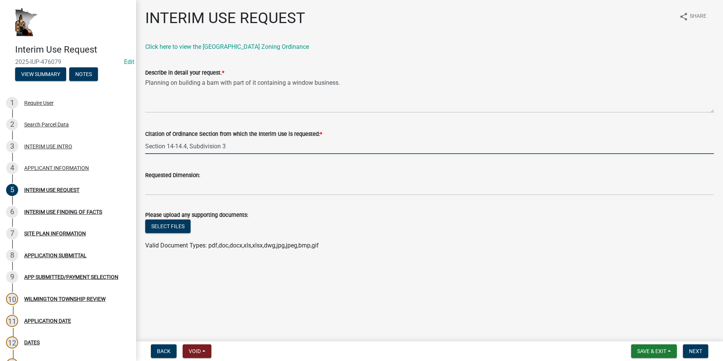
type input "Section 14-14.4, Subdivision 3"
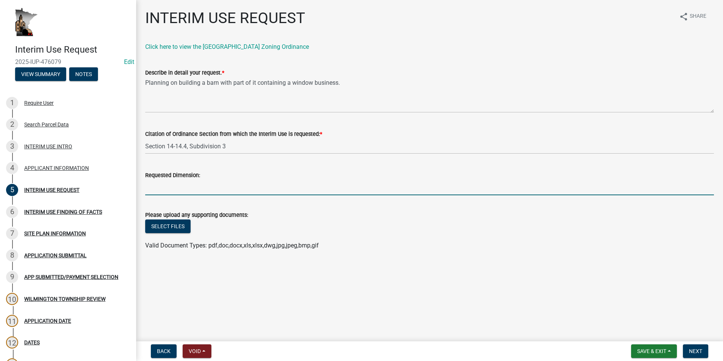
click at [169, 186] on input "Requested Dimension:" at bounding box center [429, 187] width 568 height 15
type input "Barn will be 47x140"
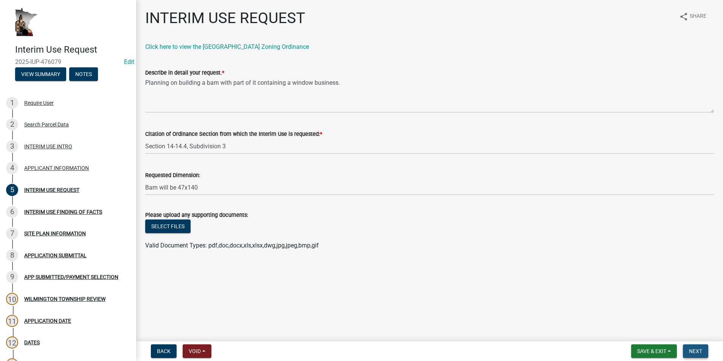
click at [698, 349] on span "Next" at bounding box center [695, 351] width 13 height 6
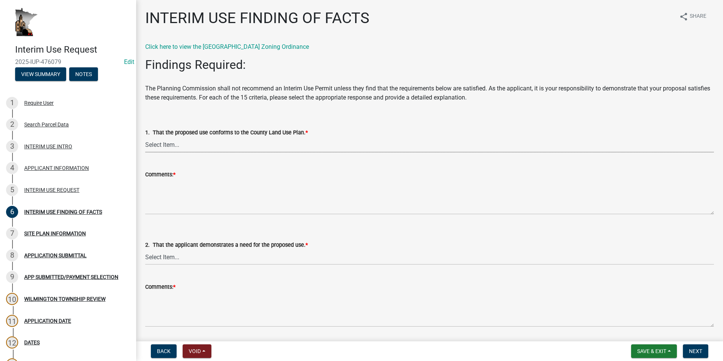
drag, startPoint x: 156, startPoint y: 148, endPoint x: 161, endPoint y: 153, distance: 7.0
click at [156, 148] on select "Select Item... Yes No N/A" at bounding box center [429, 144] width 568 height 15
click at [145, 137] on select "Select Item... Yes No N/A" at bounding box center [429, 144] width 568 height 15
select select "ab8e6bc7-69ff-43e7-8eeb-01031d290518"
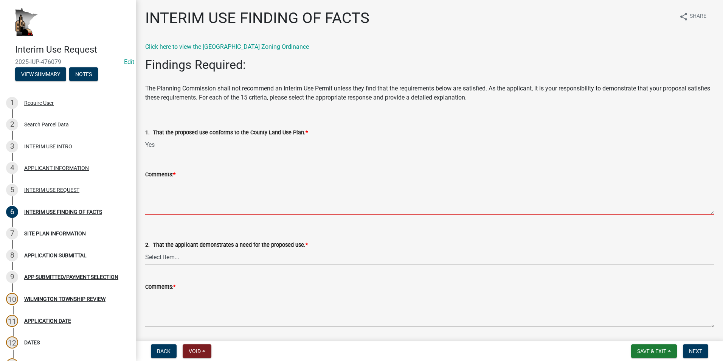
click at [158, 186] on textarea "Comments: *" at bounding box center [429, 197] width 568 height 36
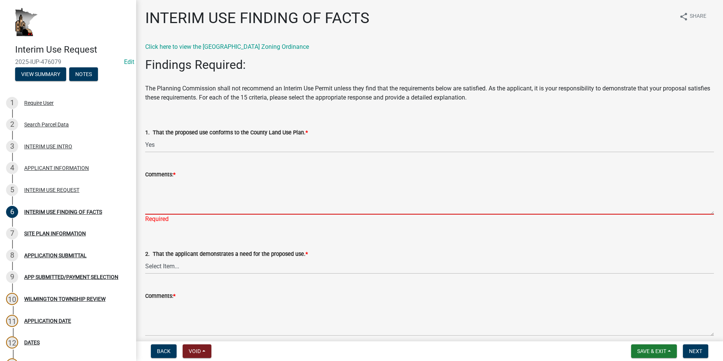
click at [149, 185] on textarea "Comments: *" at bounding box center [429, 197] width 568 height 36
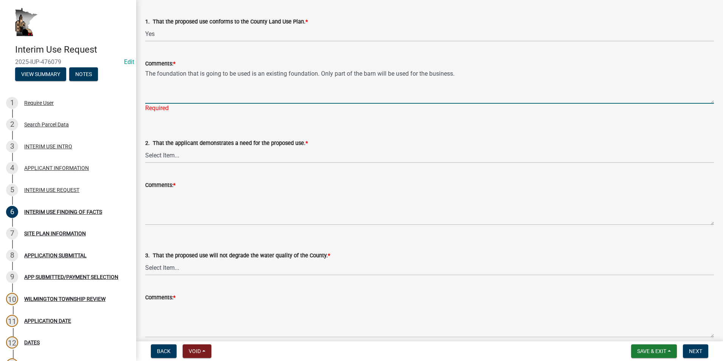
scroll to position [113, 0]
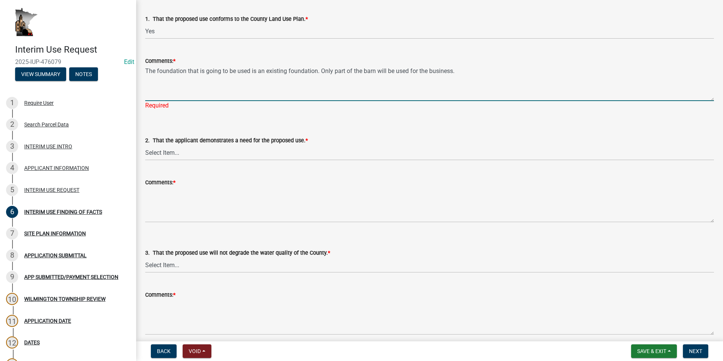
type textarea "The foundation that is going to be used is an existing foundation. Only part of…"
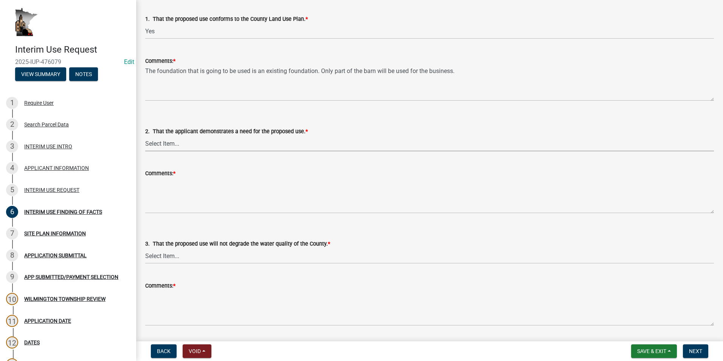
click at [166, 149] on select "Select Item... Yes No N/A" at bounding box center [429, 143] width 568 height 15
click at [145, 136] on select "Select Item... Yes No N/A" at bounding box center [429, 143] width 568 height 15
select select "8ce5ef27-4cae-46a1-a163-0b3401dda77e"
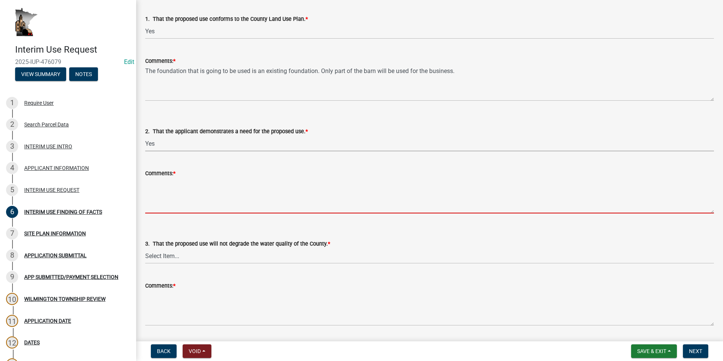
click at [162, 183] on textarea "Comments: *" at bounding box center [429, 196] width 568 height 36
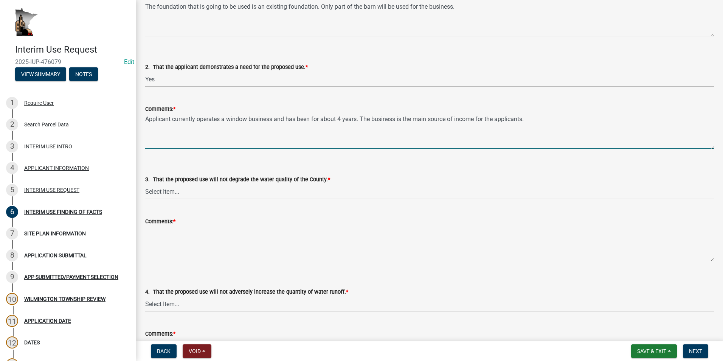
scroll to position [189, 0]
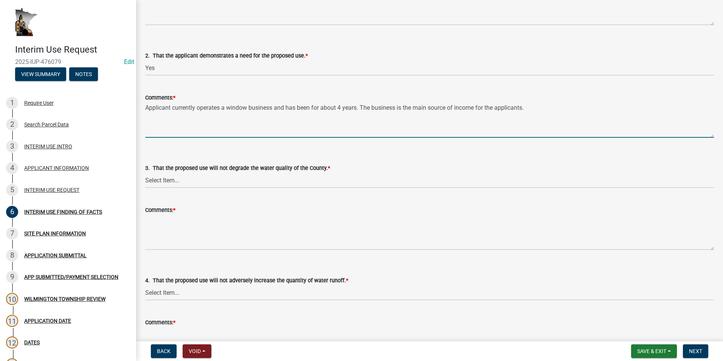
type textarea "Applicant currently operates a window business and has been for about 4 years. …"
click at [169, 182] on select "Select Item... Yes No N/A" at bounding box center [429, 179] width 568 height 15
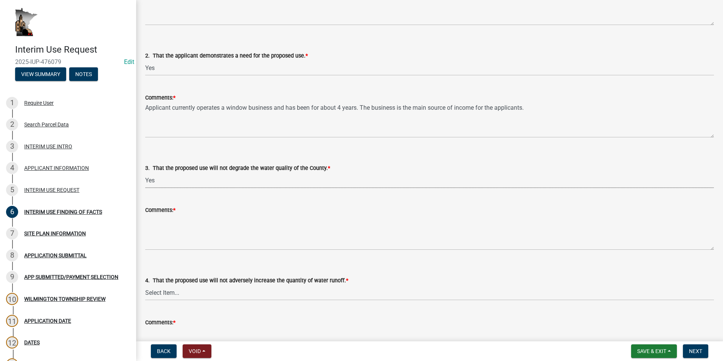
click at [145, 172] on select "Select Item... Yes No N/A" at bounding box center [429, 179] width 568 height 15
select select "12509f6a-ea6b-4484-b296-cd76aa402065"
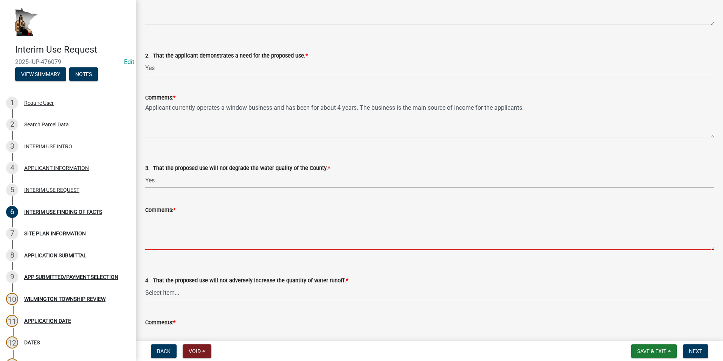
click at [154, 224] on textarea "Comments: *" at bounding box center [429, 232] width 568 height 36
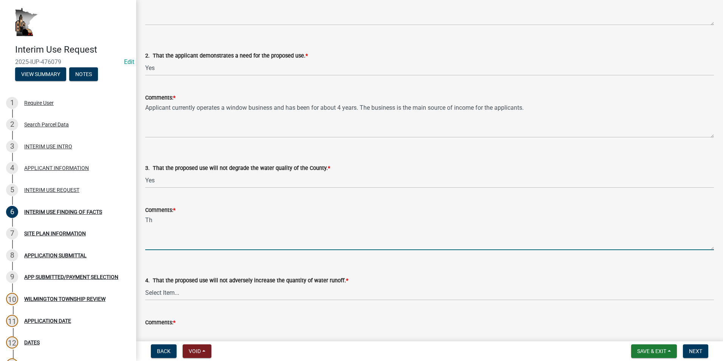
type textarea "T"
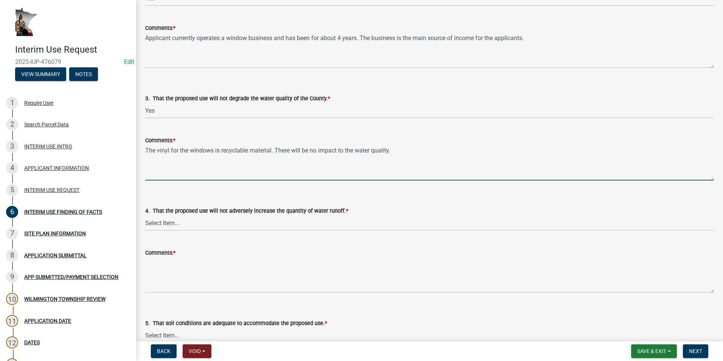
scroll to position [265, 0]
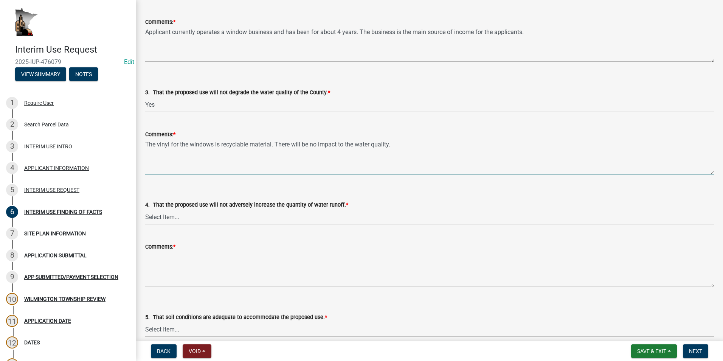
type textarea "The vinyl for the windows is recyclable material. There will be no impact to th…"
click at [175, 216] on select "Select Item... Yes No N/A" at bounding box center [429, 216] width 568 height 15
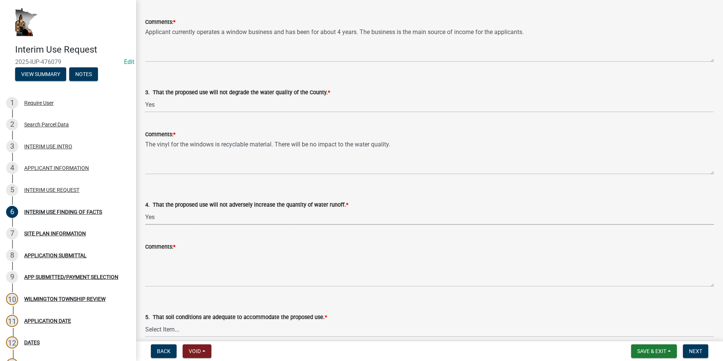
click at [145, 209] on select "Select Item... Yes No N/A" at bounding box center [429, 216] width 568 height 15
select select "28d16b6d-1f90-4099-aad2-eae278ee8774"
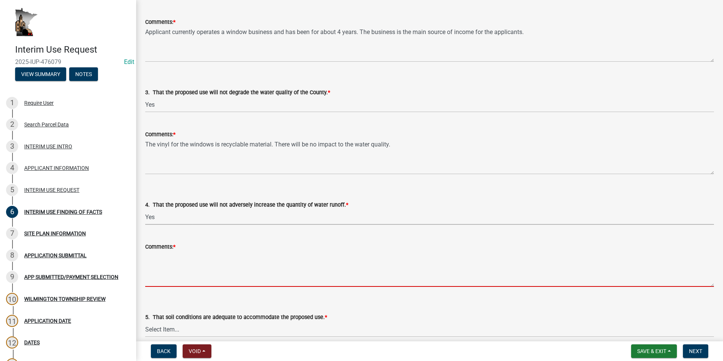
click at [158, 257] on textarea "Comments: *" at bounding box center [429, 269] width 568 height 36
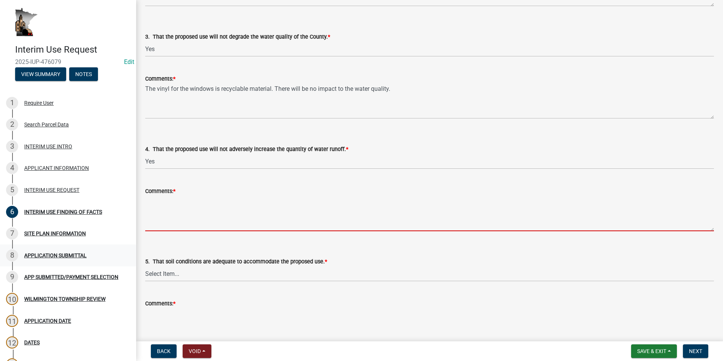
scroll to position [340, 0]
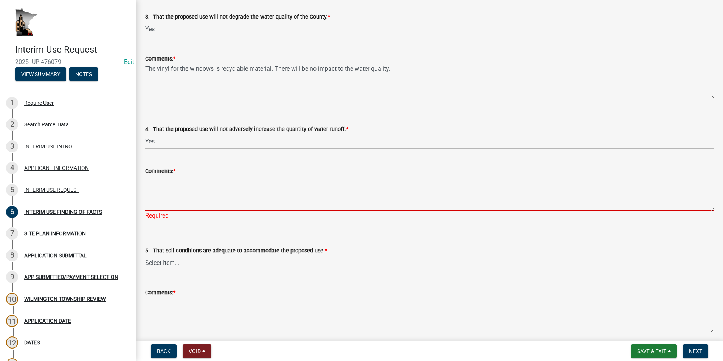
click at [153, 180] on textarea "Comments: *" at bounding box center [429, 193] width 568 height 36
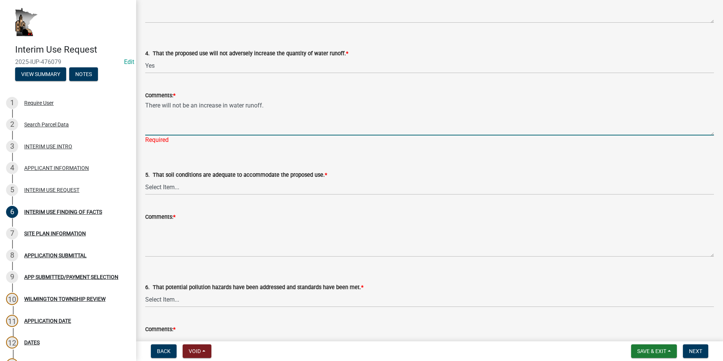
scroll to position [453, 0]
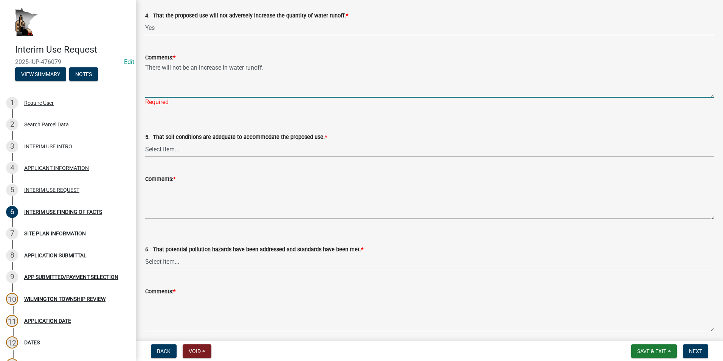
type textarea "There will not be an increase in water runoff."
click at [154, 151] on wm-data-entity-input "5. That soil conditions are adequate to accommodate the proposed use. * Select …" at bounding box center [429, 138] width 568 height 51
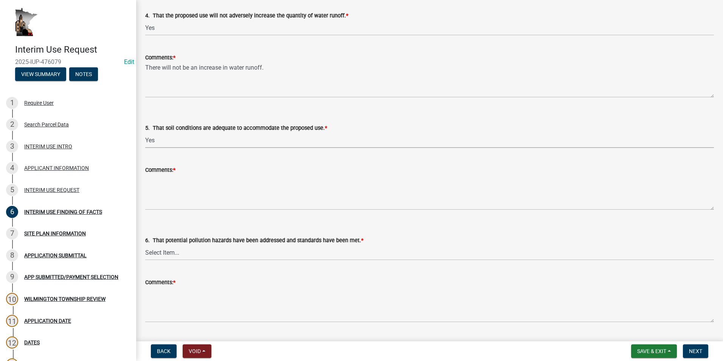
click at [145, 132] on select "Select Item... Yes No N/A" at bounding box center [429, 139] width 568 height 15
select select "c2448a5d-127b-4a2b-acc3-4b0b70dc7476"
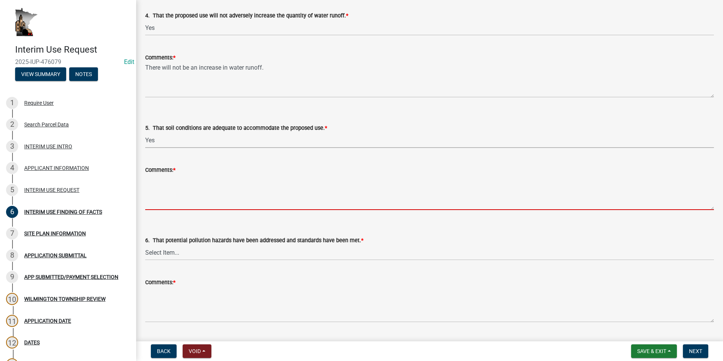
click at [158, 180] on textarea "Comments: *" at bounding box center [429, 192] width 568 height 36
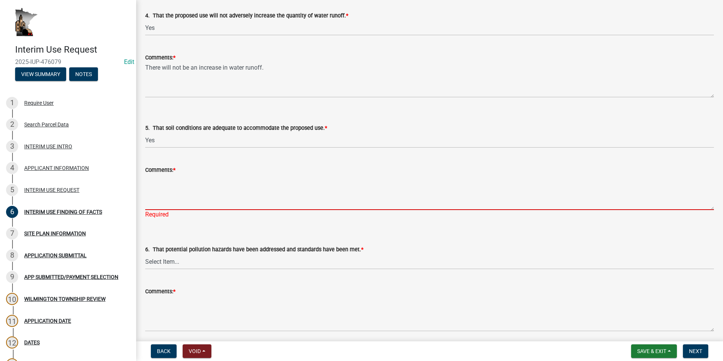
click at [167, 183] on textarea "Comments: *" at bounding box center [429, 192] width 568 height 36
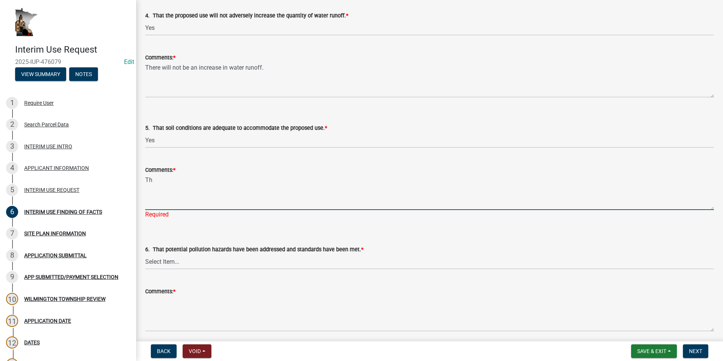
type textarea "T"
type textarea "A"
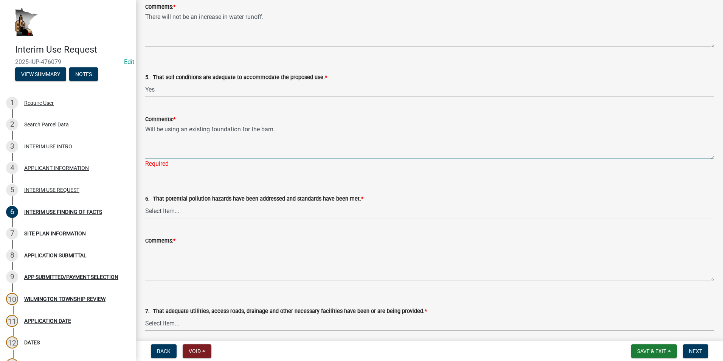
scroll to position [529, 0]
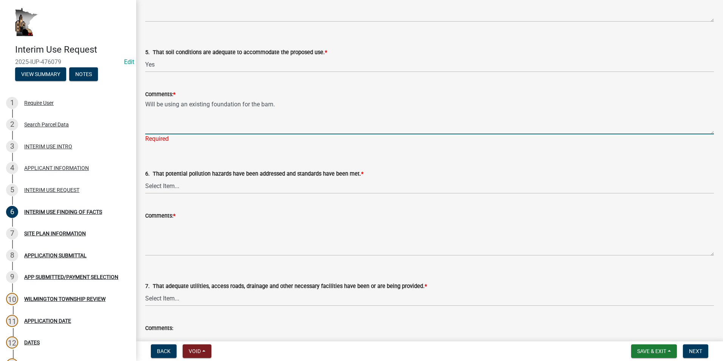
type textarea "Will be using an existing foundation for the barn."
drag, startPoint x: 210, startPoint y: 185, endPoint x: 222, endPoint y: 180, distance: 12.7
click at [210, 185] on wm-data-entity-input "6. That potential pollution hazards have been addressed and standards have been…" at bounding box center [429, 174] width 568 height 51
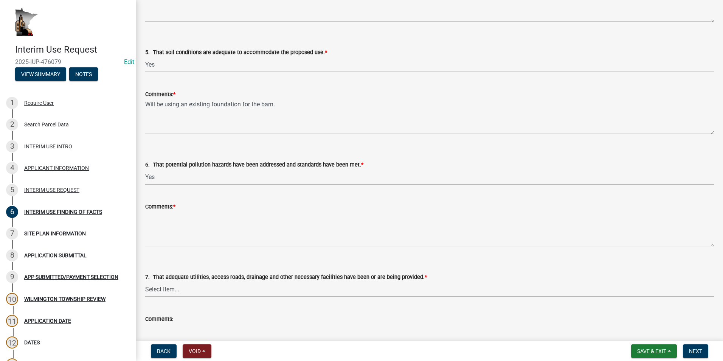
click at [145, 169] on select "Select Item... Yes No N/A" at bounding box center [429, 176] width 568 height 15
select select "d8c831b6-4f37-4d14-9352-474617a0aee5"
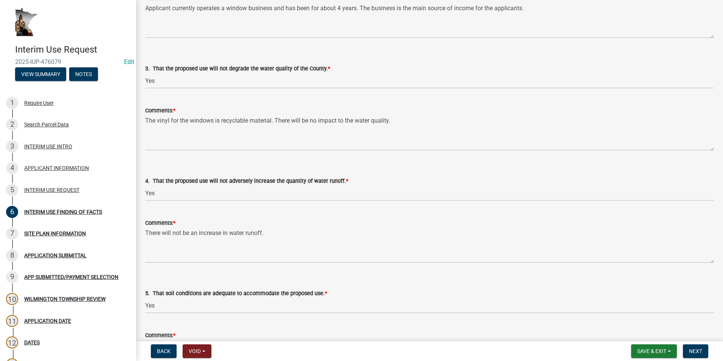
scroll to position [265, 0]
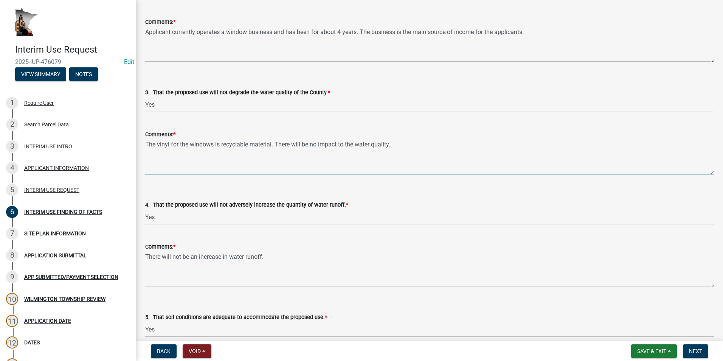
drag, startPoint x: 274, startPoint y: 145, endPoint x: 145, endPoint y: 147, distance: 129.6
click at [145, 147] on div "Comments: * The vinyl for the windows is recyclable material. There will be no …" at bounding box center [429, 146] width 580 height 55
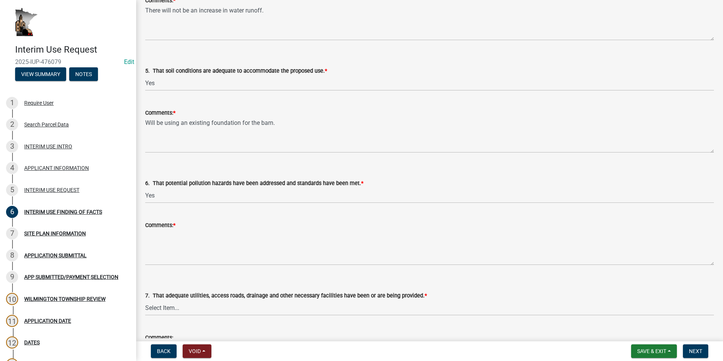
scroll to position [529, 0]
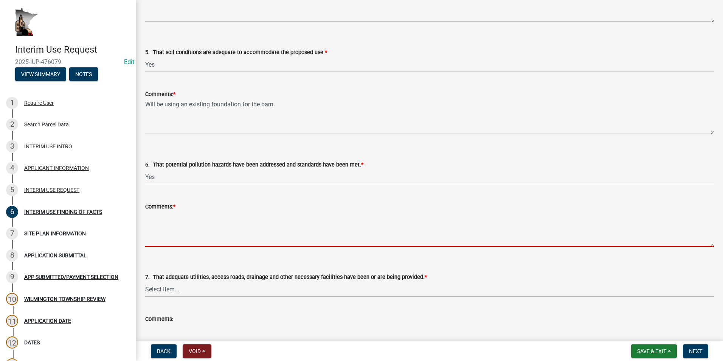
click at [164, 218] on textarea "Comments: *" at bounding box center [429, 229] width 568 height 36
paste textarea "The vinyl for the windows is recyclable material."
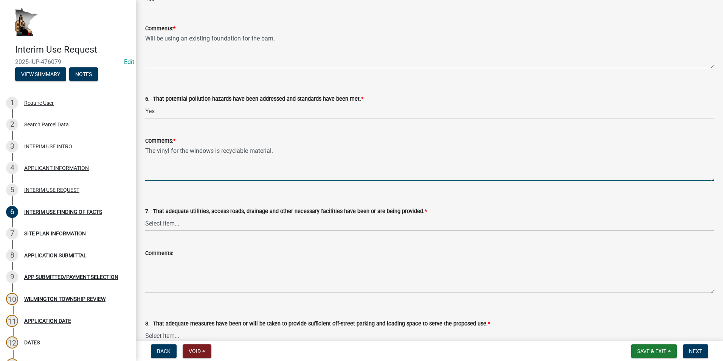
scroll to position [642, 0]
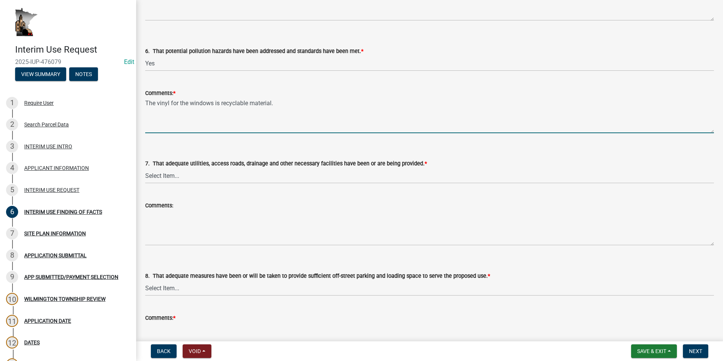
type textarea "The vinyl for the windows is recyclable material."
click at [178, 178] on select "Select Item... Yes No N/A" at bounding box center [429, 175] width 568 height 15
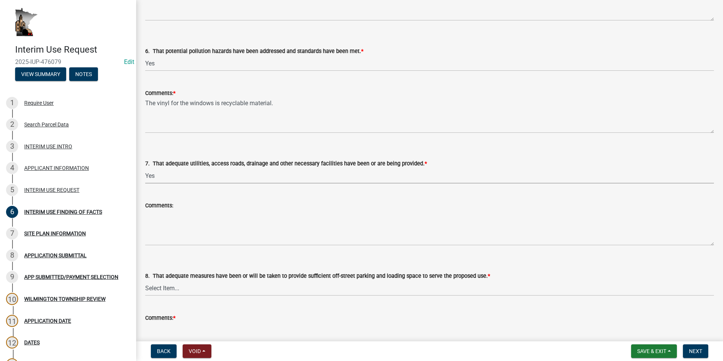
click at [145, 168] on select "Select Item... Yes No N/A" at bounding box center [429, 175] width 568 height 15
select select "2fa36ebf-bddc-4012-bed5-fe44ac92797b"
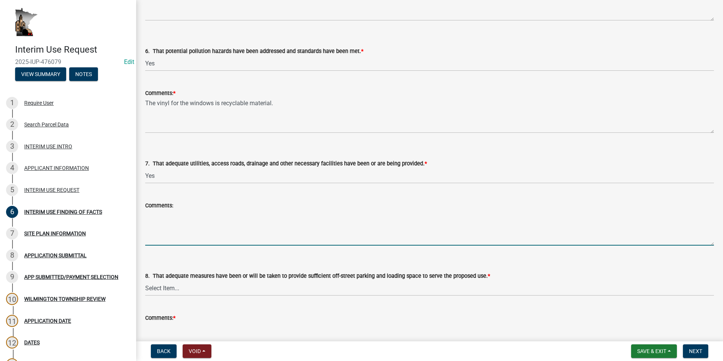
click at [154, 214] on textarea "Comments:" at bounding box center [429, 228] width 568 height 36
click at [156, 218] on textarea "Comments:" at bounding box center [429, 228] width 568 height 36
click at [155, 216] on textarea "Comments:" at bounding box center [429, 228] width 568 height 36
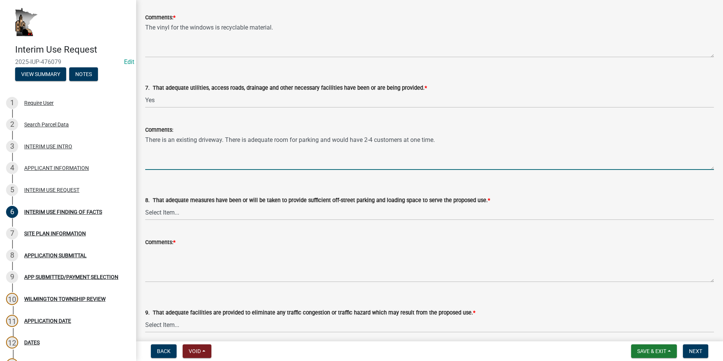
scroll to position [756, 0]
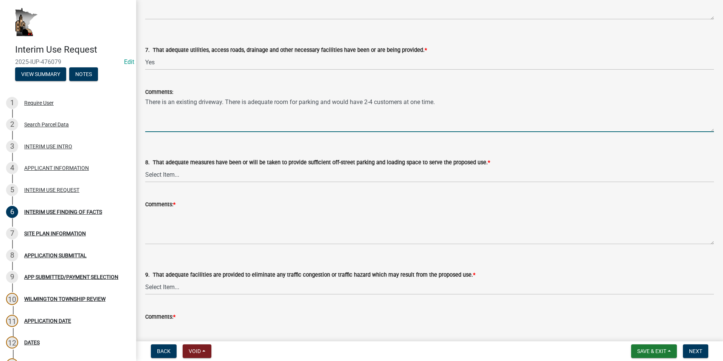
type textarea "There is an existing driveway. There is adequate room for parking and would hav…"
click at [173, 176] on select "Select Item... Yes No N/A" at bounding box center [429, 174] width 568 height 15
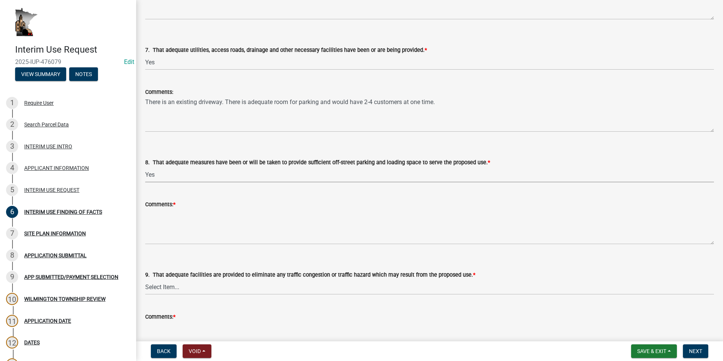
click at [145, 167] on select "Select Item... Yes No N/A" at bounding box center [429, 174] width 568 height 15
select select "7c19be10-f0c9-4b91-8fe4-4f8210c7560e"
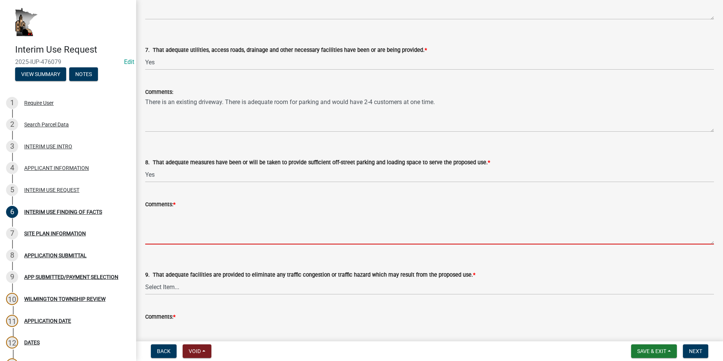
click at [161, 212] on textarea "Comments: *" at bounding box center [429, 227] width 568 height 36
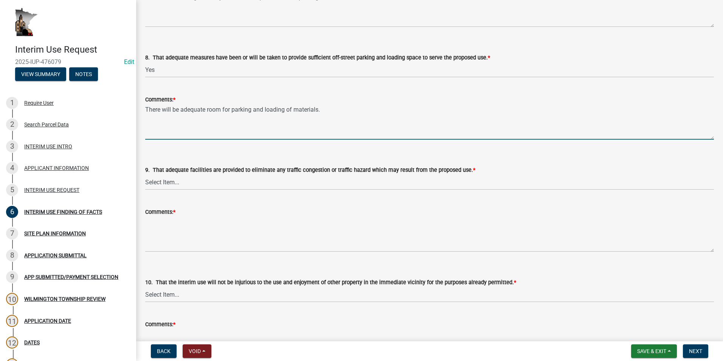
scroll to position [869, 0]
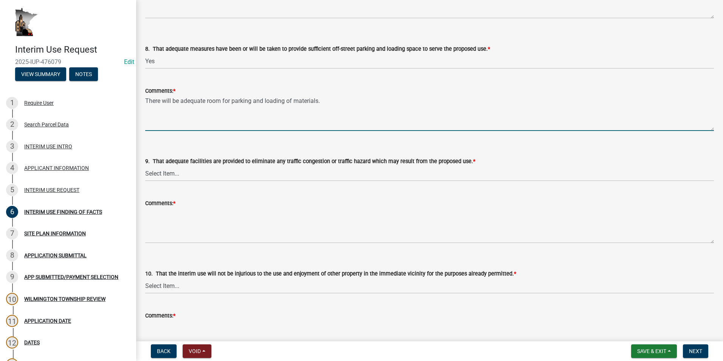
type textarea "There will be adequate room for parking and loading of materials."
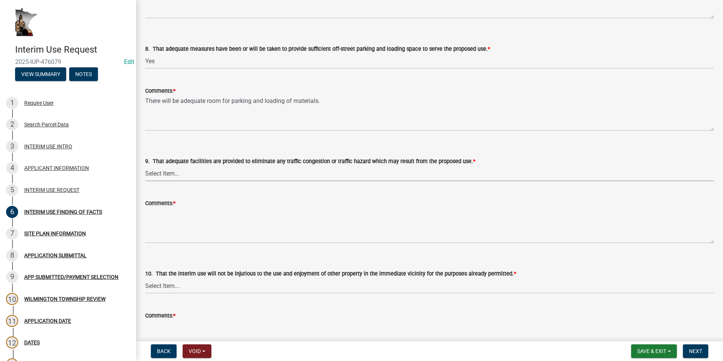
drag, startPoint x: 172, startPoint y: 173, endPoint x: 172, endPoint y: 177, distance: 4.2
click at [172, 173] on select "Select Item... Yes No N/A" at bounding box center [429, 173] width 568 height 15
click at [145, 166] on select "Select Item... Yes No N/A" at bounding box center [429, 173] width 568 height 15
select select "230dbae8-8d17-4c74-a1bf-bf40bf6aafdb"
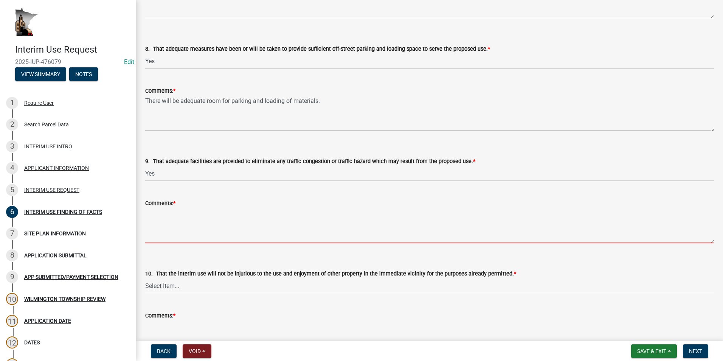
click at [163, 212] on textarea "Comments: *" at bounding box center [429, 225] width 568 height 36
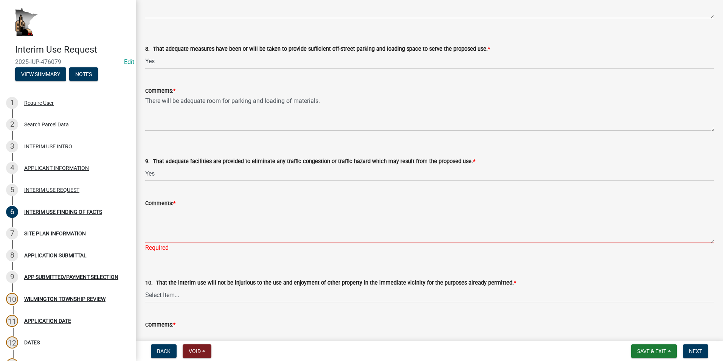
drag, startPoint x: 170, startPoint y: 218, endPoint x: 157, endPoint y: 210, distance: 15.4
click at [170, 218] on textarea "Comments: *" at bounding box center [429, 225] width 568 height 36
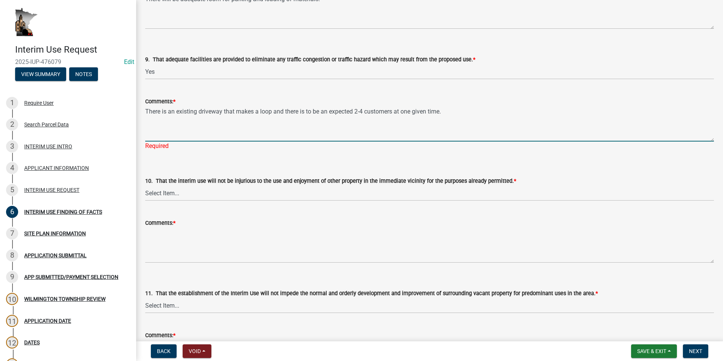
scroll to position [983, 0]
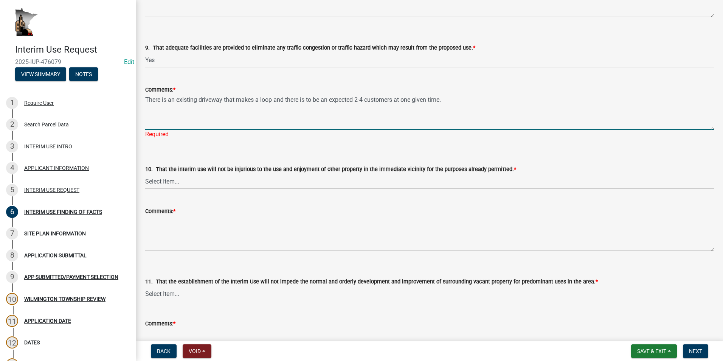
type textarea "There is an existing driveway that makes a loop and there is to be an expected …"
click at [166, 183] on wm-data-entity-input "10. That the interim use will not be injurious to the use and enjoyment of othe…" at bounding box center [429, 170] width 568 height 51
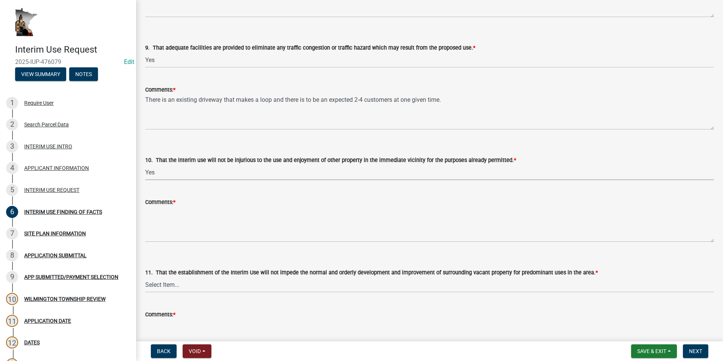
click at [145, 164] on select "Select Item... Yes No N/A" at bounding box center [429, 171] width 568 height 15
select select "9c0bd83b-335e-4f95-a617-04bd9d4fd7a4"
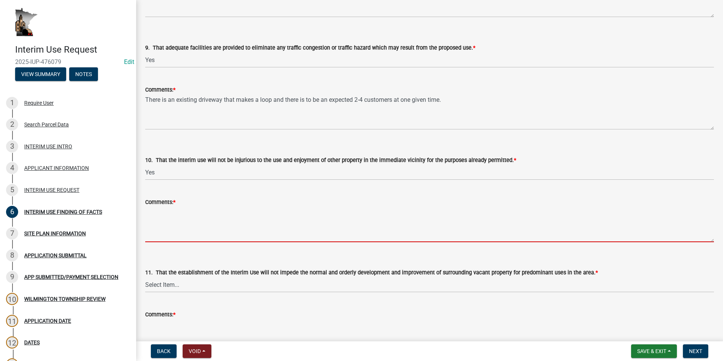
click at [164, 210] on textarea "Comments: *" at bounding box center [429, 224] width 568 height 36
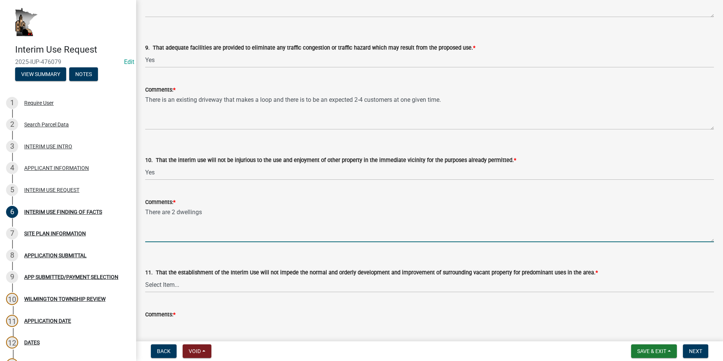
click at [205, 212] on textarea "There are 2 dwellings" at bounding box center [429, 224] width 568 height 36
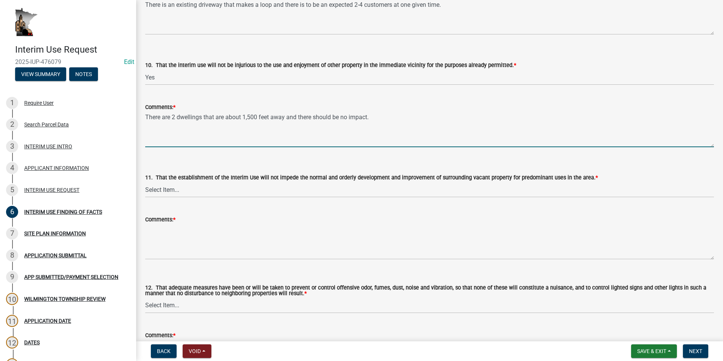
scroll to position [1096, 0]
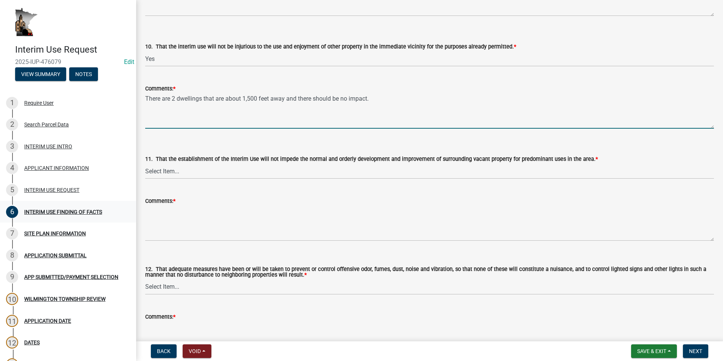
type textarea "There are 2 dwellings that are about 1,500 feet away and there should be no imp…"
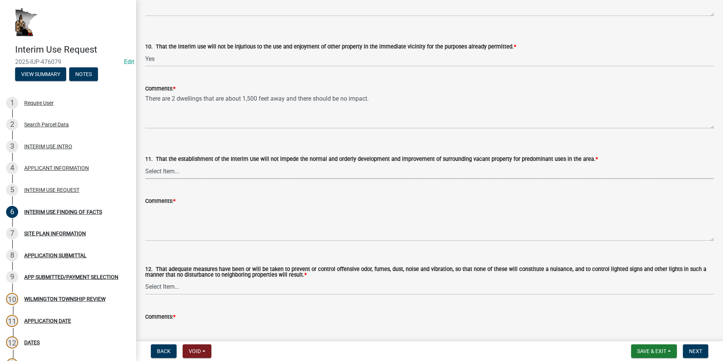
click at [159, 171] on select "Select Item... Yes No N/A" at bounding box center [429, 170] width 568 height 15
click at [145, 163] on select "Select Item... Yes No N/A" at bounding box center [429, 170] width 568 height 15
select select "0093c9ac-e1f5-4bc1-ace9-c325843d9441"
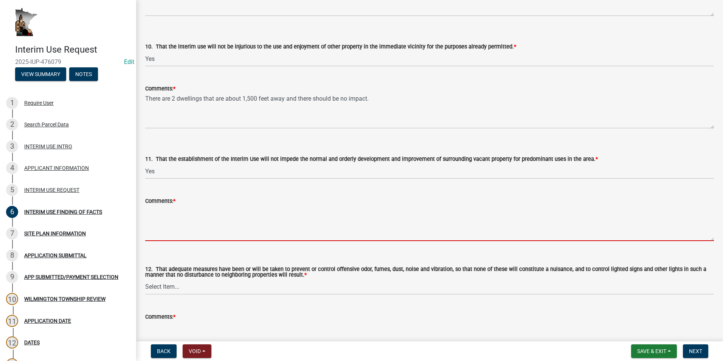
click at [161, 211] on textarea "Comments: *" at bounding box center [429, 223] width 568 height 36
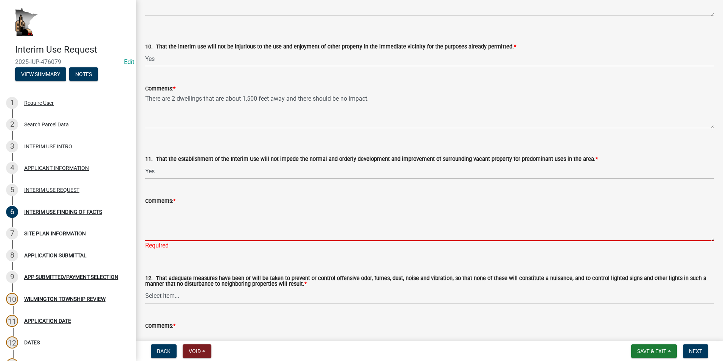
click at [171, 209] on textarea "Comments: *" at bounding box center [429, 223] width 568 height 36
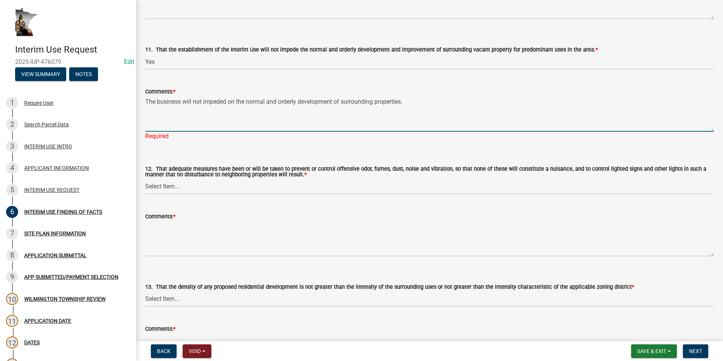
scroll to position [1209, 0]
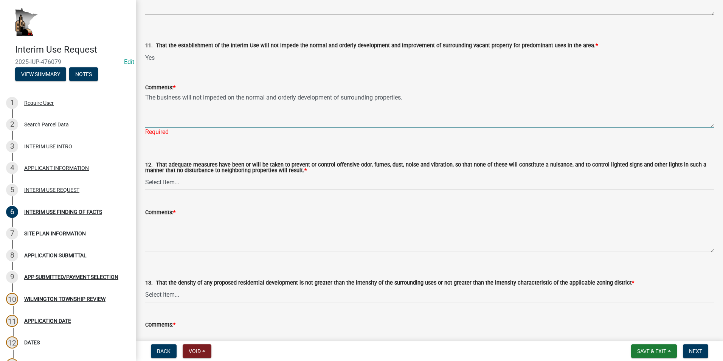
type textarea "The business will not impeded on the normal and orderly development of surround…"
click at [173, 182] on wm-data-entity-input "12. That adequate measures have been or will be taken to prevent or control off…" at bounding box center [429, 169] width 568 height 54
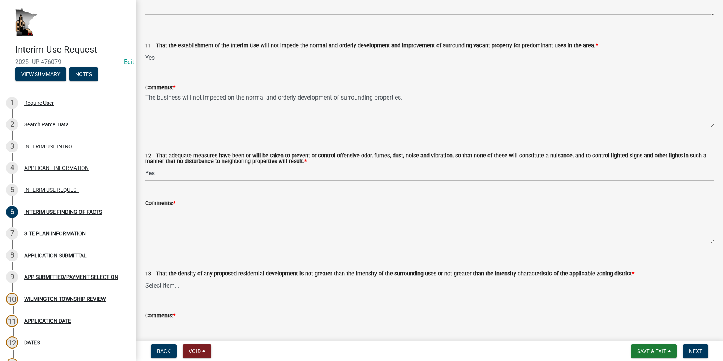
click at [145, 166] on select "Select Item... Yes No N/A" at bounding box center [429, 173] width 568 height 15
select select "49da60b2-56f6-42cf-9717-786700494c8c"
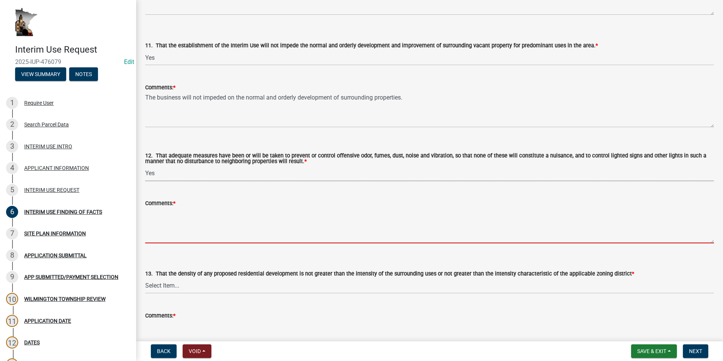
click at [170, 213] on textarea "Comments: *" at bounding box center [429, 225] width 568 height 36
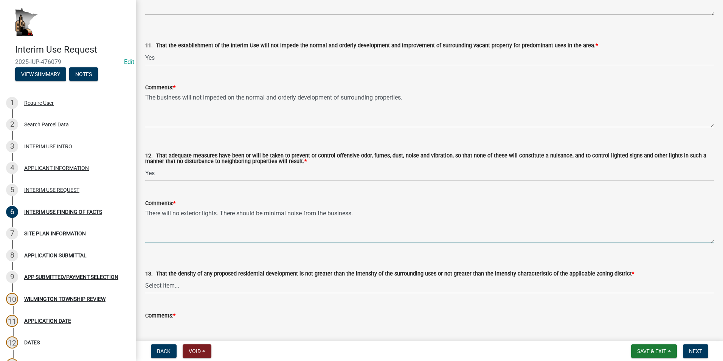
drag, startPoint x: 273, startPoint y: 227, endPoint x: 267, endPoint y: 229, distance: 6.2
click at [273, 227] on textarea "There will no exterior lights. There should be minimal noise from the business." at bounding box center [429, 225] width 568 height 36
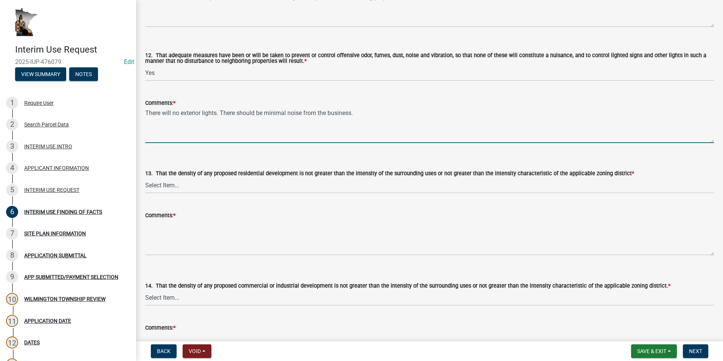
scroll to position [1323, 0]
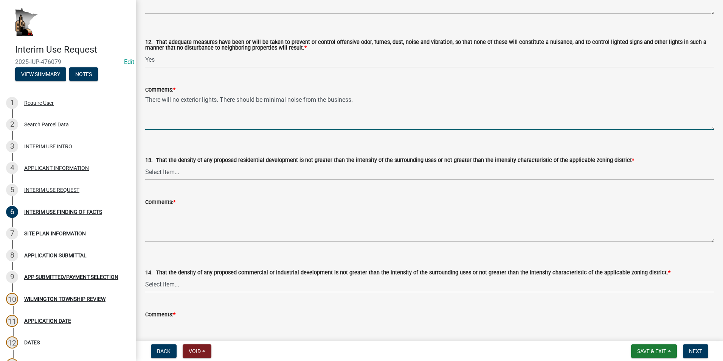
click at [173, 101] on textarea "There will no exterior lights. There should be minimal noise from the business." at bounding box center [429, 112] width 568 height 36
type textarea "There will be no exterior lights. There should be minimal noise from the busine…"
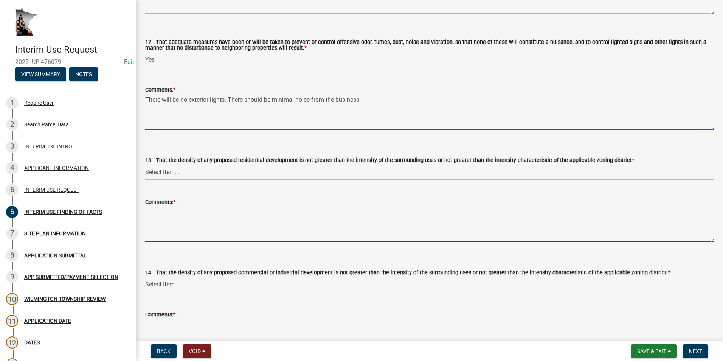
click at [163, 210] on textarea "Comments: *" at bounding box center [429, 224] width 568 height 36
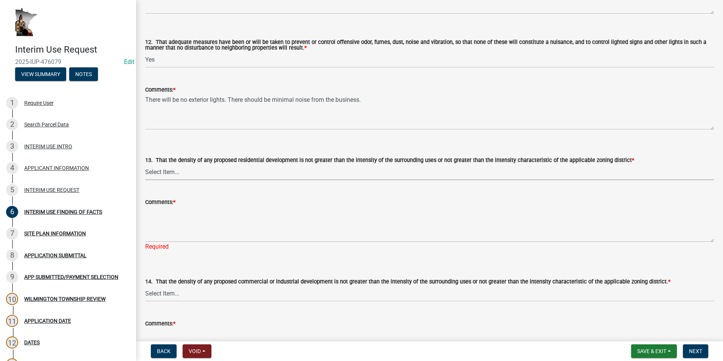
click at [164, 167] on select "Select Item... Yes No N/A" at bounding box center [429, 171] width 568 height 15
click at [145, 164] on select "Select Item... Yes No N/A" at bounding box center [429, 171] width 568 height 15
select select "057eec79-7062-4c5a-8670-bcb11b4c6470"
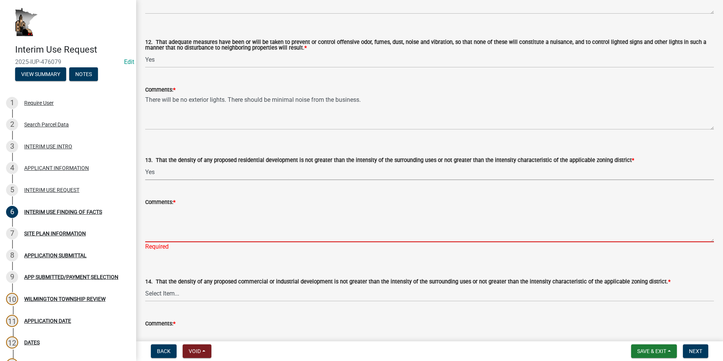
click at [161, 209] on textarea "Comments: *" at bounding box center [429, 224] width 568 height 36
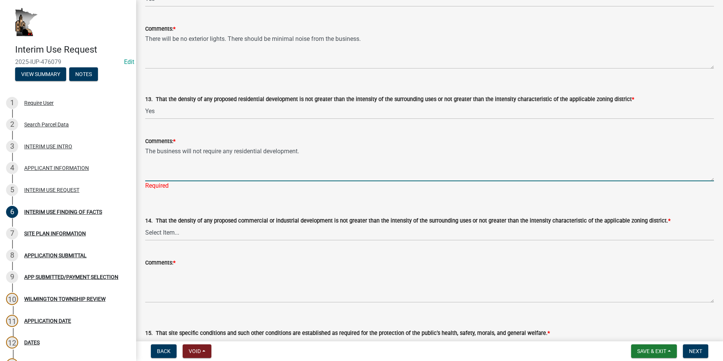
scroll to position [1398, 0]
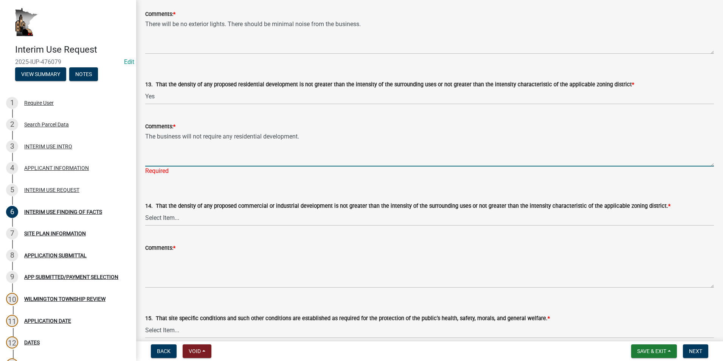
type textarea "The business will not require any residential development."
click at [182, 218] on wm-data-entity-input "14. That the density of any proposed commercial or industrial development is no…" at bounding box center [429, 206] width 568 height 51
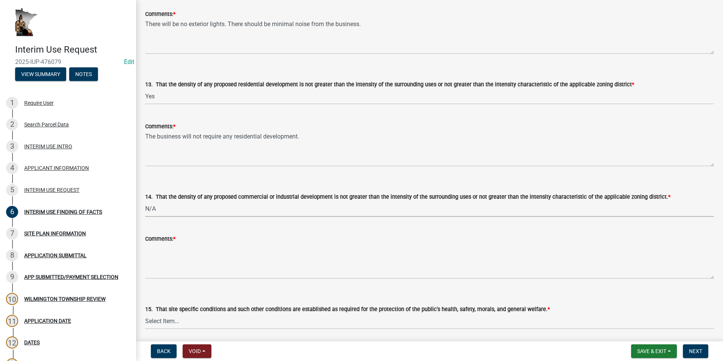
click at [145, 201] on select "Select Item... Yes No N/A" at bounding box center [429, 208] width 568 height 15
select select "5a326519-7066-40f8-b460-a462428bbddb"
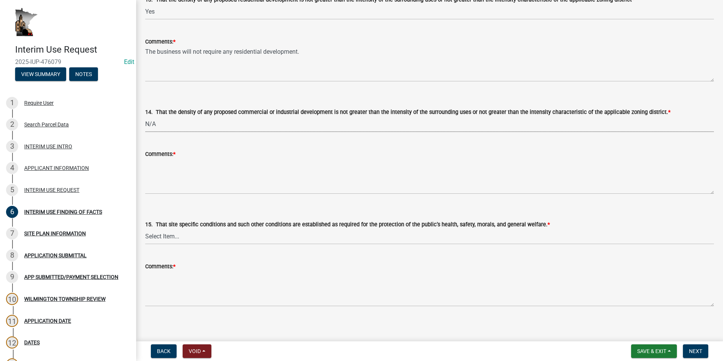
scroll to position [1487, 0]
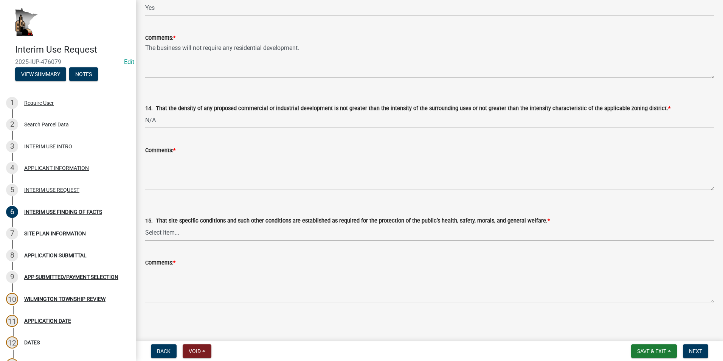
click at [189, 230] on select "Select Item... Yes No N/A" at bounding box center [429, 232] width 568 height 15
click at [145, 225] on select "Select Item... Yes No N/A" at bounding box center [429, 232] width 568 height 15
select select "bfc17fd0-8ca0-4935-bac4-e219785c9da4"
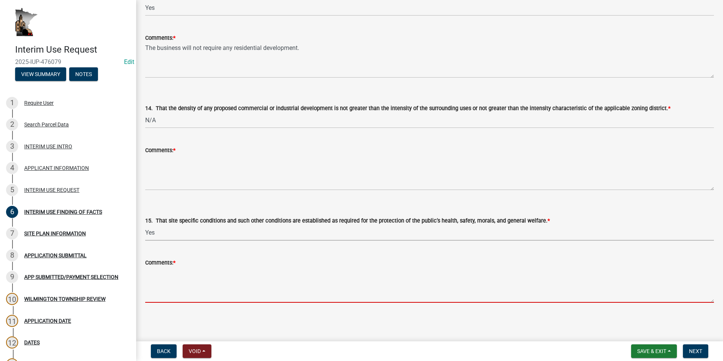
click at [171, 274] on textarea "Comments: *" at bounding box center [429, 285] width 568 height 36
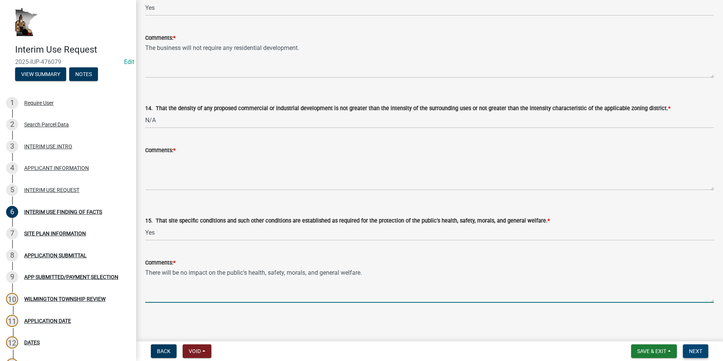
type textarea "There will be no impact on the public's health, safety, morals, and general wel…"
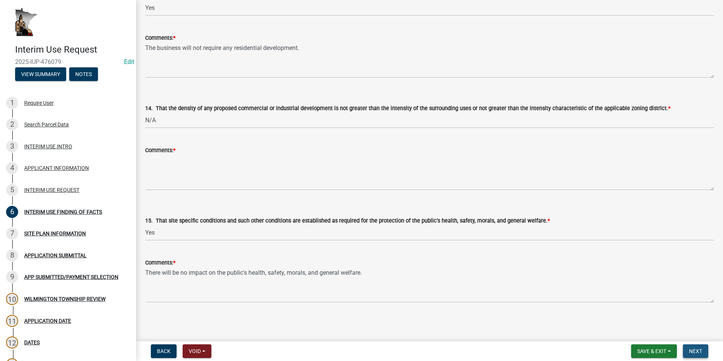
click at [696, 348] on span "Next" at bounding box center [695, 351] width 13 height 6
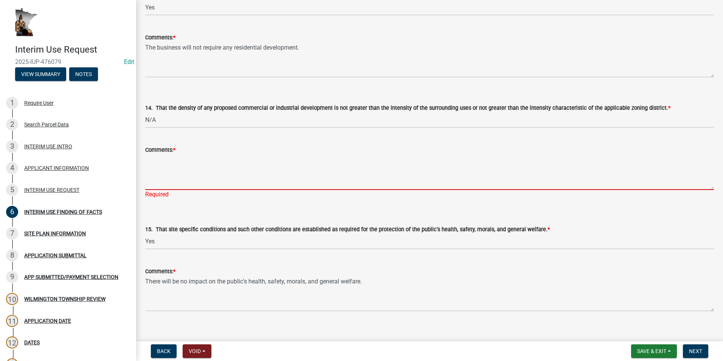
click at [161, 183] on textarea "Comments: *" at bounding box center [429, 172] width 568 height 36
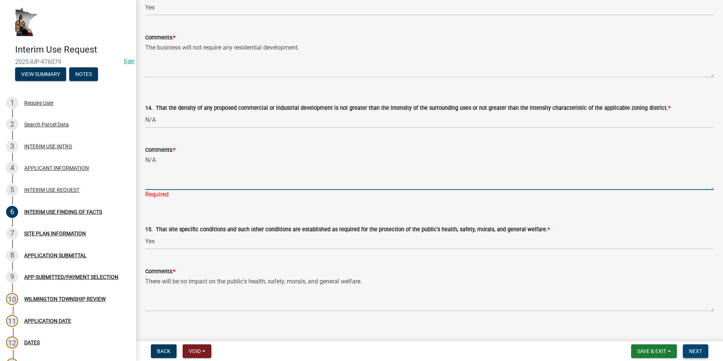
type textarea "N/A"
click at [695, 347] on button "Next" at bounding box center [694, 351] width 25 height 14
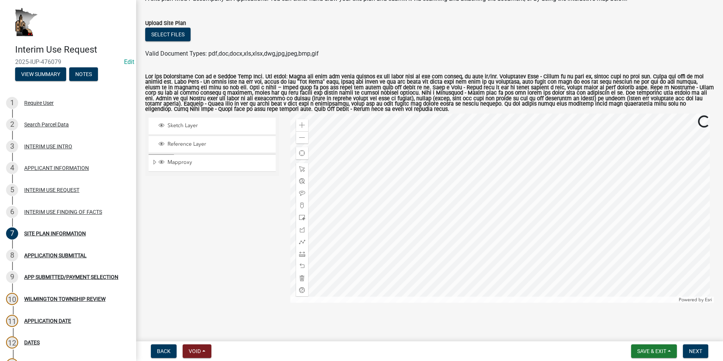
scroll to position [49, 0]
click at [300, 125] on span at bounding box center [302, 124] width 6 height 6
click at [341, 133] on div at bounding box center [502, 207] width 424 height 189
click at [299, 214] on span at bounding box center [302, 217] width 6 height 6
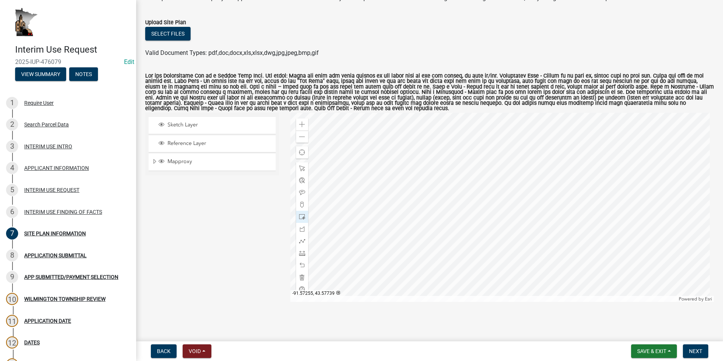
click at [468, 186] on div at bounding box center [502, 207] width 424 height 189
drag, startPoint x: 300, startPoint y: 168, endPoint x: 306, endPoint y: 171, distance: 6.4
click at [301, 168] on span at bounding box center [302, 168] width 6 height 6
click at [474, 196] on div at bounding box center [502, 207] width 424 height 189
click at [543, 156] on span "Close" at bounding box center [542, 155] width 6 height 6
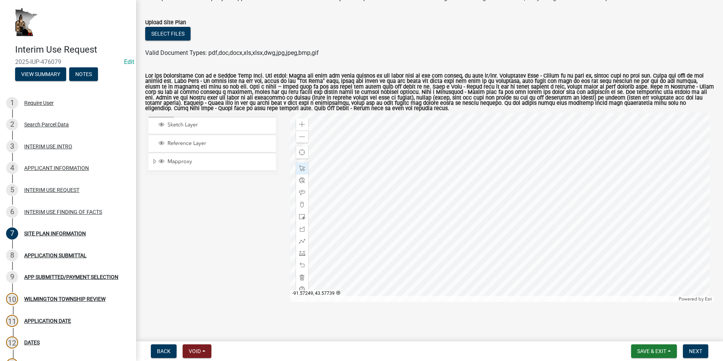
click at [472, 185] on div at bounding box center [502, 207] width 424 height 189
click at [460, 186] on div at bounding box center [502, 207] width 424 height 189
click at [466, 199] on div at bounding box center [502, 207] width 424 height 189
click at [466, 218] on div at bounding box center [502, 207] width 424 height 189
click at [301, 140] on div "Zoom out" at bounding box center [302, 136] width 12 height 12
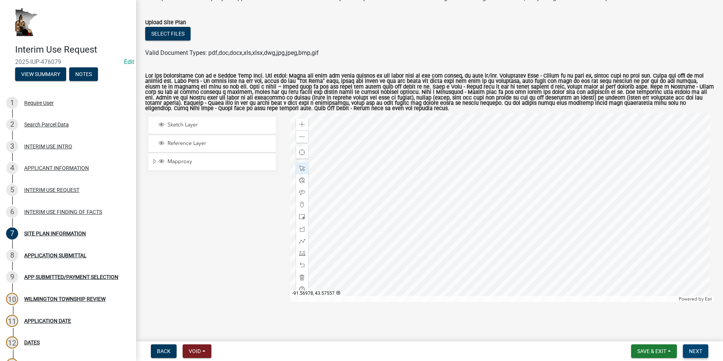
click at [690, 348] on span "Next" at bounding box center [695, 351] width 13 height 6
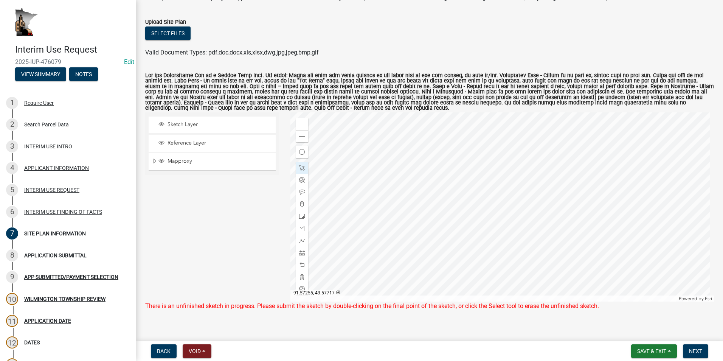
click at [483, 207] on div at bounding box center [502, 206] width 424 height 189
click at [686, 349] on button "Next" at bounding box center [694, 351] width 25 height 14
click at [299, 278] on span at bounding box center [302, 277] width 6 height 6
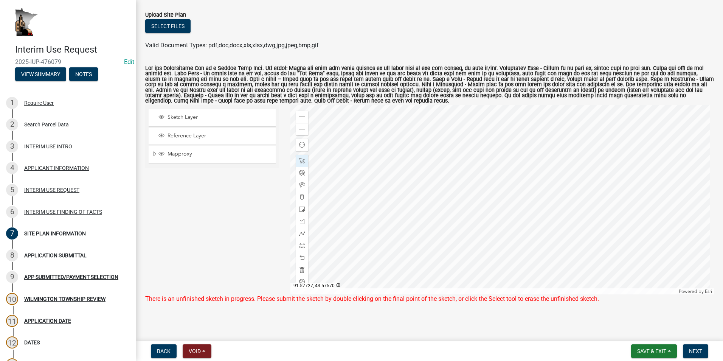
scroll to position [58, 0]
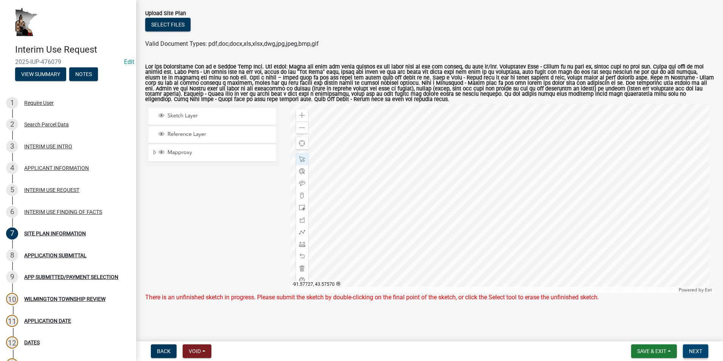
click at [692, 353] on span "Next" at bounding box center [695, 351] width 13 height 6
click at [302, 254] on span at bounding box center [302, 256] width 6 height 6
click at [690, 348] on span "Next" at bounding box center [695, 351] width 13 height 6
click at [62, 208] on div "6 INTERIM USE FINDING OF FACTS" at bounding box center [65, 212] width 118 height 12
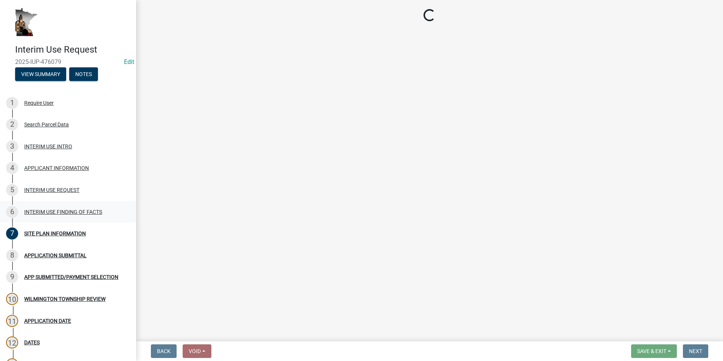
select select "ab8e6bc7-69ff-43e7-8eeb-01031d290518"
select select "8ce5ef27-4cae-46a1-a163-0b3401dda77e"
select select "12509f6a-ea6b-4484-b296-cd76aa402065"
select select "28d16b6d-1f90-4099-aad2-eae278ee8774"
select select "c2448a5d-127b-4a2b-acc3-4b0b70dc7476"
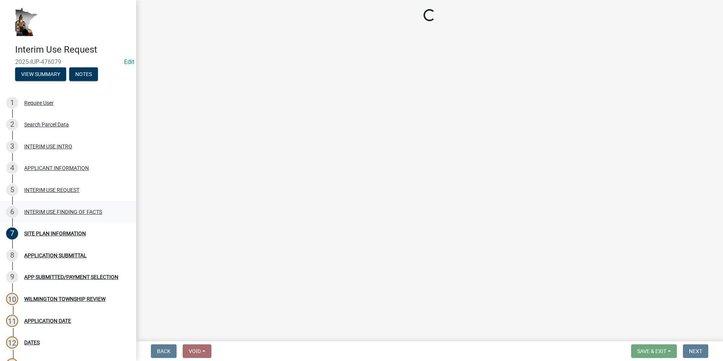
select select "d8c831b6-4f37-4d14-9352-474617a0aee5"
select select "2fa36ebf-bddc-4012-bed5-fe44ac92797b"
select select "7c19be10-f0c9-4b91-8fe4-4f8210c7560e"
select select "230dbae8-8d17-4c74-a1bf-bf40bf6aafdb"
select select "9c0bd83b-335e-4f95-a617-04bd9d4fd7a4"
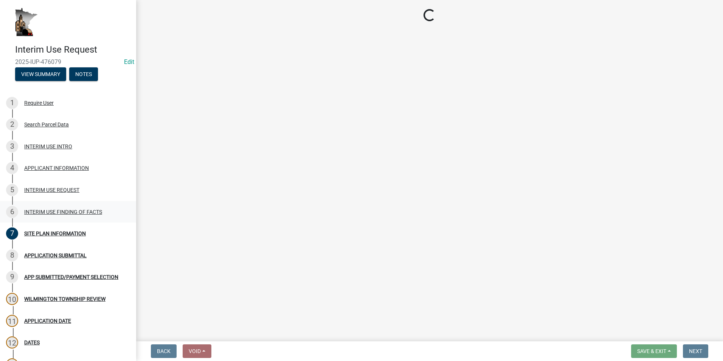
select select "0093c9ac-e1f5-4bc1-ace9-c325843d9441"
select select "49da60b2-56f6-42cf-9717-786700494c8c"
select select "057eec79-7062-4c5a-8670-bcb11b4c6470"
select select "5a326519-7066-40f8-b460-a462428bbddb"
select select "bfc17fd0-8ca0-4935-bac4-e219785c9da4"
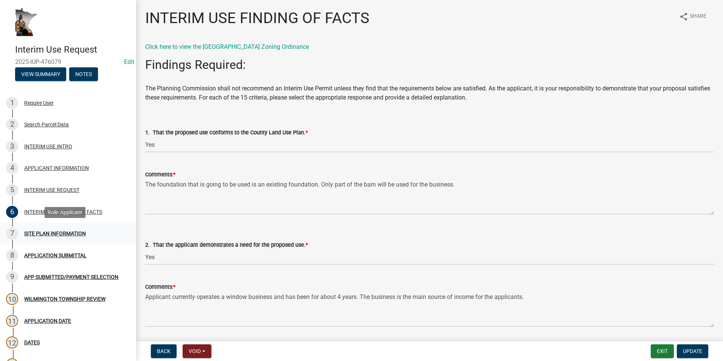
click at [62, 233] on div "SITE PLAN INFORMATION" at bounding box center [55, 233] width 62 height 5
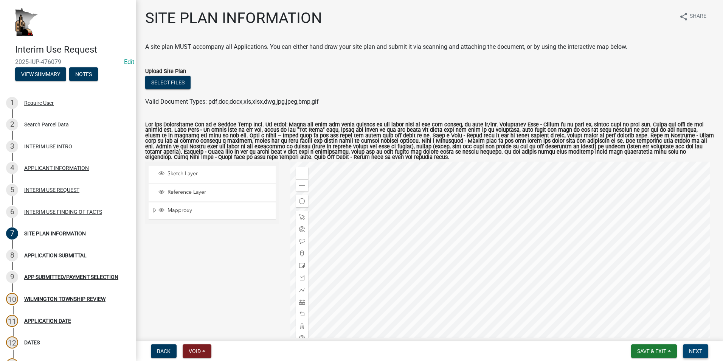
click at [696, 351] on span "Next" at bounding box center [695, 351] width 13 height 6
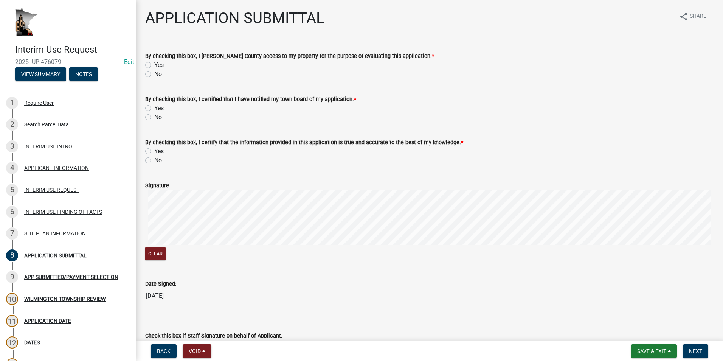
click at [154, 65] on label "Yes" at bounding box center [158, 64] width 9 height 9
click at [154, 65] on input "Yes" at bounding box center [156, 62] width 5 height 5
radio input "true"
click at [154, 107] on label "Yes" at bounding box center [158, 108] width 9 height 9
click at [154, 107] on input "Yes" at bounding box center [156, 106] width 5 height 5
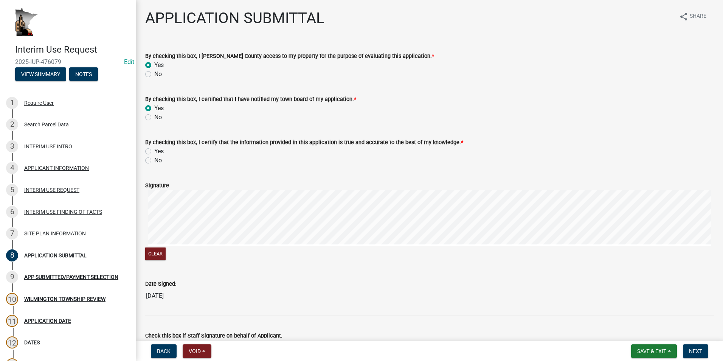
radio input "true"
click at [154, 150] on label "Yes" at bounding box center [158, 151] width 9 height 9
click at [154, 150] on input "Yes" at bounding box center [156, 149] width 5 height 5
radio input "true"
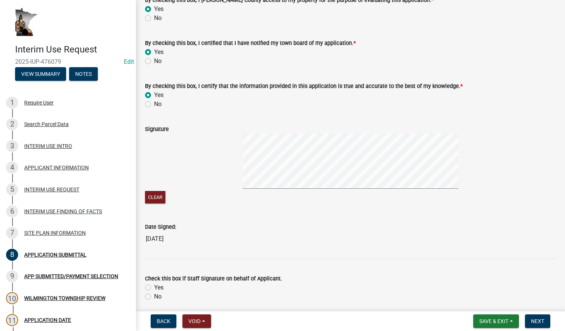
scroll to position [38, 0]
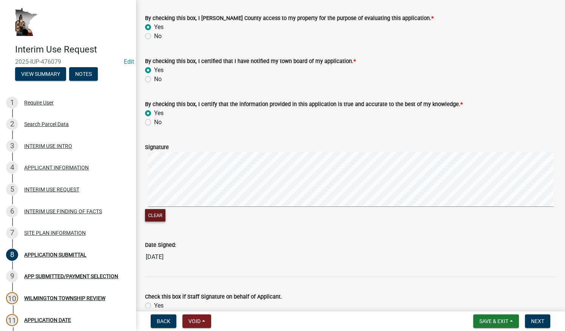
click at [158, 214] on button "Clear" at bounding box center [155, 215] width 20 height 12
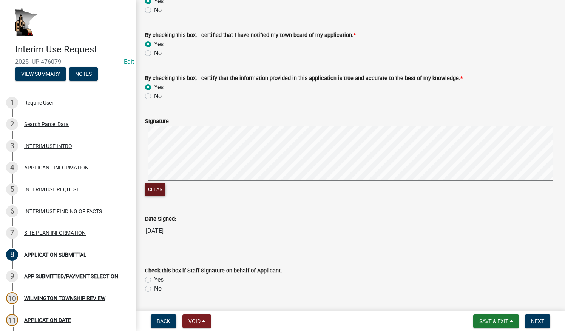
scroll to position [76, 0]
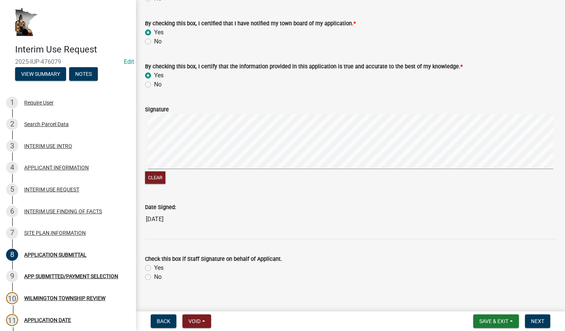
click at [154, 276] on label "No" at bounding box center [158, 277] width 8 height 9
click at [154, 276] on input "No" at bounding box center [156, 275] width 5 height 5
radio input "true"
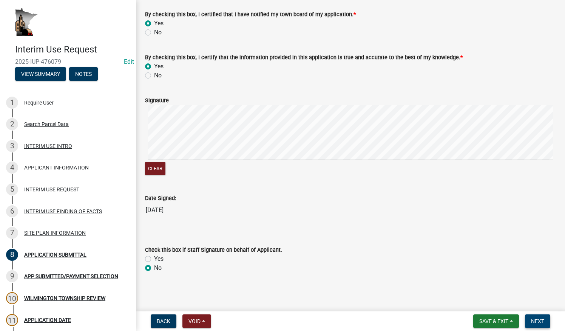
click at [539, 320] on span "Next" at bounding box center [537, 322] width 13 height 6
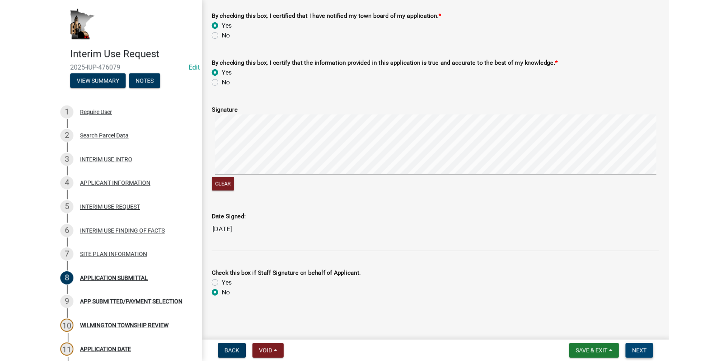
scroll to position [0, 0]
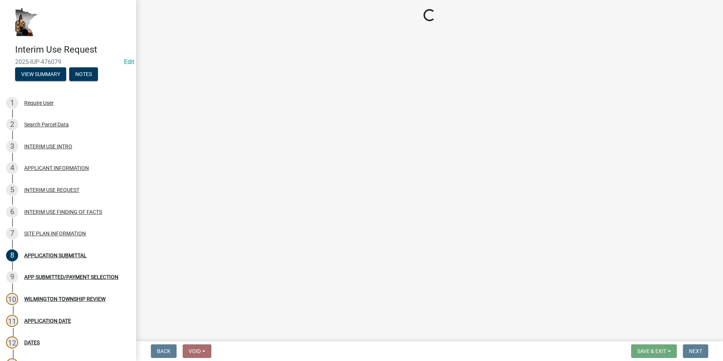
select select "2: 1"
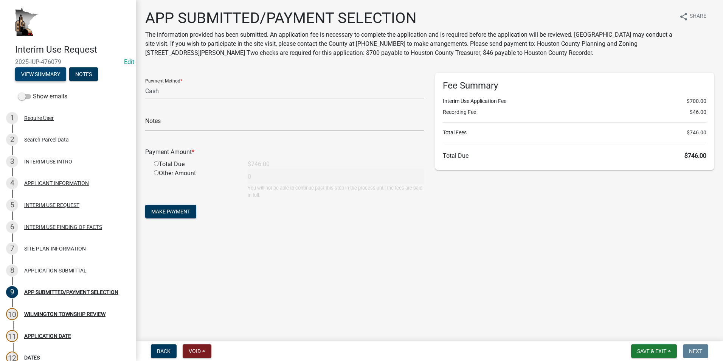
click at [42, 74] on button "View Summary" at bounding box center [40, 74] width 51 height 14
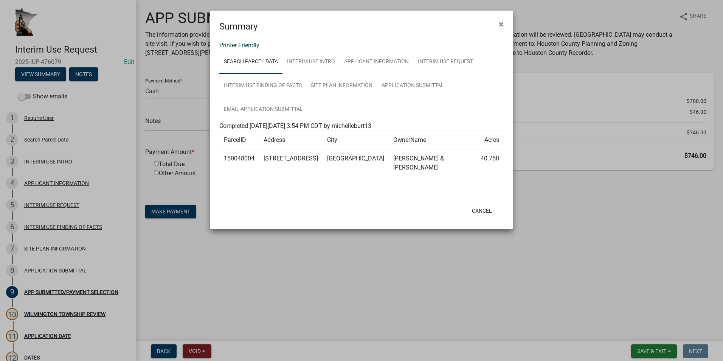
click at [246, 46] on link "Printer Friendly" at bounding box center [239, 45] width 40 height 7
click at [503, 25] on span "×" at bounding box center [500, 24] width 5 height 11
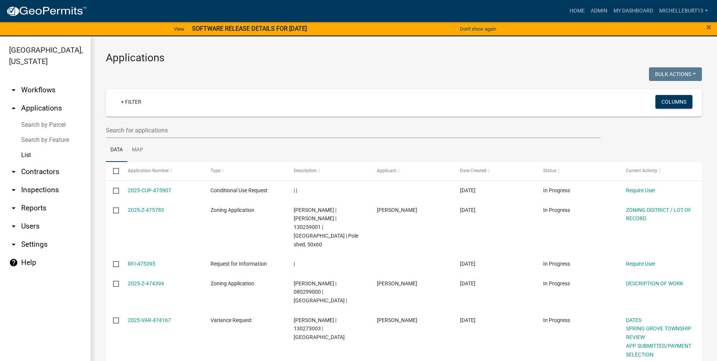
select select "3: 100"
click at [196, 130] on input "text" at bounding box center [353, 129] width 495 height 15
type input "m"
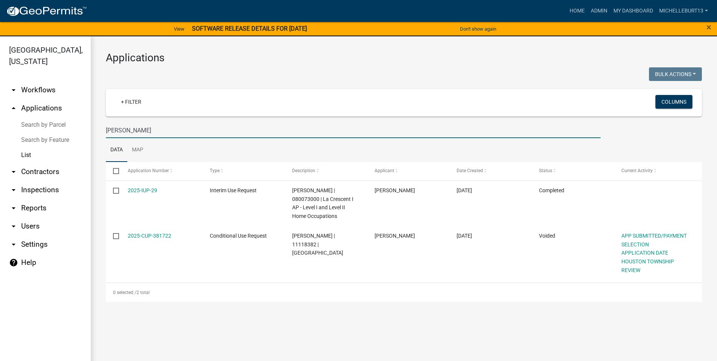
type input "[PERSON_NAME]"
drag, startPoint x: 144, startPoint y: 189, endPoint x: 152, endPoint y: 189, distance: 7.9
click at [144, 189] on link "2025-IUP-29" at bounding box center [142, 190] width 29 height 6
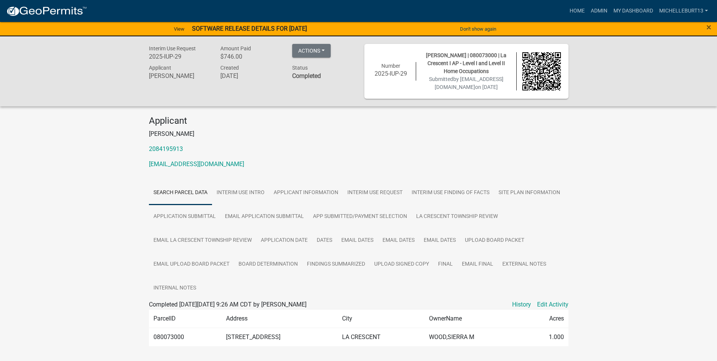
click at [433, 187] on div "Applicant Allison Murdoch 2084195913 Snowdropink.pmu@gmail.com Search Parcel Da…" at bounding box center [358, 238] width 431 height 246
click at [432, 195] on link "INTERIM USE FINDING OF FACTS" at bounding box center [450, 193] width 87 height 24
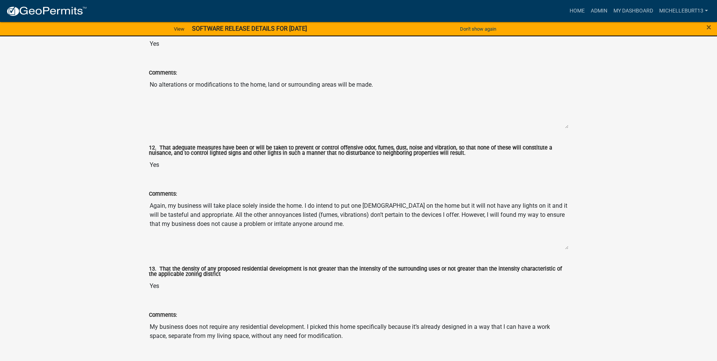
scroll to position [1587, 0]
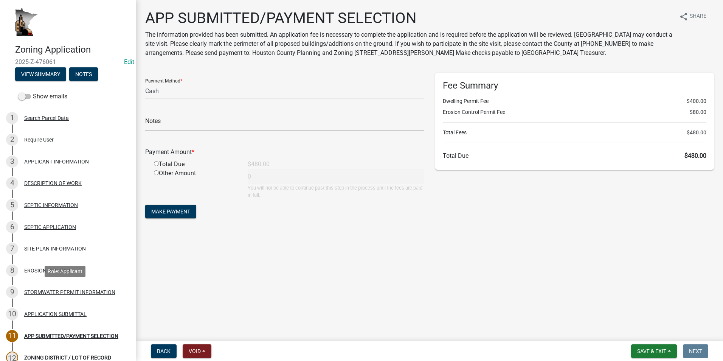
select select "2: 1"
click at [49, 74] on button "View Summary" at bounding box center [40, 74] width 51 height 14
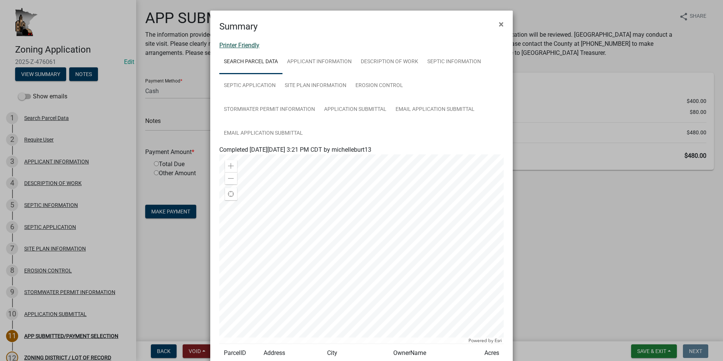
click at [245, 46] on link "Printer Friendly" at bounding box center [239, 45] width 40 height 7
click at [498, 25] on span "×" at bounding box center [500, 24] width 5 height 11
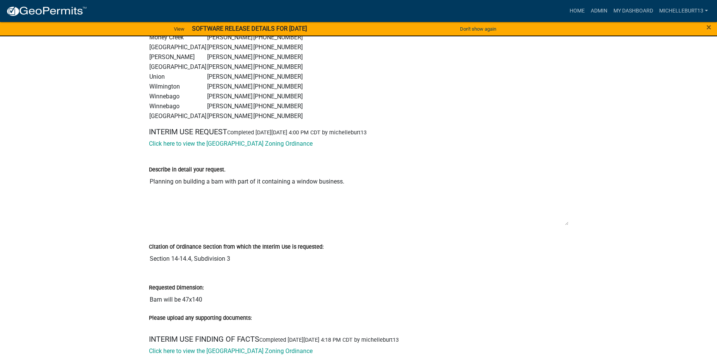
scroll to position [1096, 0]
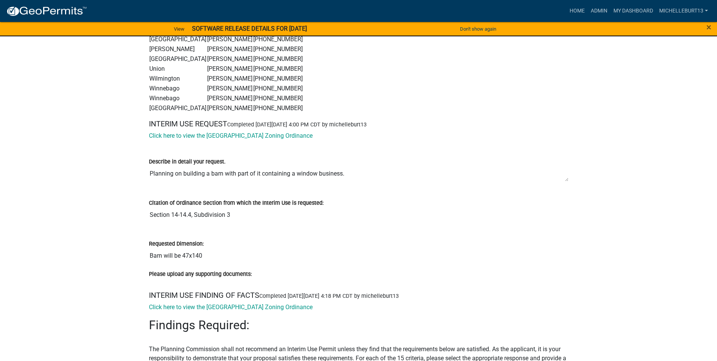
drag, startPoint x: 566, startPoint y: 216, endPoint x: 455, endPoint y: 207, distance: 111.1
click at [560, 180] on textarea "Planning on building a barn with part of it containing a window business." at bounding box center [358, 173] width 419 height 15
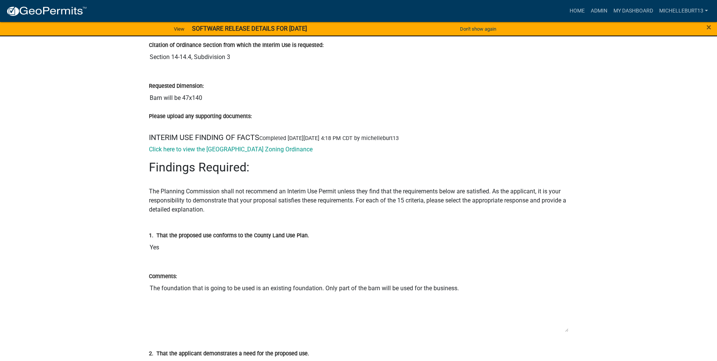
scroll to position [1323, 0]
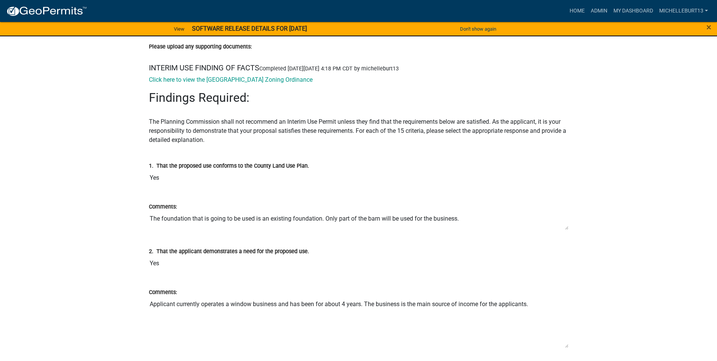
drag, startPoint x: 566, startPoint y: 259, endPoint x: 560, endPoint y: 226, distance: 33.4
click at [560, 226] on textarea "The foundation that is going to be used is an existing foundation. Only part of…" at bounding box center [358, 220] width 419 height 19
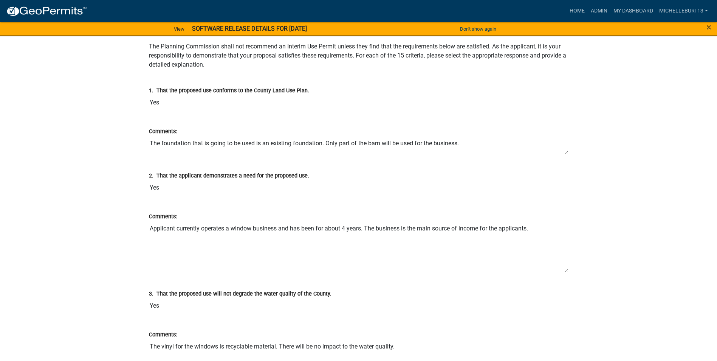
scroll to position [1398, 0]
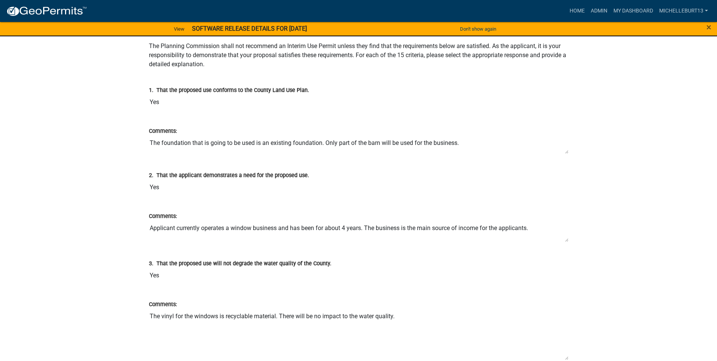
drag, startPoint x: 566, startPoint y: 268, endPoint x: 559, endPoint y: 235, distance: 33.7
click at [559, 235] on textarea "Applicant currently operates a window business and has been for about 4 years. …" at bounding box center [358, 231] width 419 height 22
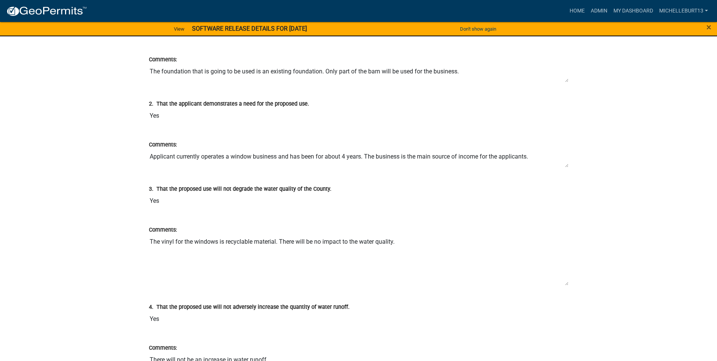
scroll to position [1474, 0]
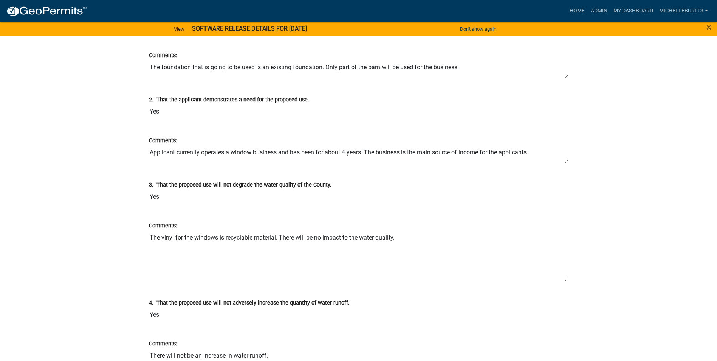
click at [568, 279] on div "Comments: The vinyl for the windows is recyclable material. There will be no im…" at bounding box center [358, 248] width 431 height 77
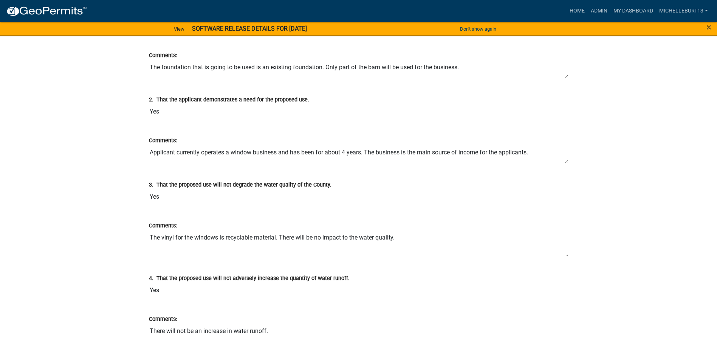
drag, startPoint x: 567, startPoint y: 279, endPoint x: 561, endPoint y: 251, distance: 29.0
click at [561, 251] on textarea "The vinyl for the windows is recyclable material. There will be no impact to th…" at bounding box center [358, 243] width 419 height 27
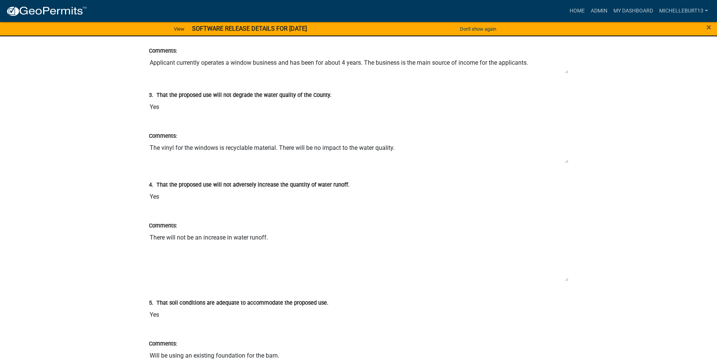
scroll to position [1587, 0]
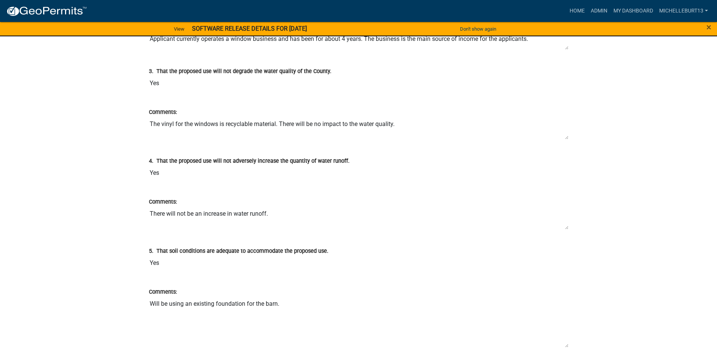
drag, startPoint x: 566, startPoint y: 256, endPoint x: 561, endPoint y: 227, distance: 29.1
click at [561, 227] on textarea "There will not be an increase in water runoff." at bounding box center [358, 217] width 419 height 23
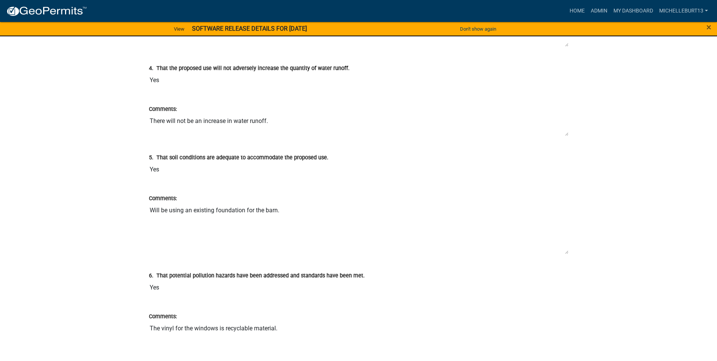
scroll to position [1701, 0]
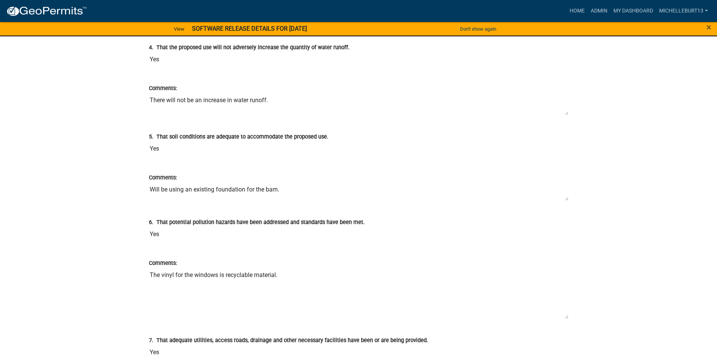
drag, startPoint x: 566, startPoint y: 232, endPoint x: 566, endPoint y: 199, distance: 32.5
click at [566, 199] on textarea "Will be using an existing foundation for the barn." at bounding box center [358, 191] width 419 height 19
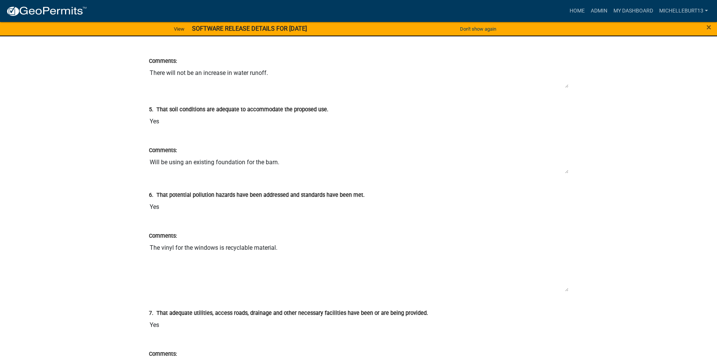
scroll to position [1776, 0]
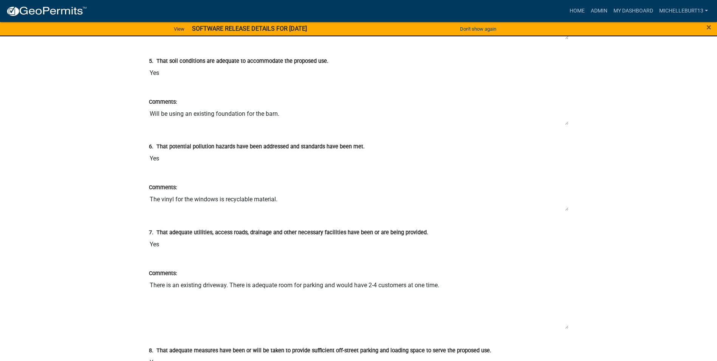
drag, startPoint x: 567, startPoint y: 240, endPoint x: 497, endPoint y: 226, distance: 71.6
click at [563, 206] on textarea "The vinyl for the windows is recyclable material." at bounding box center [358, 201] width 419 height 19
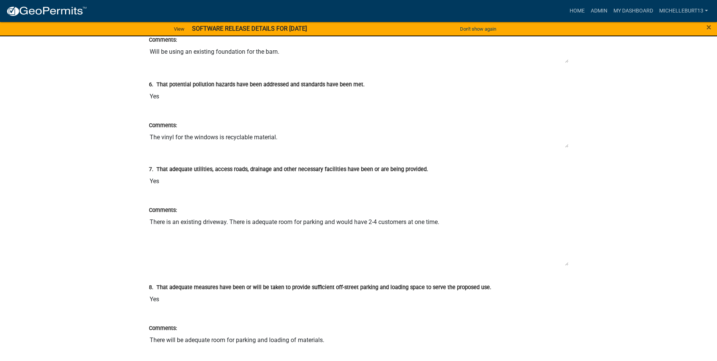
scroll to position [1852, 0]
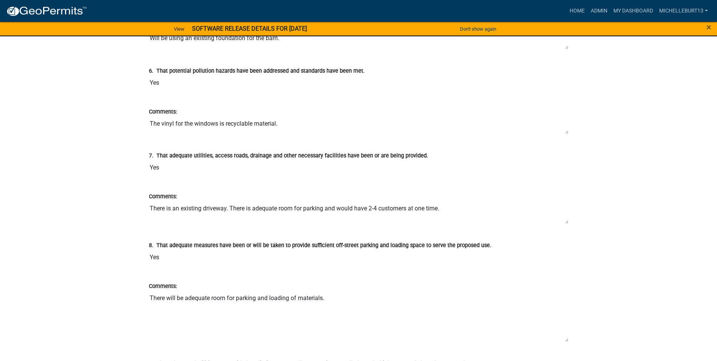
drag, startPoint x: 566, startPoint y: 251, endPoint x: 565, endPoint y: 222, distance: 28.4
click at [565, 222] on textarea "There is an existing driveway. There is adequate room for parking and would hav…" at bounding box center [358, 212] width 419 height 23
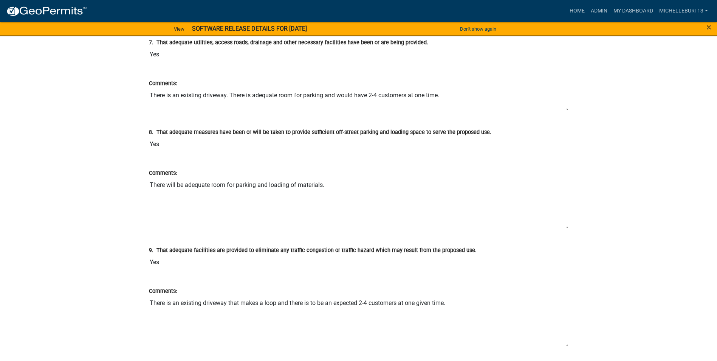
scroll to position [1965, 0]
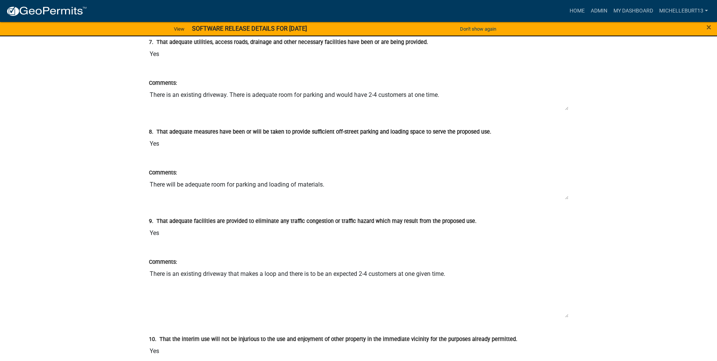
drag, startPoint x: 567, startPoint y: 225, endPoint x: 565, endPoint y: 195, distance: 30.3
click at [565, 195] on textarea "There will be adequate room for parking and loading of materials." at bounding box center [358, 188] width 419 height 23
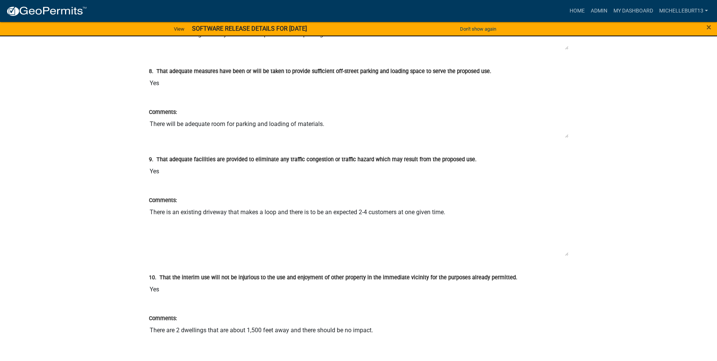
scroll to position [2041, 0]
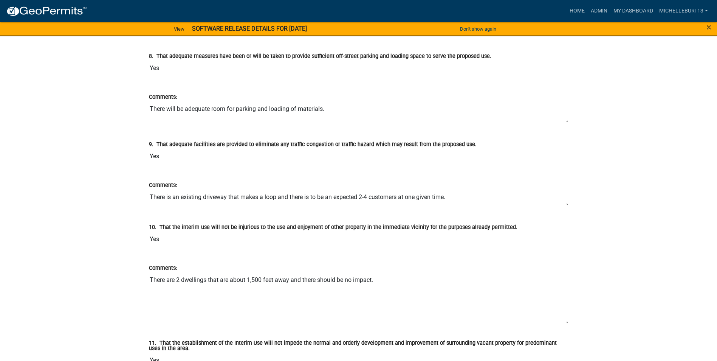
drag, startPoint x: 567, startPoint y: 238, endPoint x: 559, endPoint y: 203, distance: 36.6
click at [559, 203] on textarea "There is an existing driveway that makes a loop and there is to be an expected …" at bounding box center [358, 197] width 419 height 16
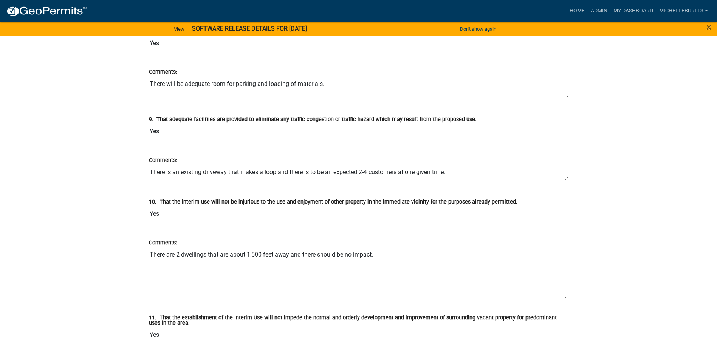
scroll to position [2078, 0]
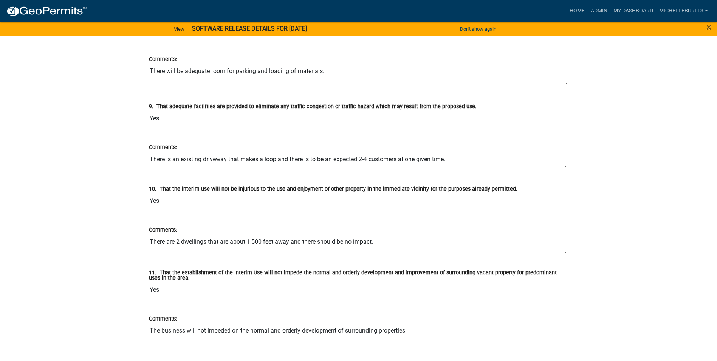
drag, startPoint x: 568, startPoint y: 283, endPoint x: 567, endPoint y: 251, distance: 32.1
click at [567, 251] on textarea "There are 2 dwellings that are about 1,500 feet away and there should be no imp…" at bounding box center [358, 243] width 419 height 19
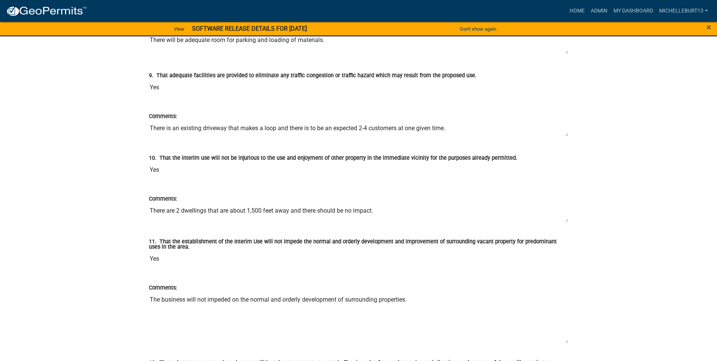
scroll to position [2154, 0]
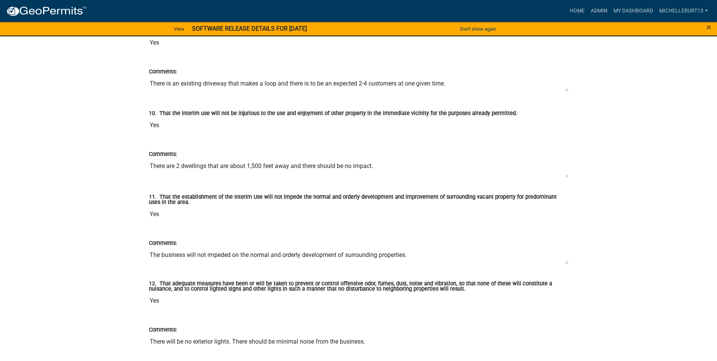
drag, startPoint x: 566, startPoint y: 296, endPoint x: 566, endPoint y: 261, distance: 35.1
click at [566, 261] on textarea "The business will not impeded on the normal and orderly development of surround…" at bounding box center [358, 255] width 419 height 17
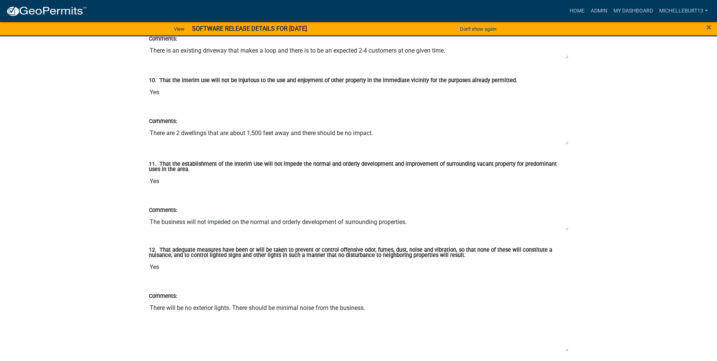
scroll to position [2230, 0]
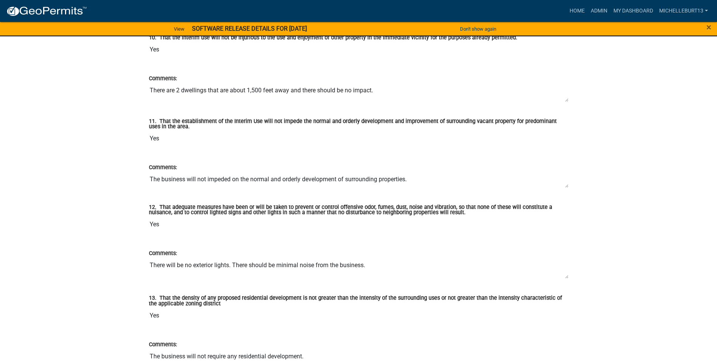
drag, startPoint x: 566, startPoint y: 307, endPoint x: 563, endPoint y: 275, distance: 31.9
click at [563, 275] on textarea "There will be no exterior lights. There should be minimal noise from the busine…" at bounding box center [358, 267] width 419 height 21
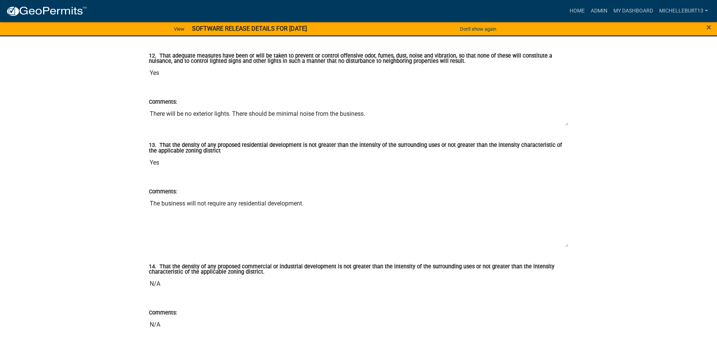
scroll to position [2456, 0]
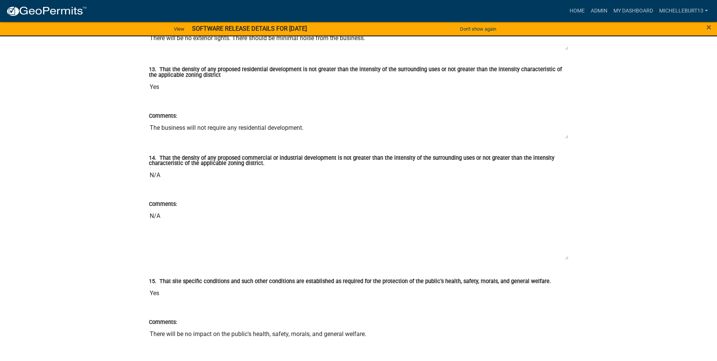
drag, startPoint x: 566, startPoint y: 170, endPoint x: 558, endPoint y: 137, distance: 33.9
click at [558, 137] on textarea "The business will not require any residential development." at bounding box center [358, 129] width 419 height 19
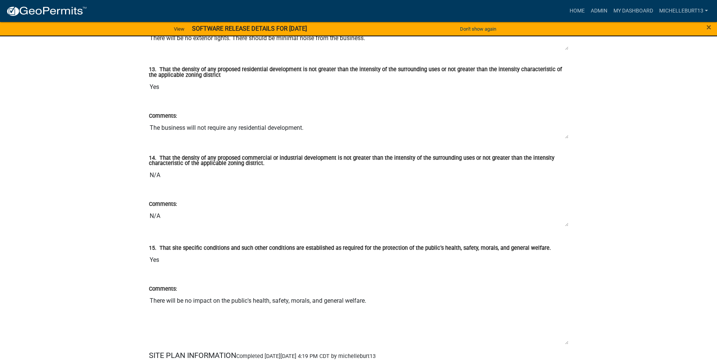
drag, startPoint x: 567, startPoint y: 258, endPoint x: 564, endPoint y: 225, distance: 33.4
click at [564, 225] on textarea "N/A" at bounding box center [358, 217] width 419 height 18
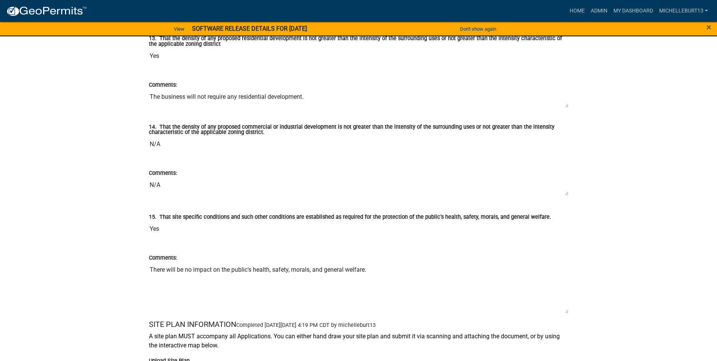
scroll to position [2532, 0]
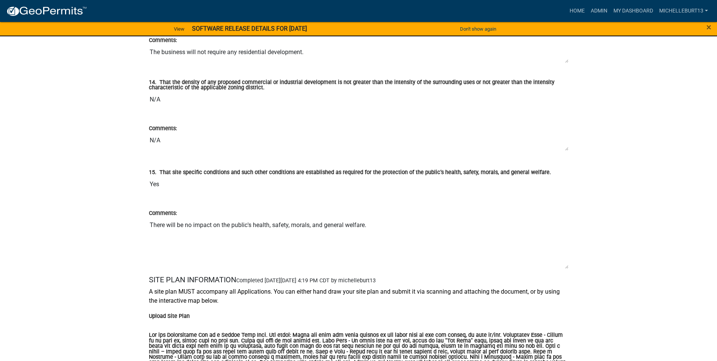
drag, startPoint x: 566, startPoint y: 270, endPoint x: 565, endPoint y: 256, distance: 14.1
click at [565, 256] on textarea "There will be no impact on the public's health, safety, morals, and general wel…" at bounding box center [358, 242] width 419 height 51
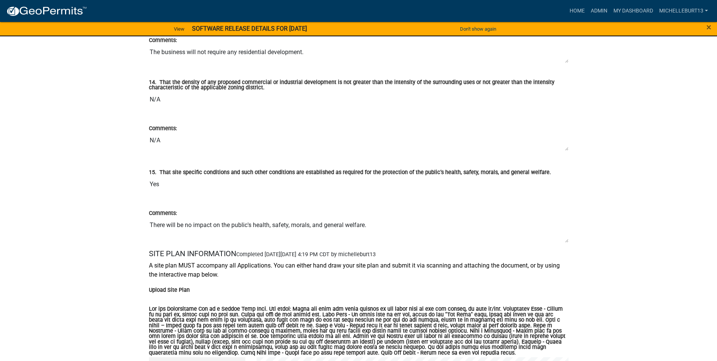
drag, startPoint x: 567, startPoint y: 268, endPoint x: 560, endPoint y: 239, distance: 29.5
click at [560, 239] on textarea "There will be no impact on the public's health, safety, morals, and general wel…" at bounding box center [358, 229] width 419 height 25
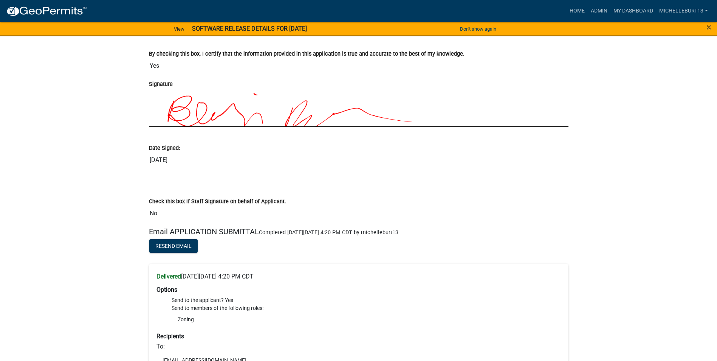
scroll to position [3137, 0]
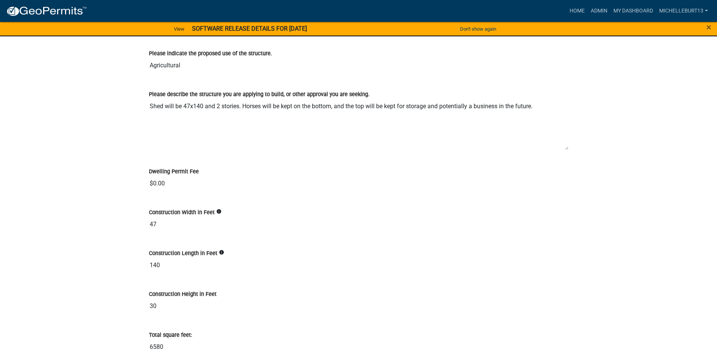
scroll to position [1285, 0]
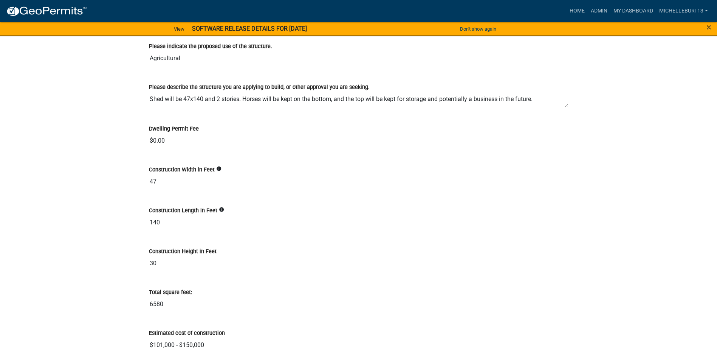
drag, startPoint x: 566, startPoint y: 142, endPoint x: 563, endPoint y: 106, distance: 36.0
click at [563, 106] on textarea "Shed will be 47x140 and 2 stories. Horses will be kept on the bottom, and the t…" at bounding box center [358, 99] width 419 height 16
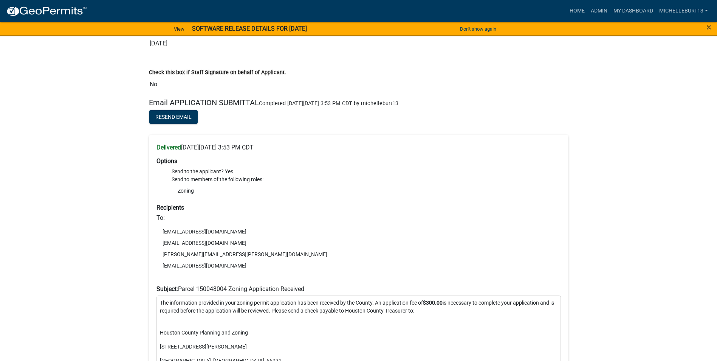
scroll to position [4044, 0]
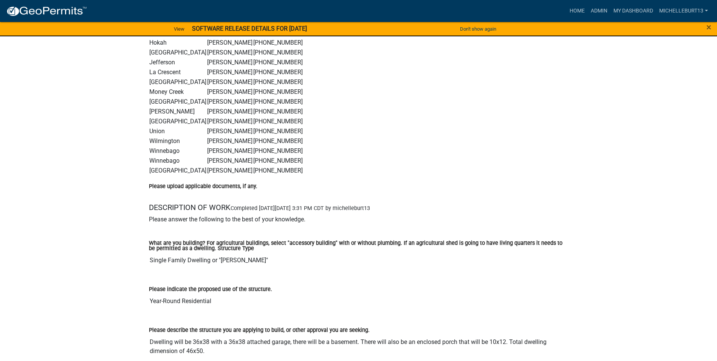
scroll to position [1209, 0]
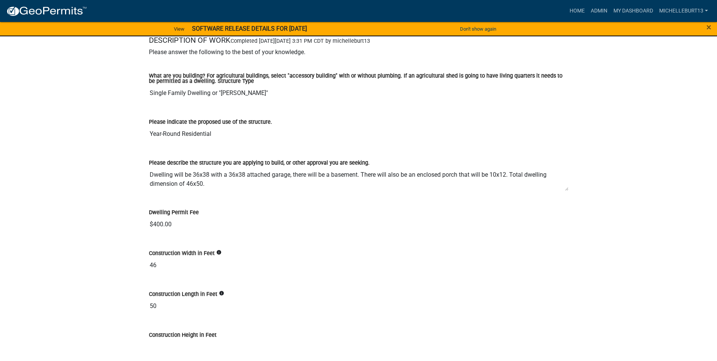
drag, startPoint x: 567, startPoint y: 224, endPoint x: 568, endPoint y: 197, distance: 27.6
click at [568, 197] on div "Please describe the structure you are applying to build, or other approval you …" at bounding box center [358, 172] width 431 height 50
click at [567, 192] on textarea "Dwelling will be 36x38 with a 36x38 attached garage, there will be a basement. …" at bounding box center [358, 179] width 419 height 25
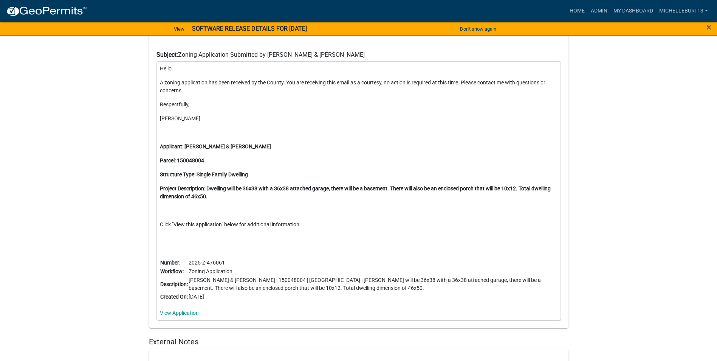
scroll to position [3882, 0]
